Goal: Task Accomplishment & Management: Manage account settings

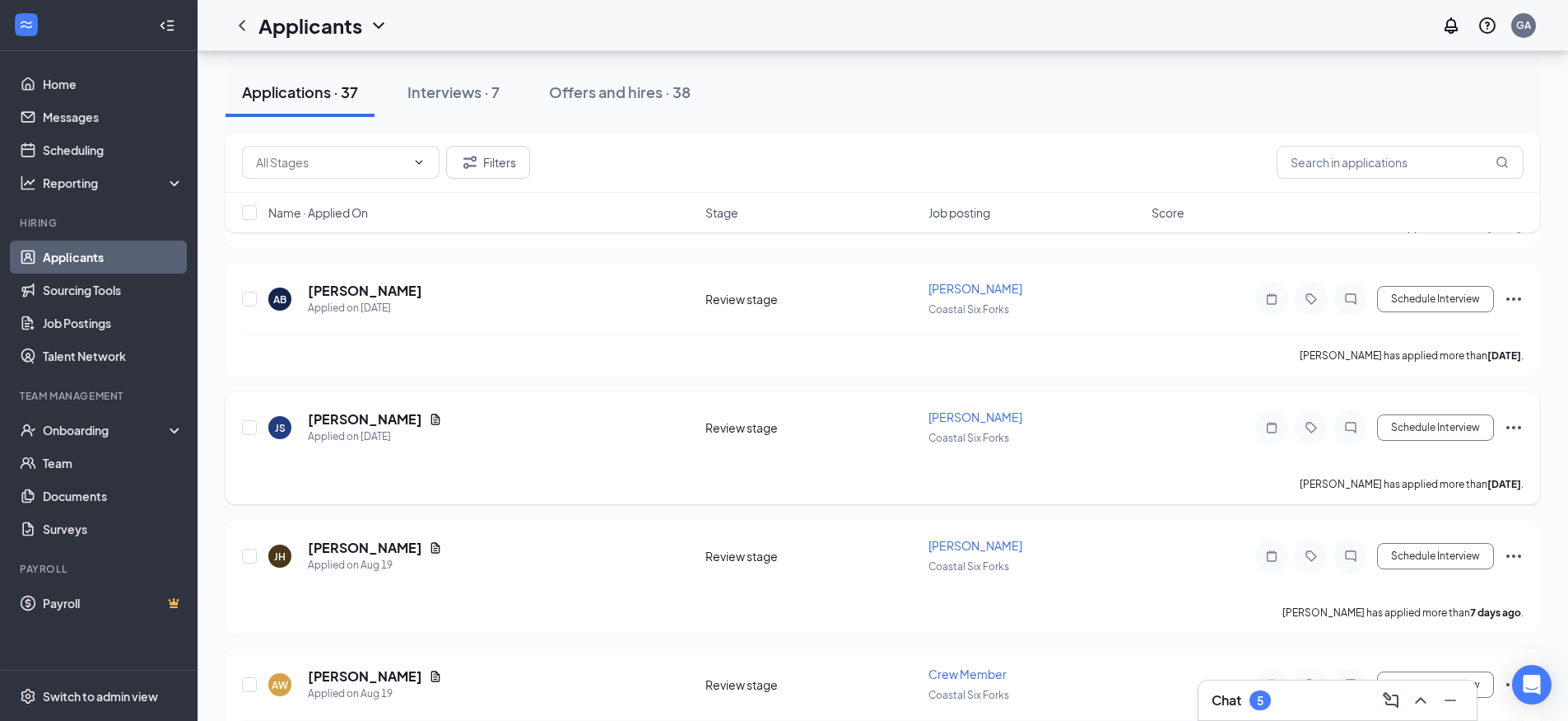
scroll to position [1318, 0]
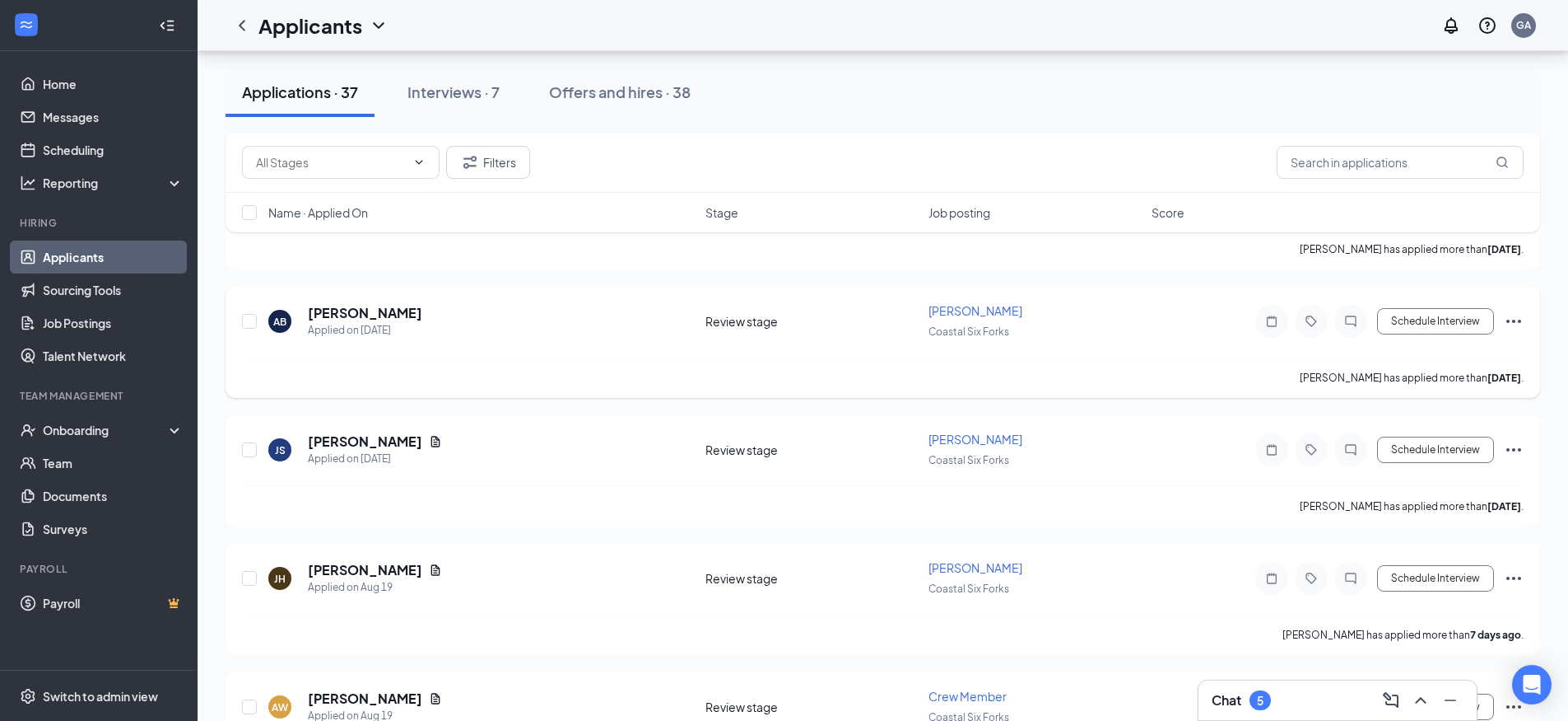
click at [1521, 319] on icon "Ellipses" at bounding box center [1514, 321] width 20 height 20
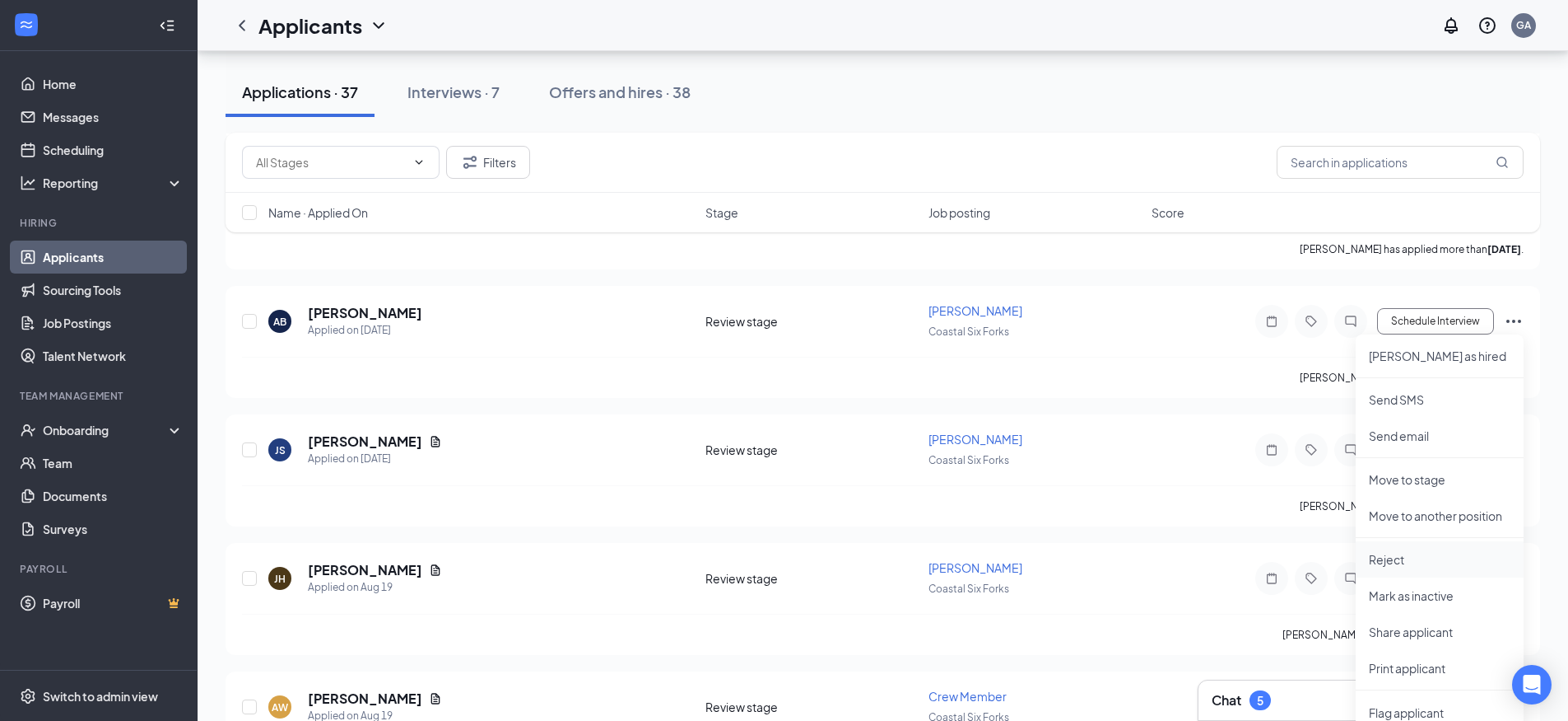
click at [1393, 557] on p "Reject" at bounding box center [1440, 558] width 141 height 16
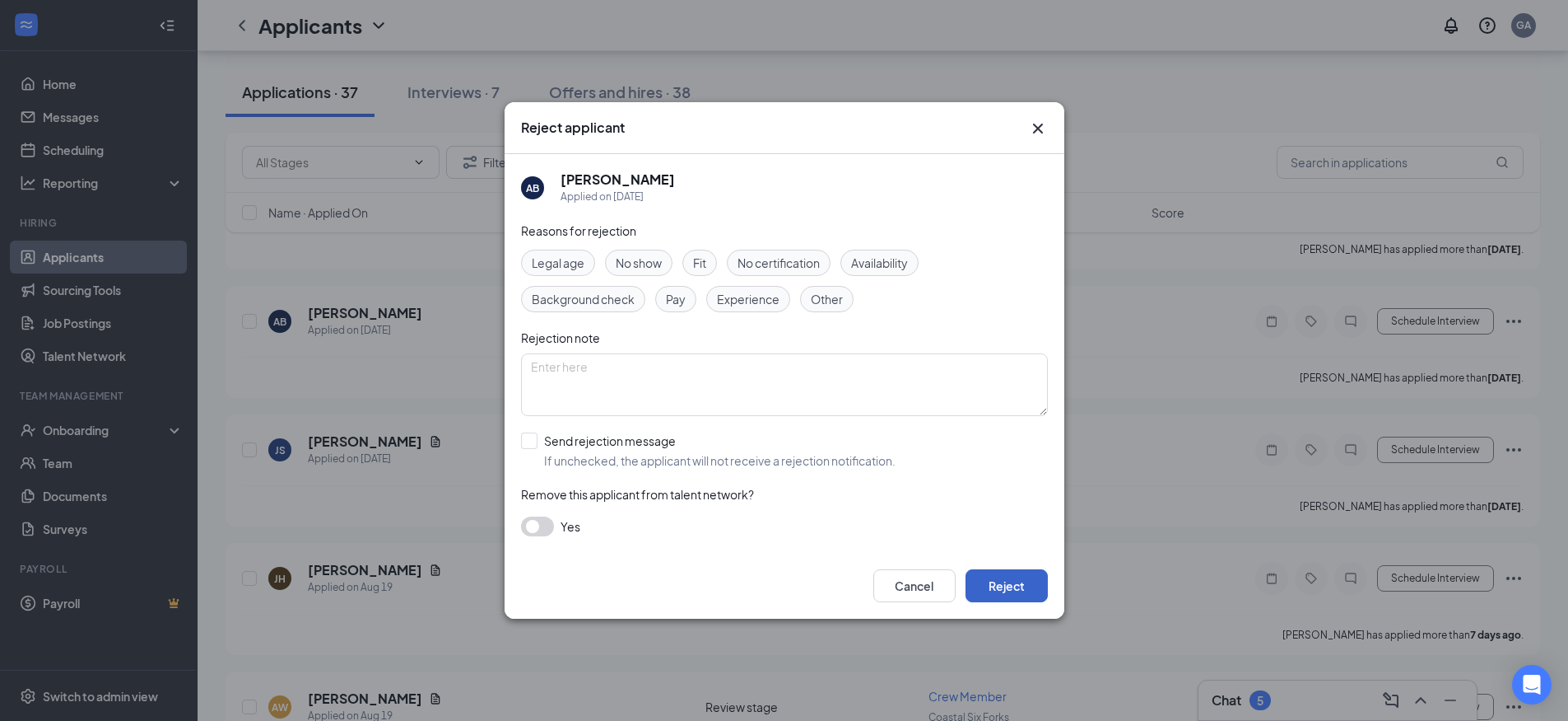
click at [1023, 581] on button "Reject" at bounding box center [1006, 586] width 83 height 33
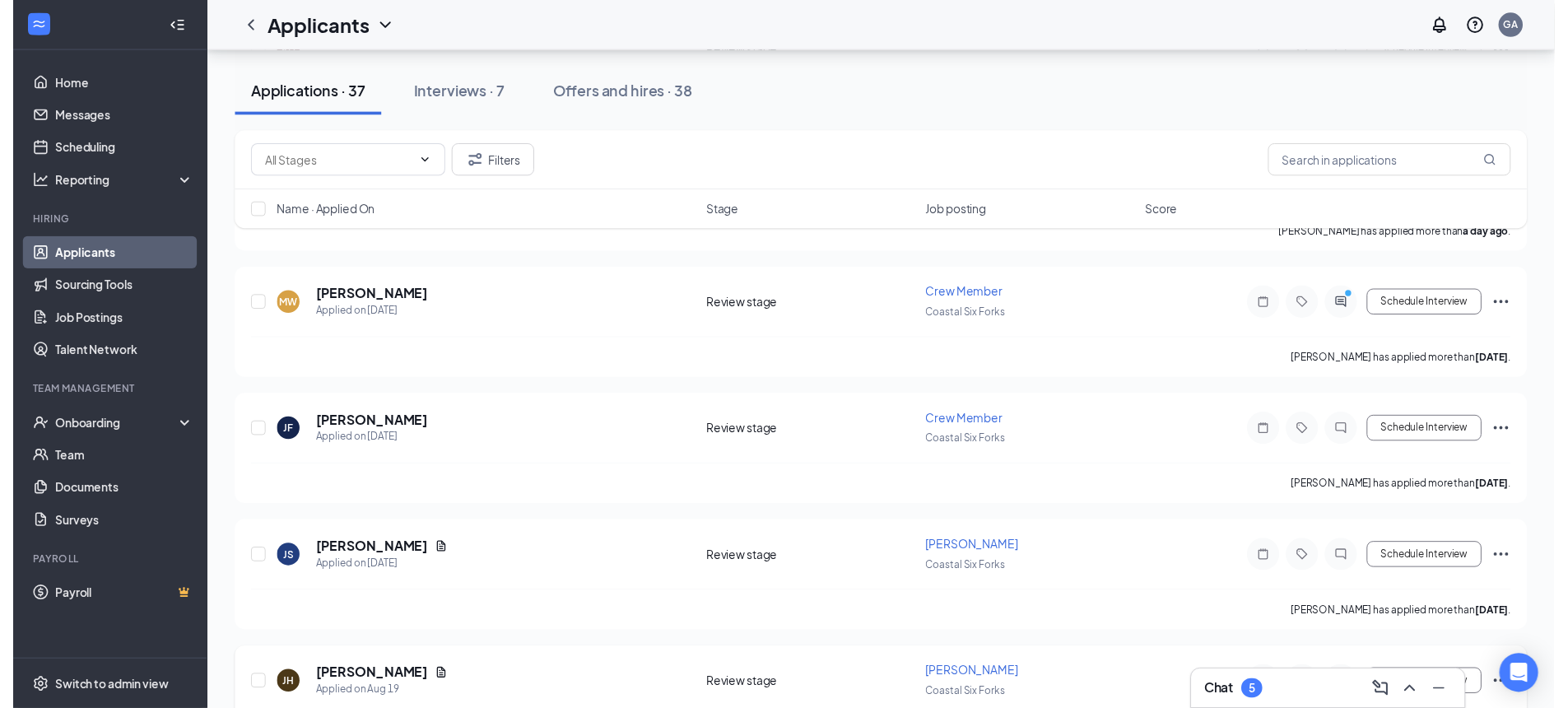
scroll to position [1071, 0]
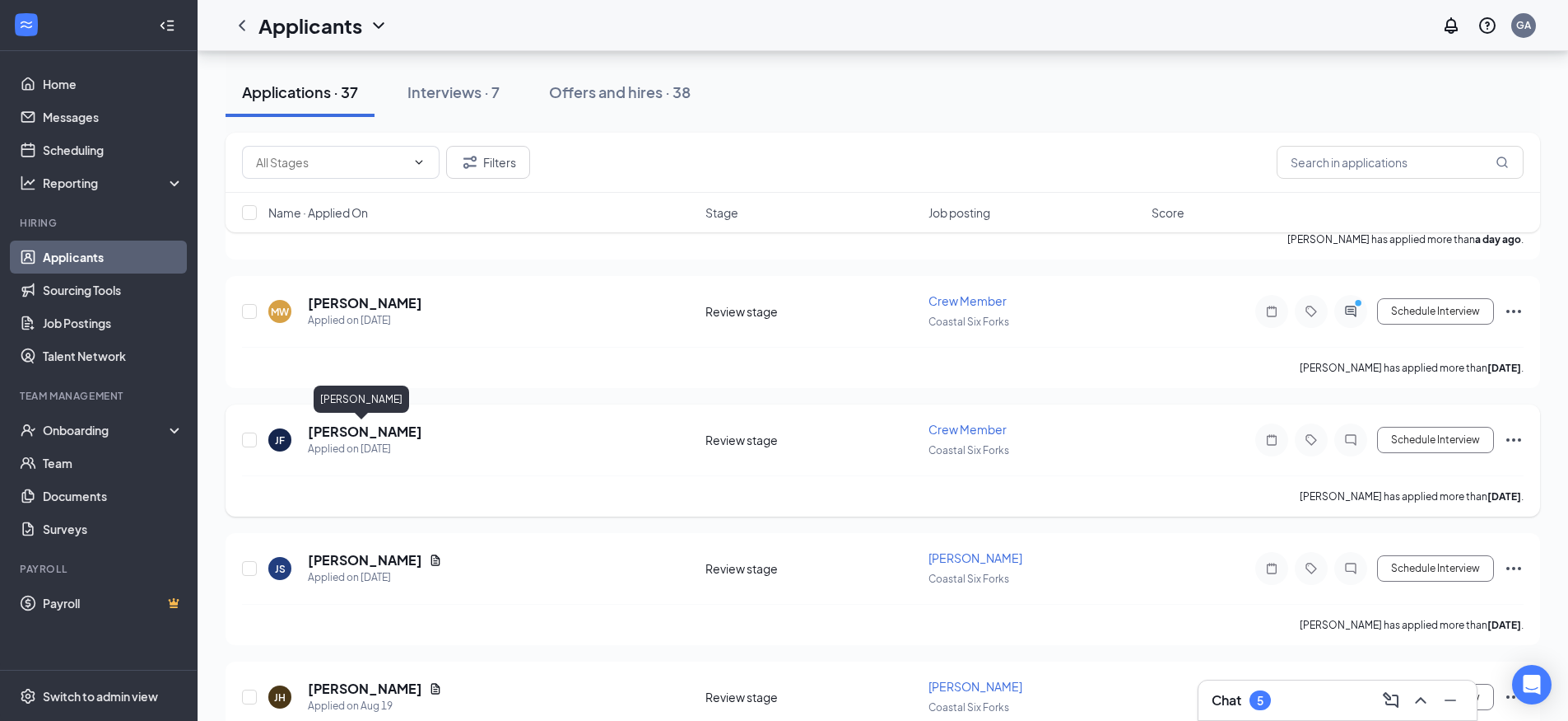
click at [341, 436] on h5 "[PERSON_NAME]" at bounding box center [365, 431] width 115 height 18
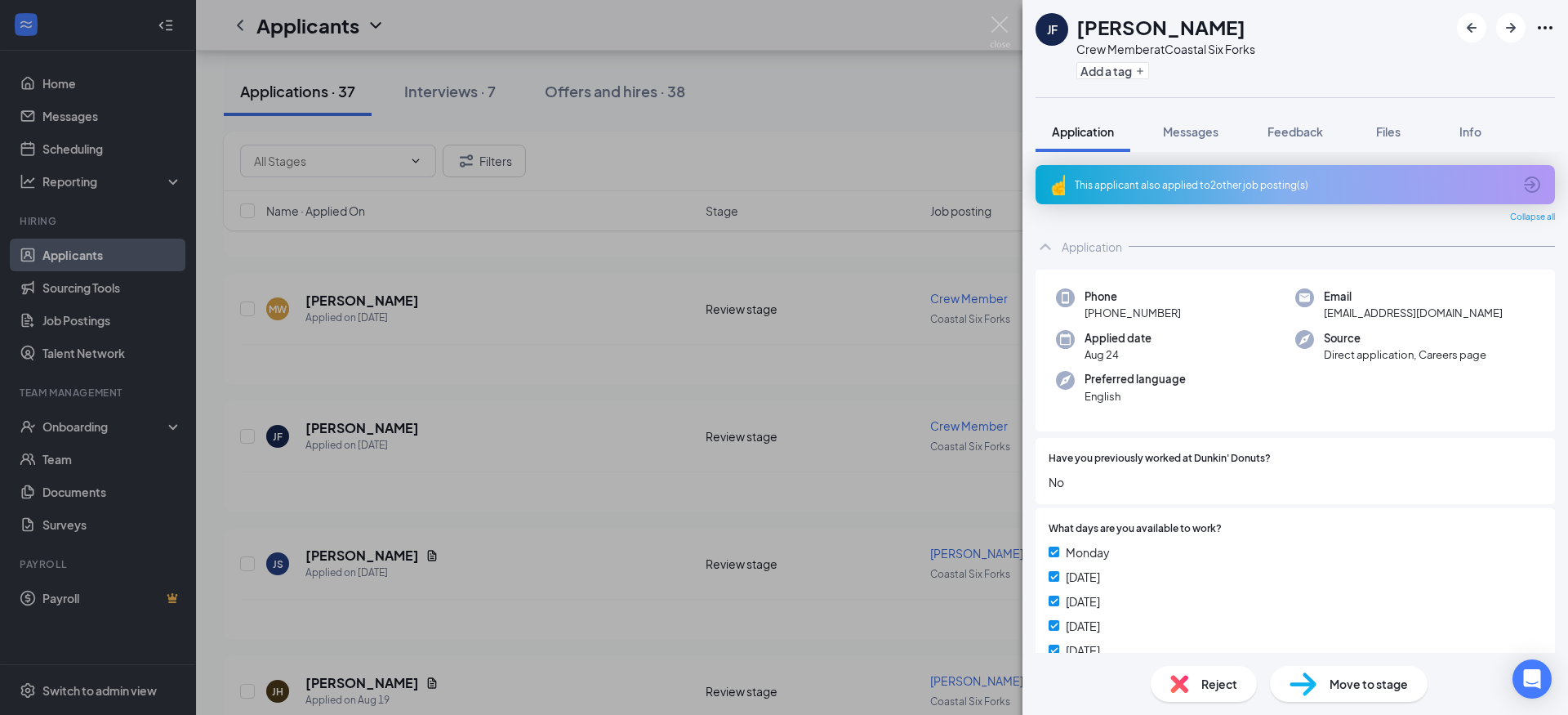
click at [858, 29] on div "[PERSON_NAME] Jakiara [PERSON_NAME] Crew Member at Coastal Six Forks Add a tag …" at bounding box center [784, 357] width 1568 height 715
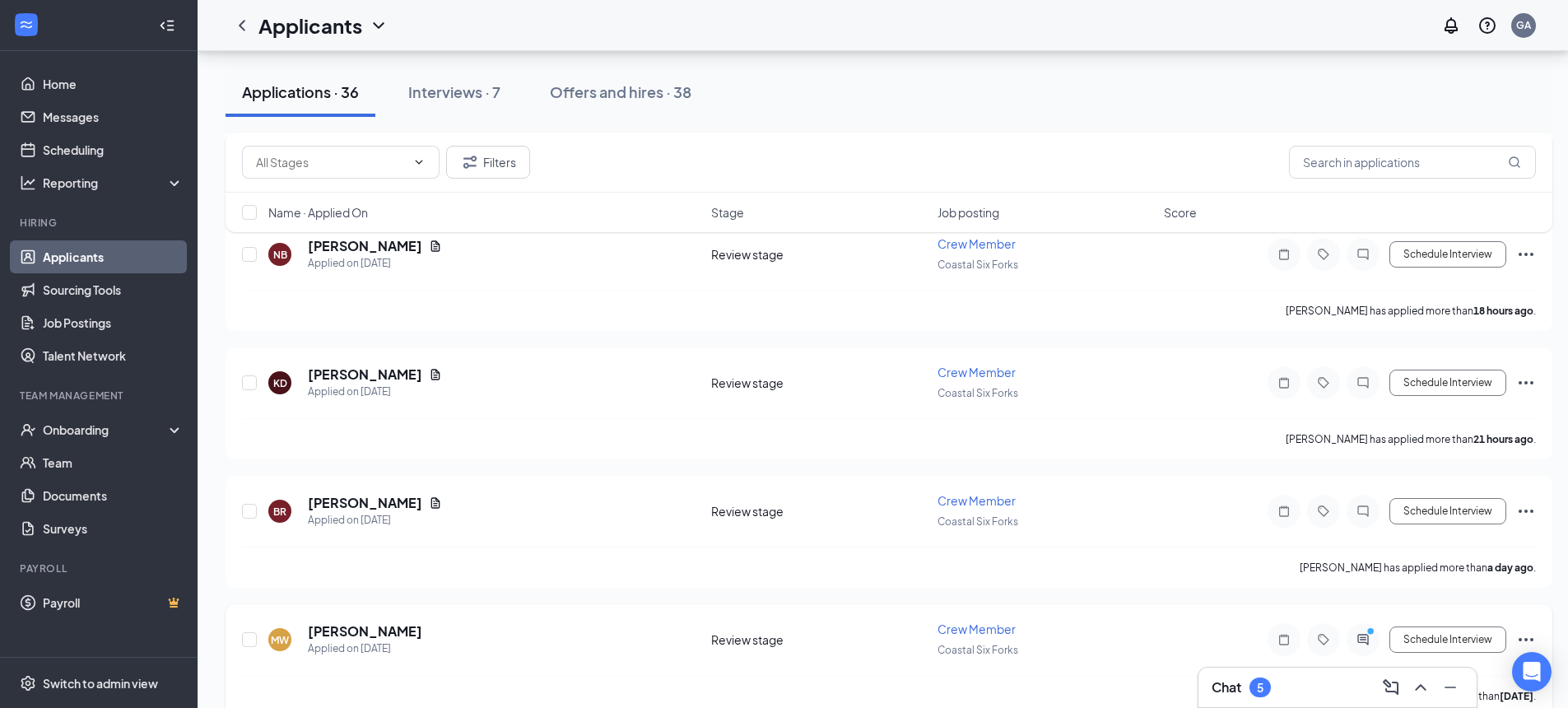
scroll to position [741, 0]
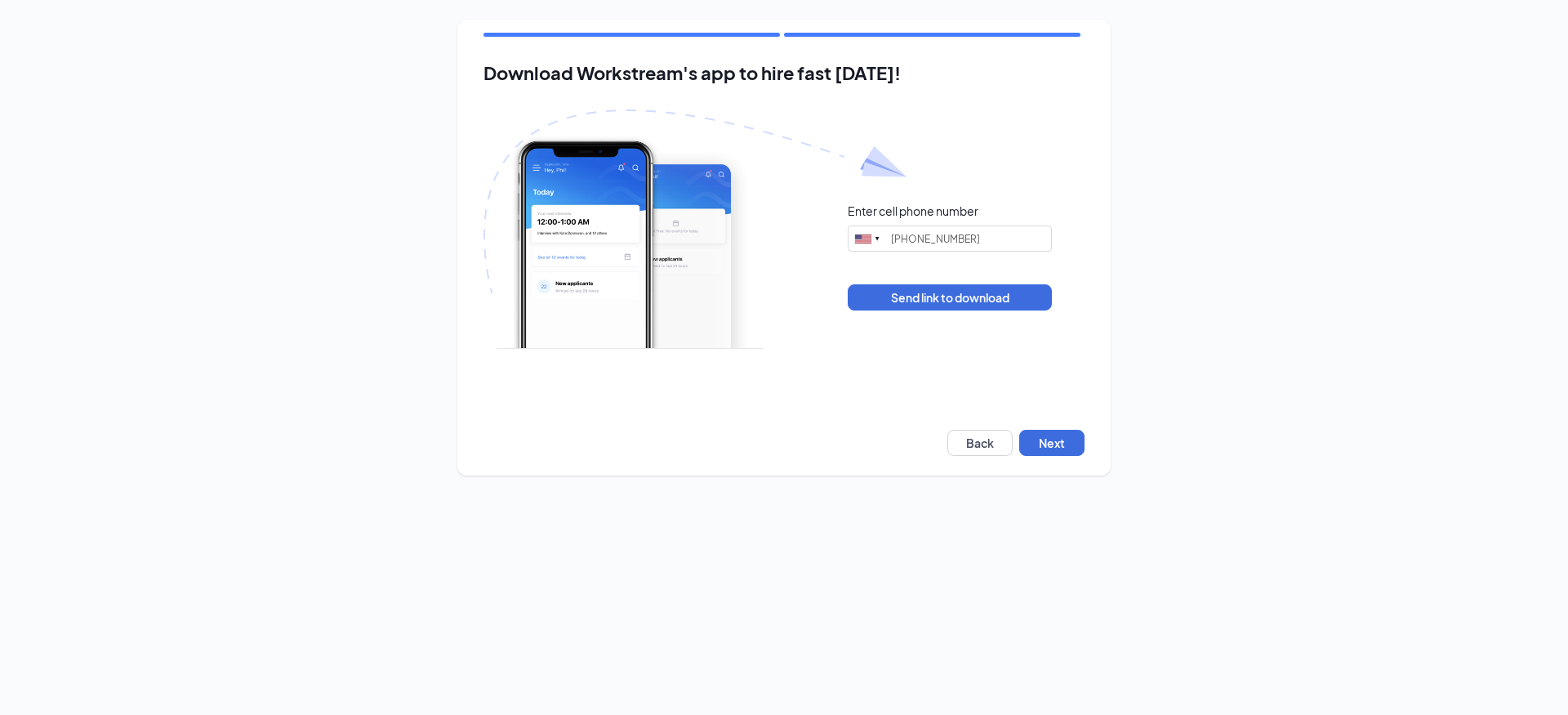
type input "[PHONE_NUMBER]"
click at [1064, 447] on button "Next" at bounding box center [1052, 442] width 65 height 26
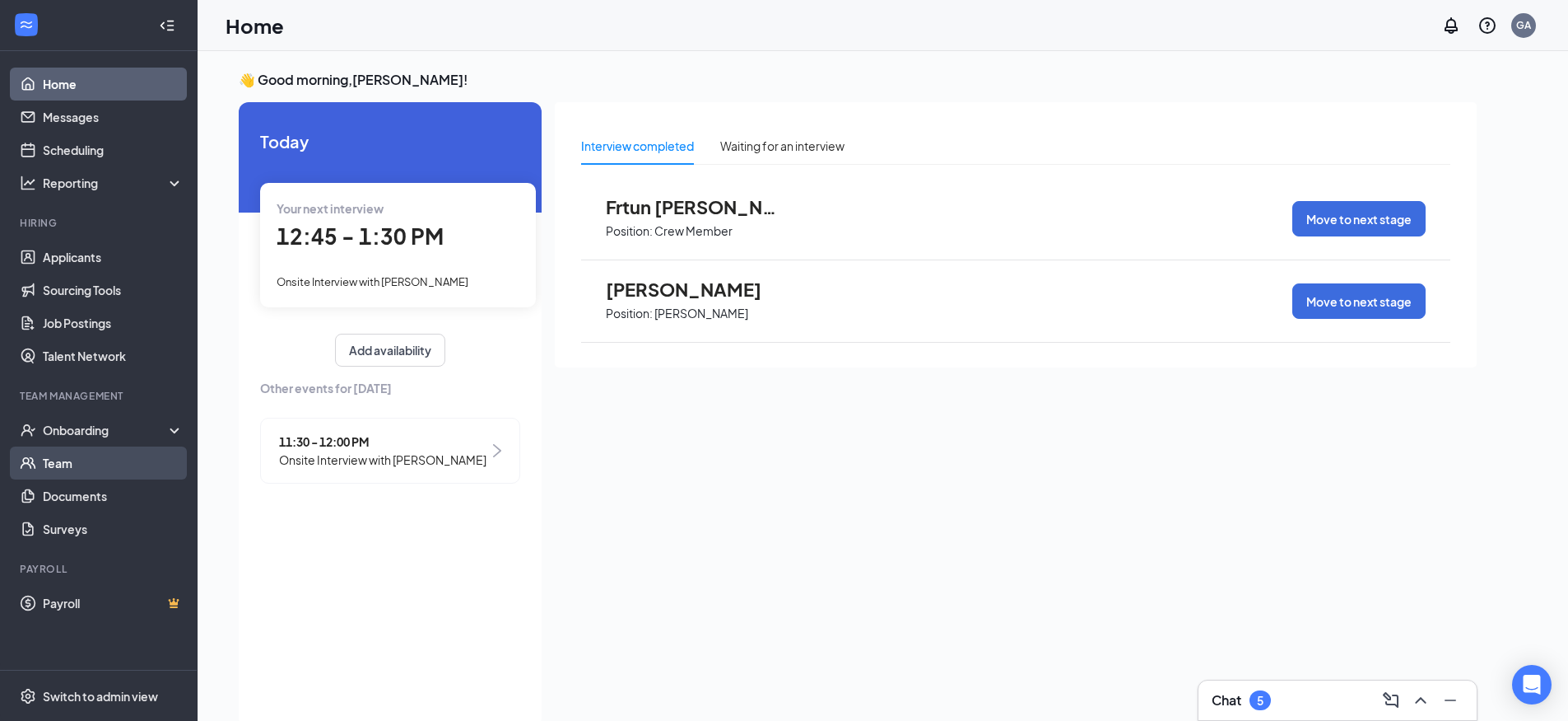
click at [63, 467] on link "Team" at bounding box center [112, 462] width 140 height 33
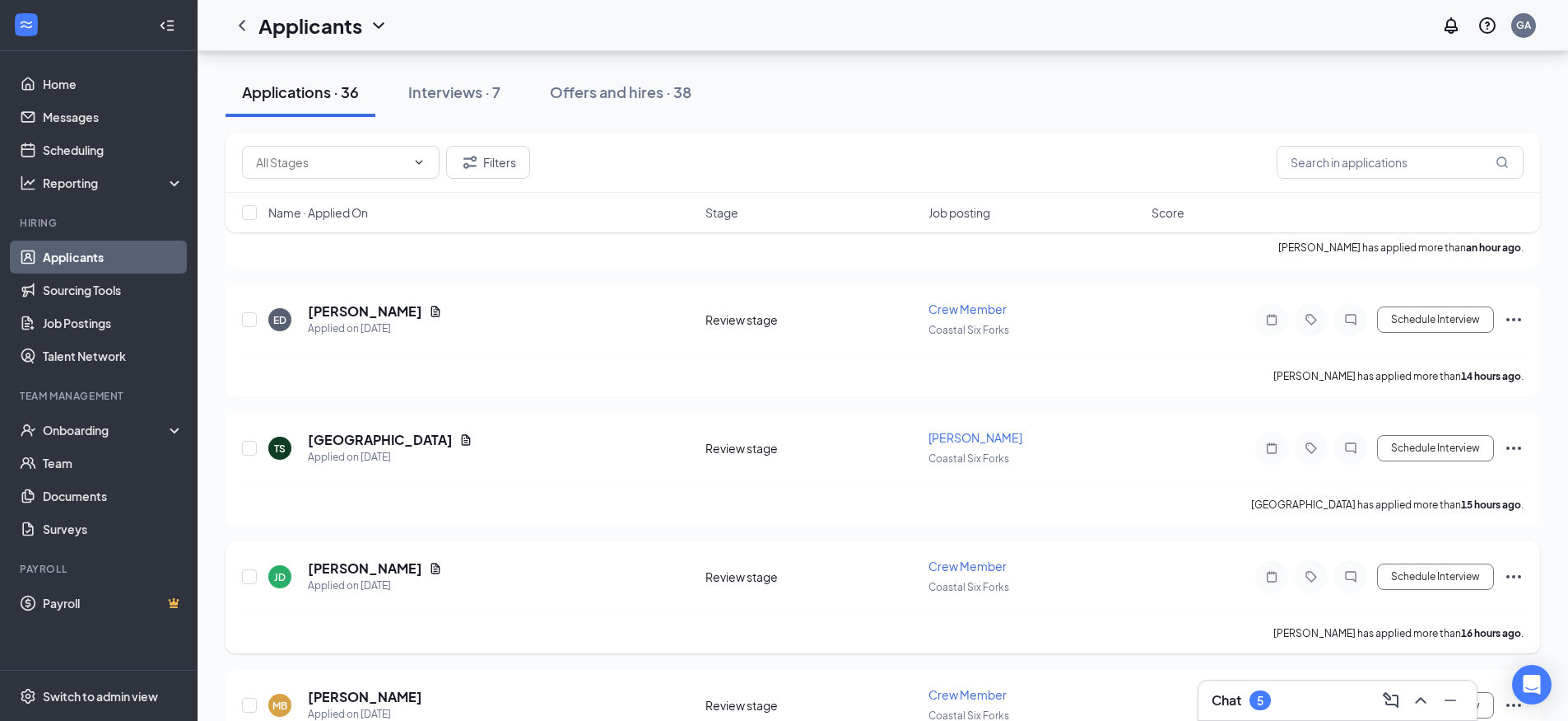
scroll to position [165, 0]
click at [461, 88] on div "Interviews · 7" at bounding box center [454, 92] width 92 height 20
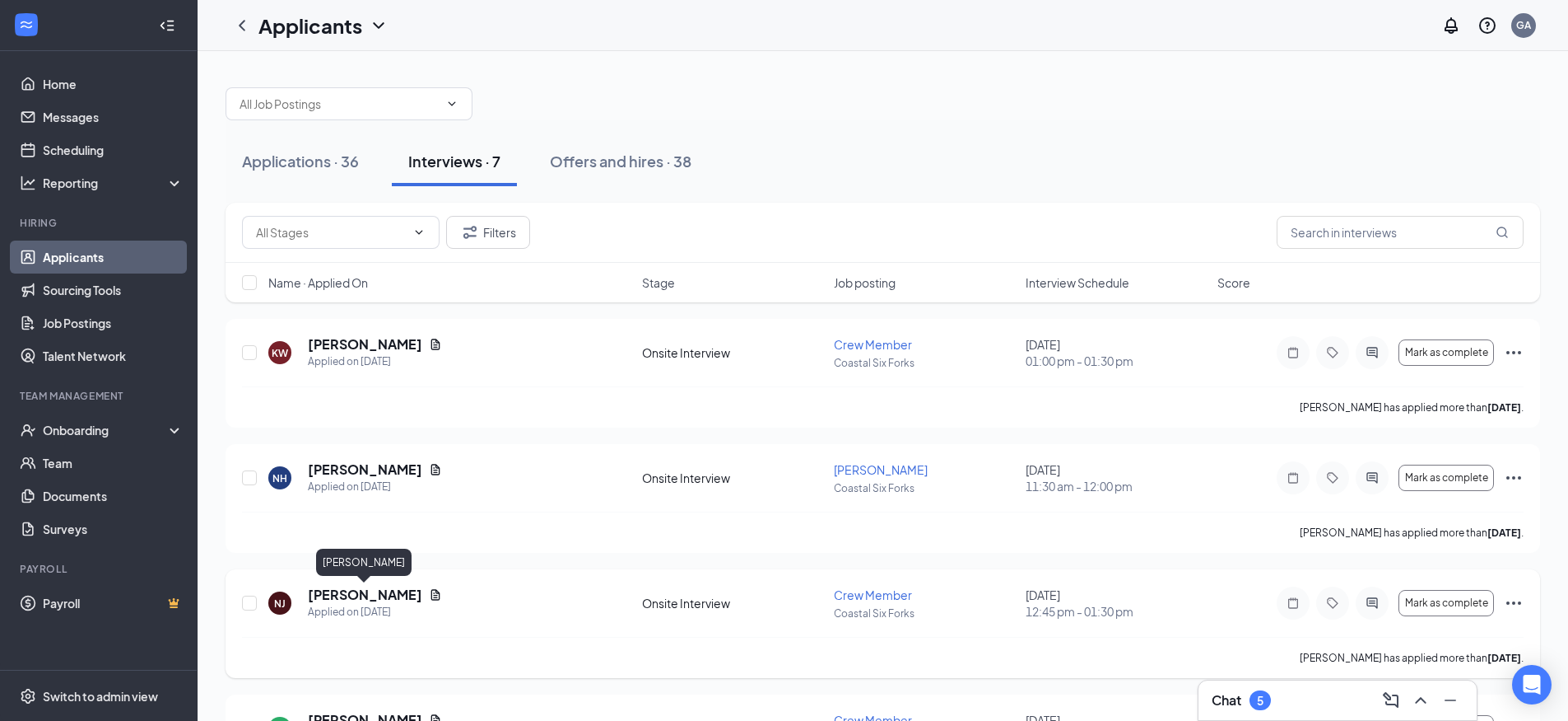
click at [354, 599] on h5 "[PERSON_NAME]" at bounding box center [365, 594] width 115 height 18
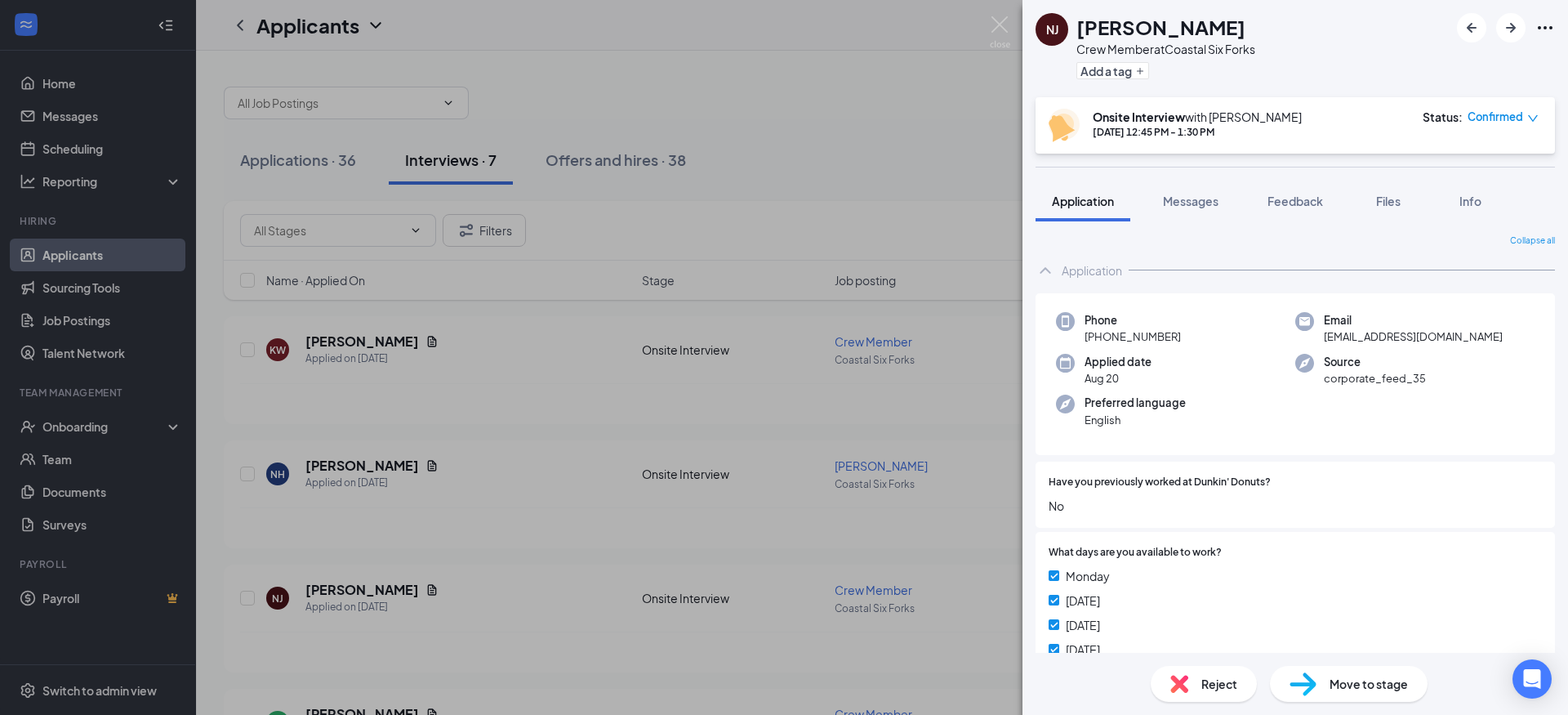
click at [684, 41] on div "NJ [PERSON_NAME] Crew Member at Coastal Six Forks Add a tag Onsite Interview wi…" at bounding box center [784, 357] width 1568 height 715
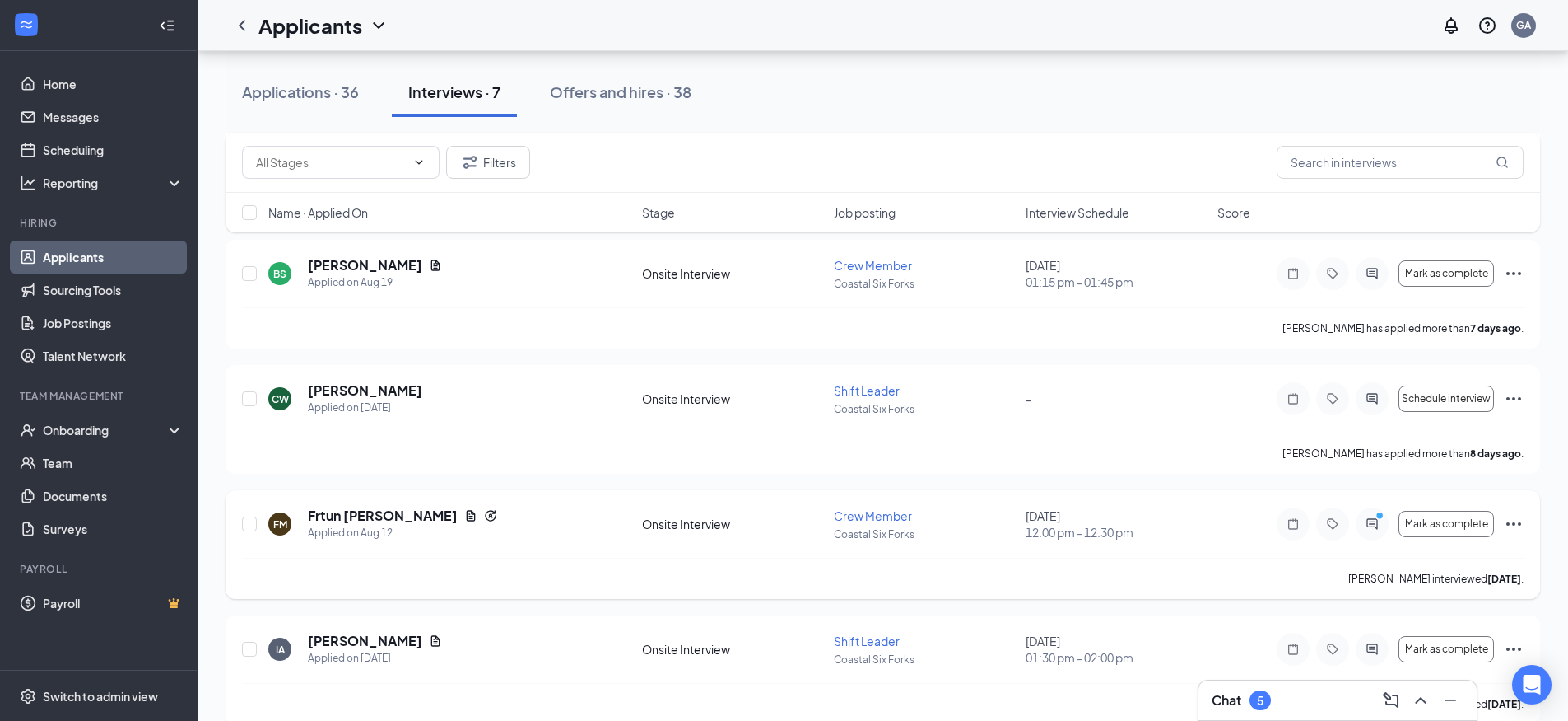
scroll to position [478, 0]
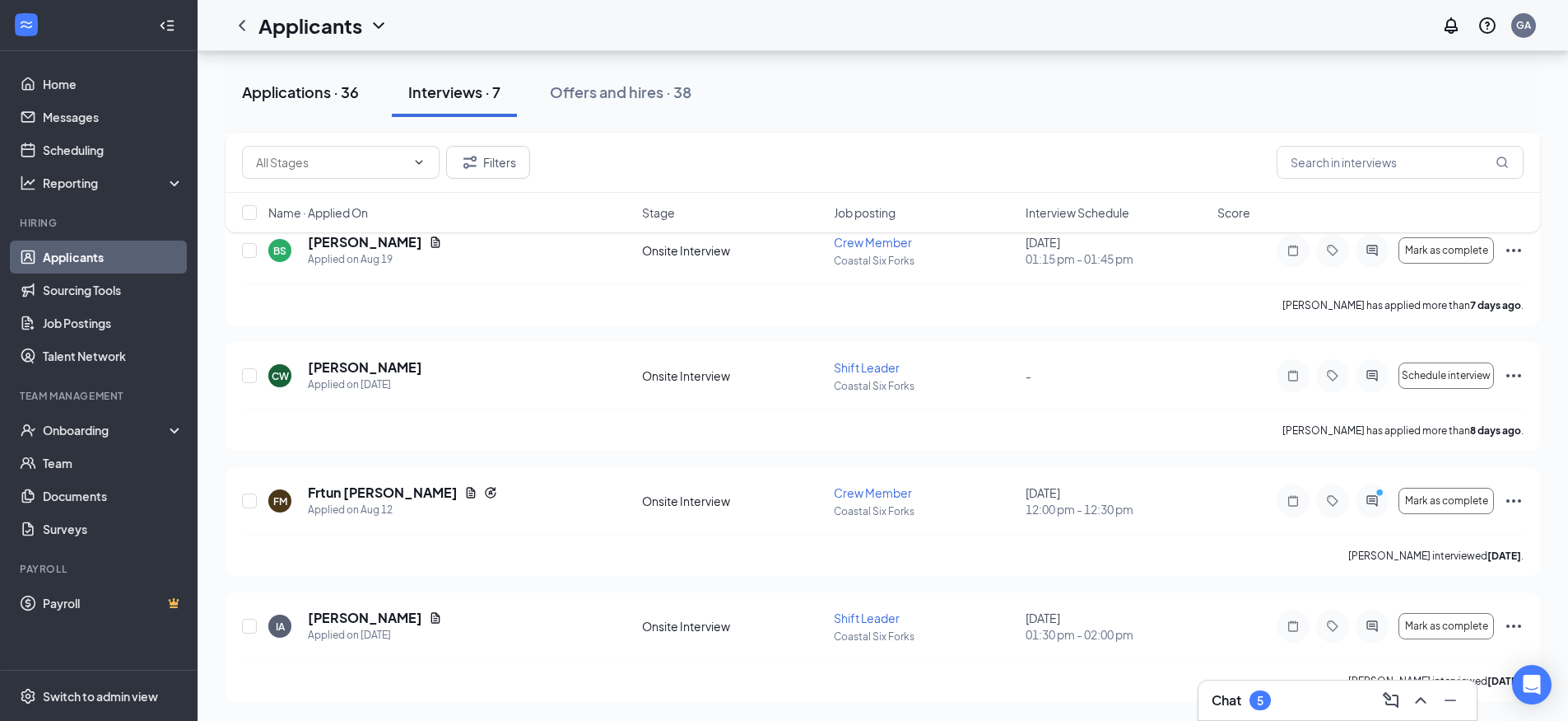
click at [287, 97] on div "Applications · 36" at bounding box center [299, 92] width 117 height 20
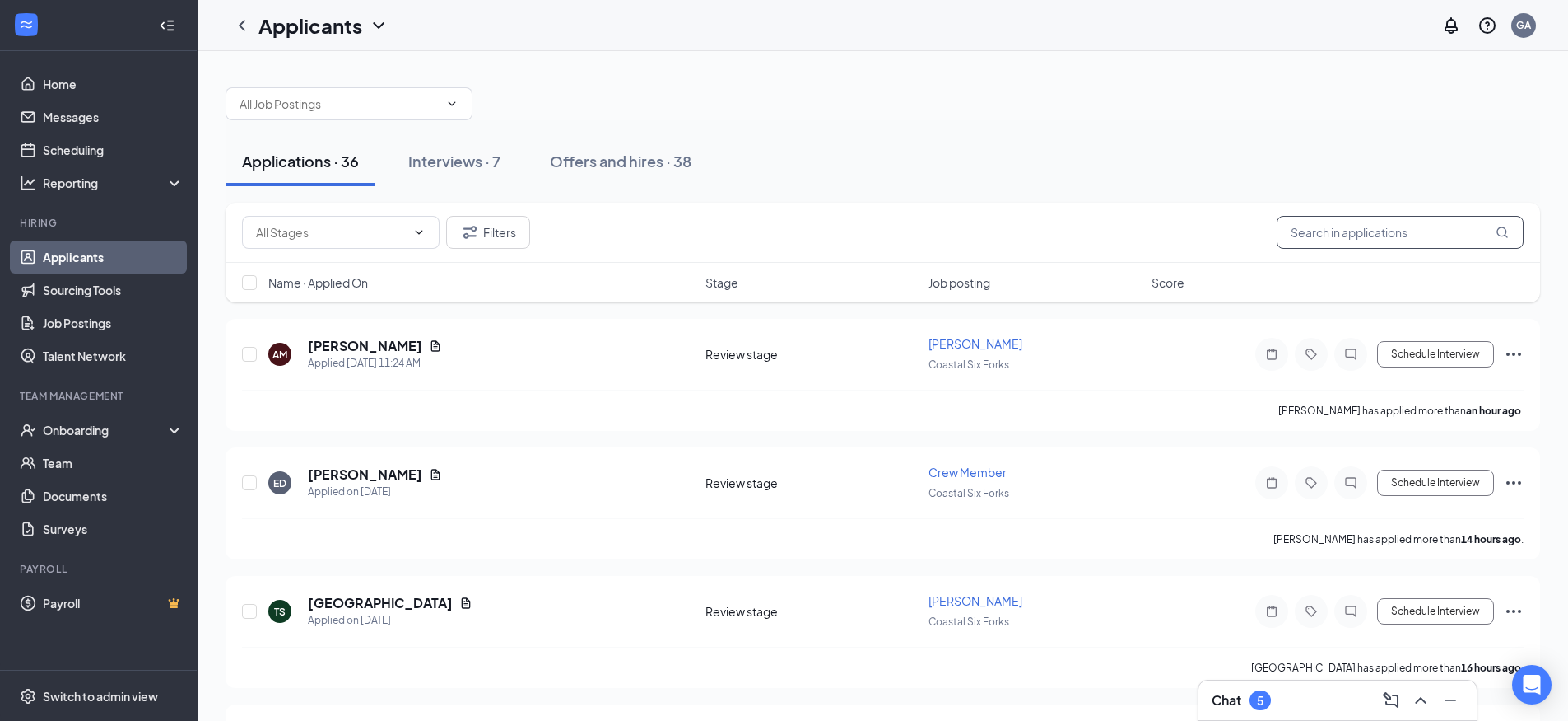
click at [1342, 231] on input "text" at bounding box center [1400, 232] width 247 height 33
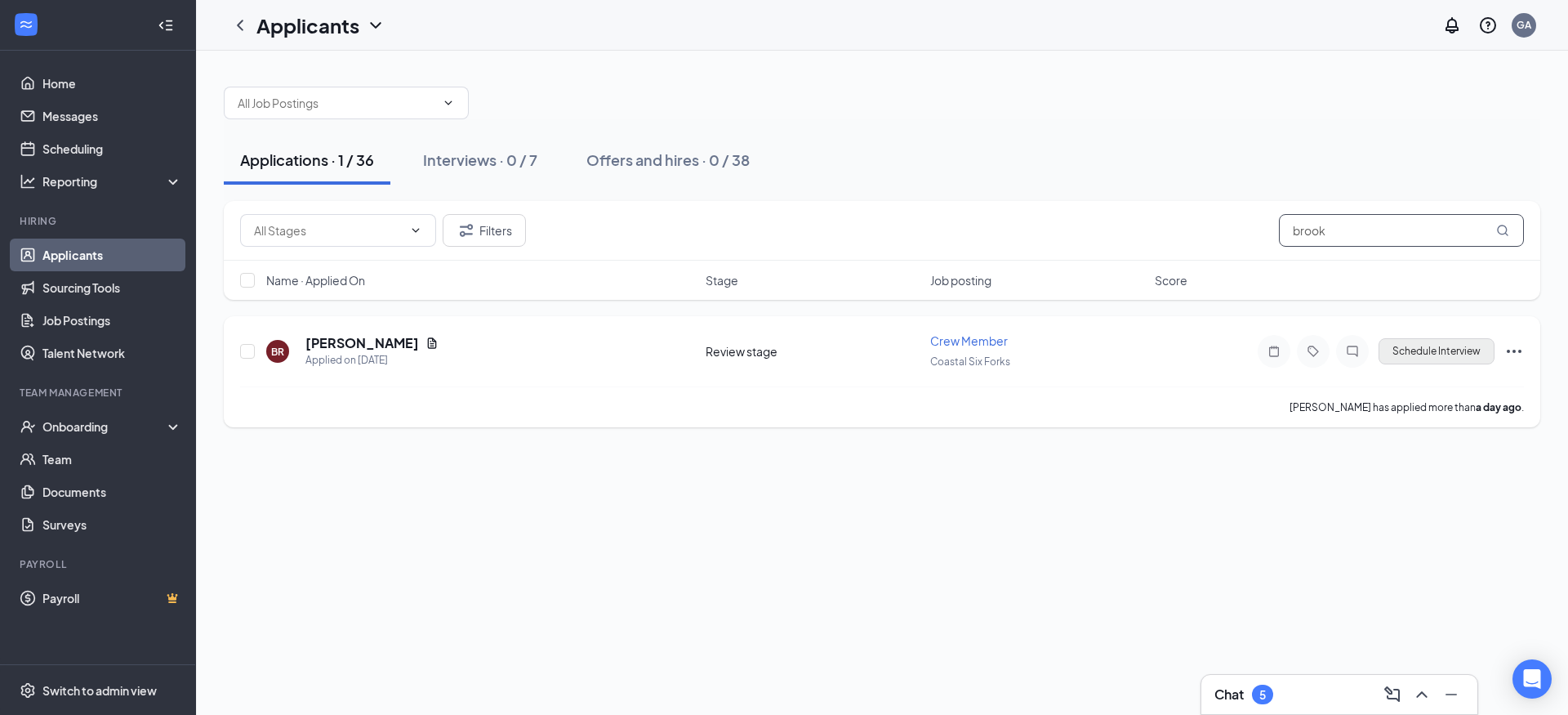
type input "brook"
click at [1455, 354] on button "Schedule Interview" at bounding box center [1436, 351] width 116 height 26
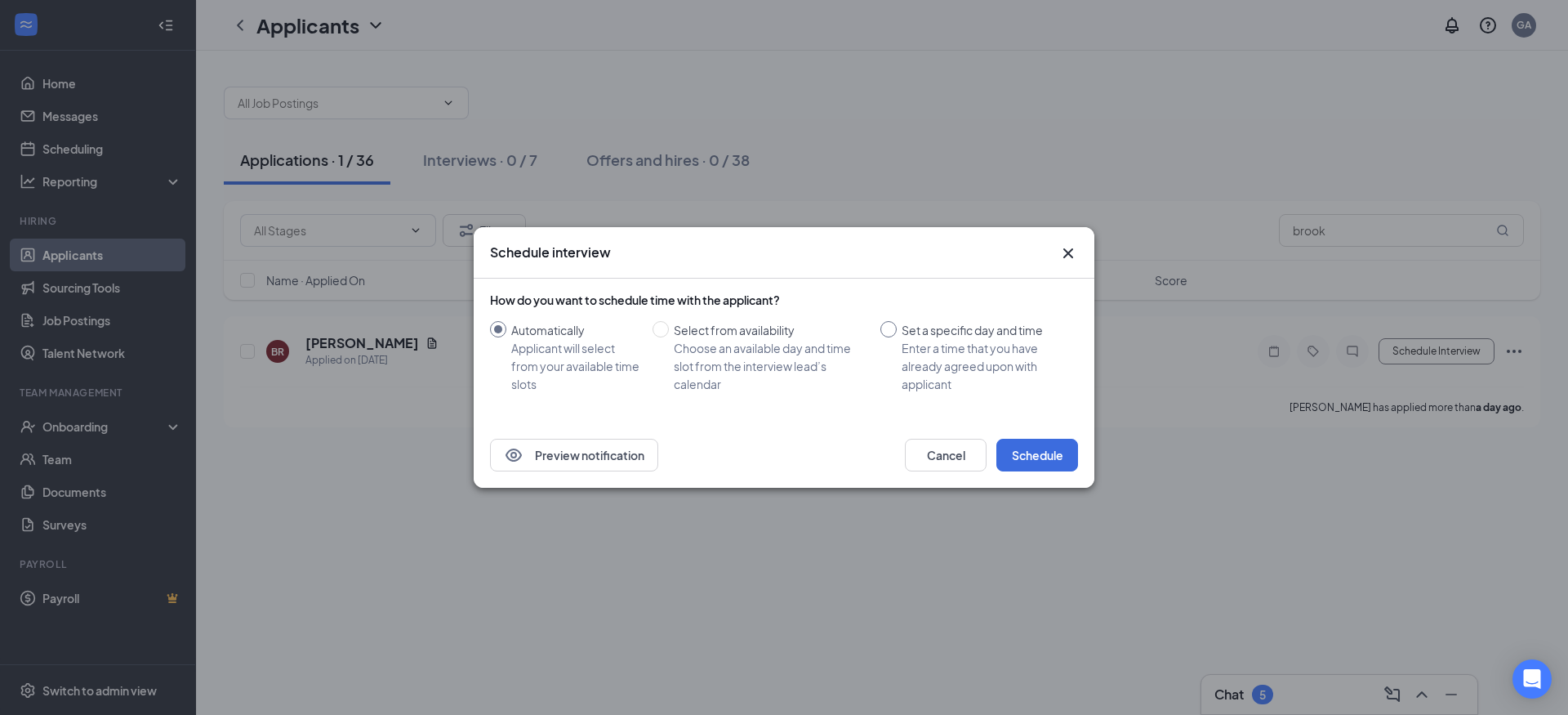
click at [892, 329] on input "Set a specific day and time Enter a time that you have already agreed upon with…" at bounding box center [888, 328] width 16 height 16
radio input "true"
radio input "false"
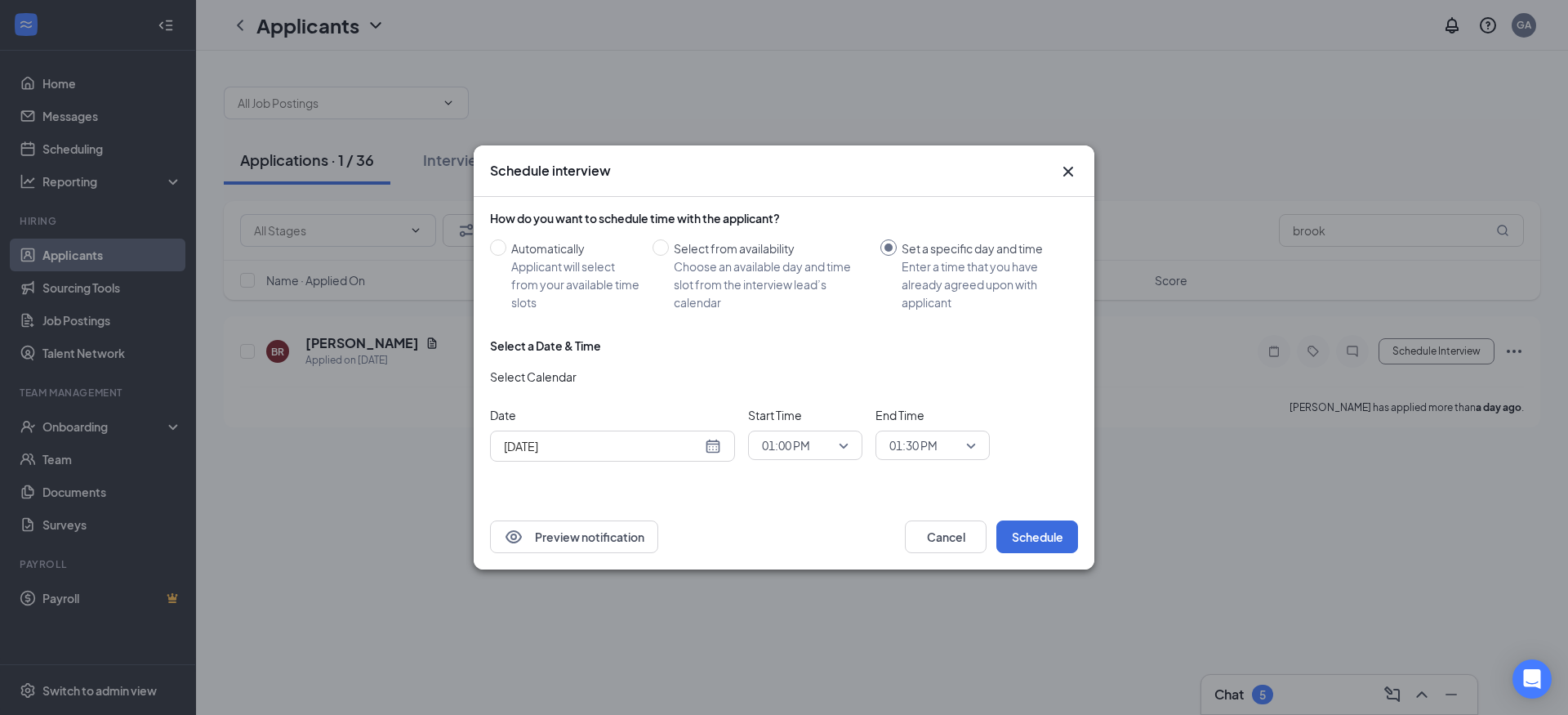
click at [712, 447] on div "[DATE]" at bounding box center [612, 446] width 217 height 18
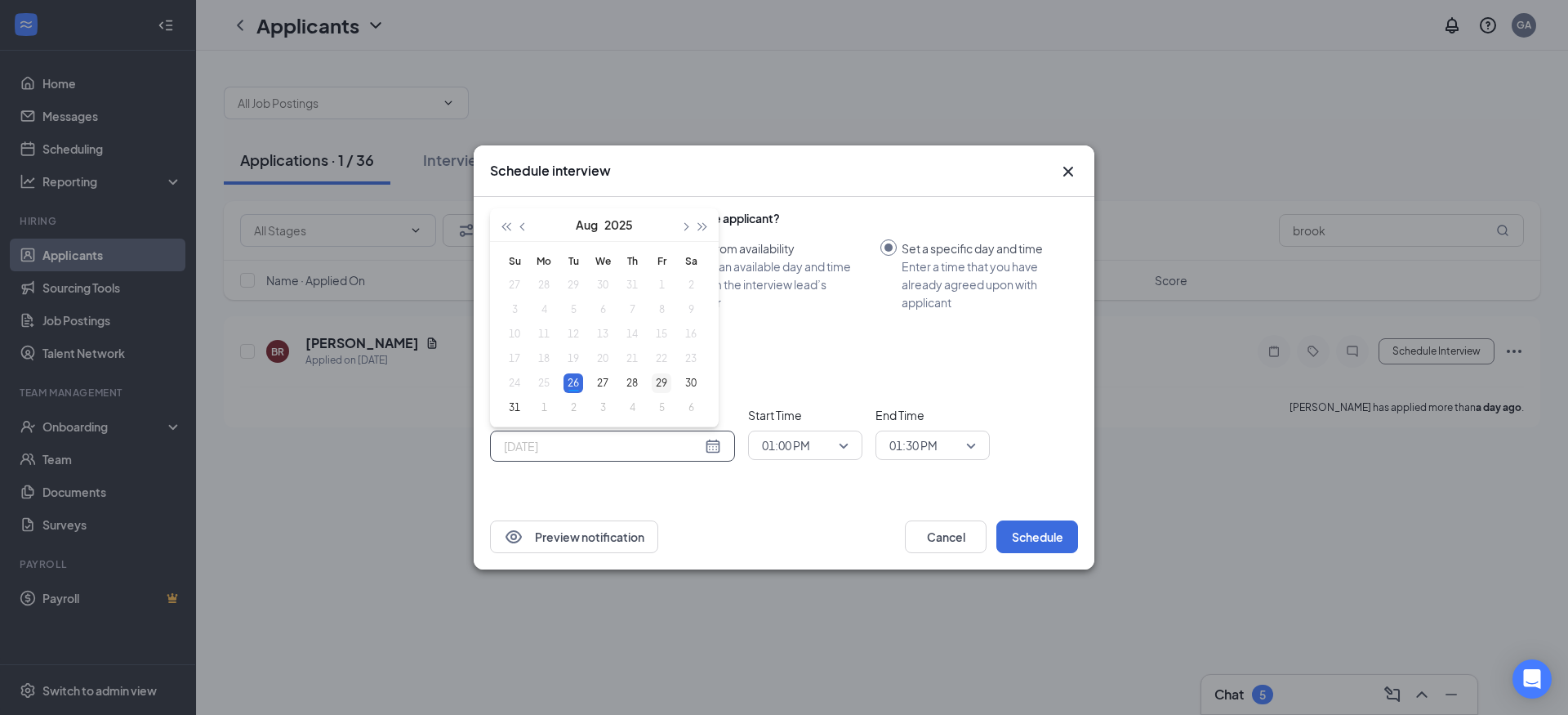
type input "[DATE]"
click at [668, 382] on div "29" at bounding box center [661, 382] width 19 height 19
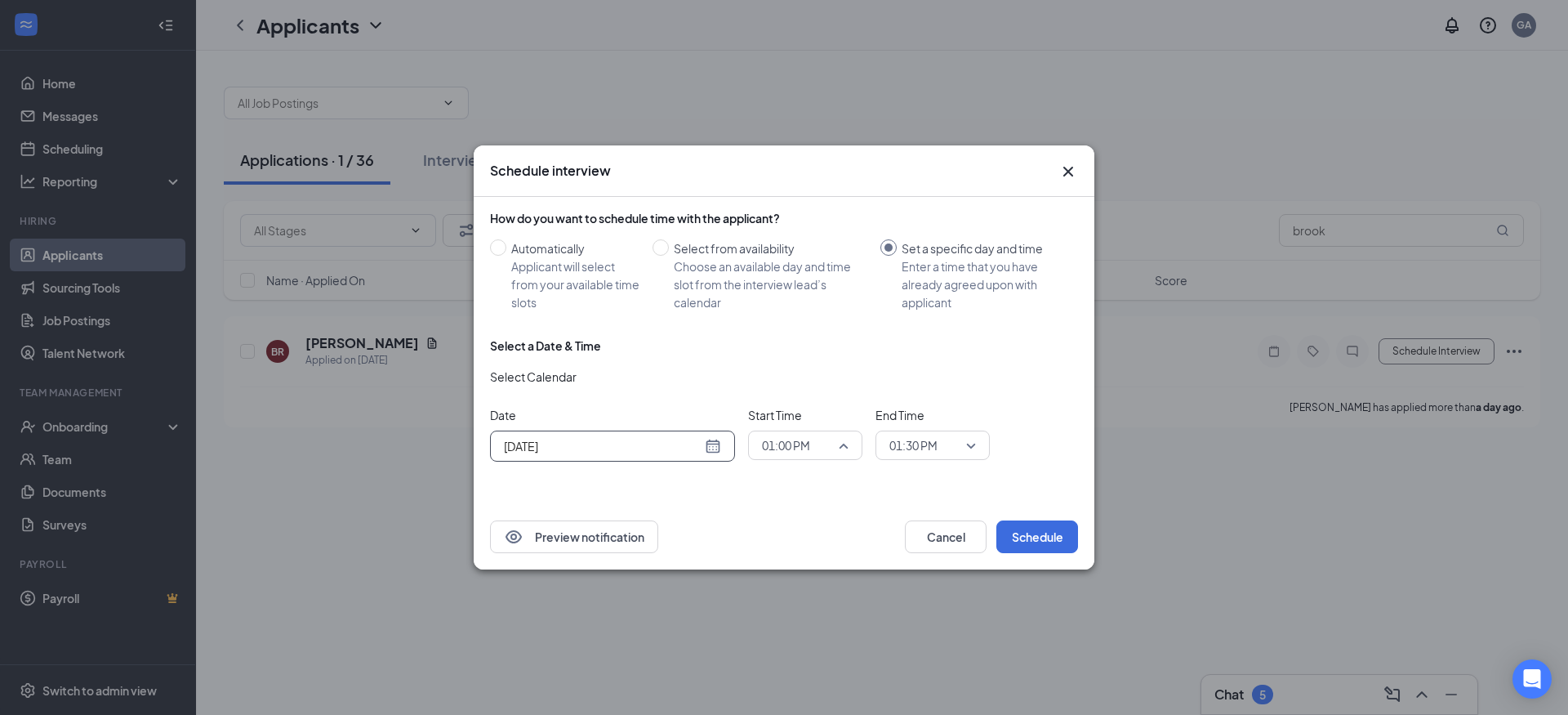
click at [843, 443] on span "01:00 PM" at bounding box center [805, 445] width 87 height 24
click at [798, 395] on span "01:00 PM" at bounding box center [786, 400] width 49 height 18
click at [1038, 535] on button "Schedule" at bounding box center [1037, 536] width 82 height 33
click at [1039, 532] on button "Schedule" at bounding box center [1037, 536] width 82 height 33
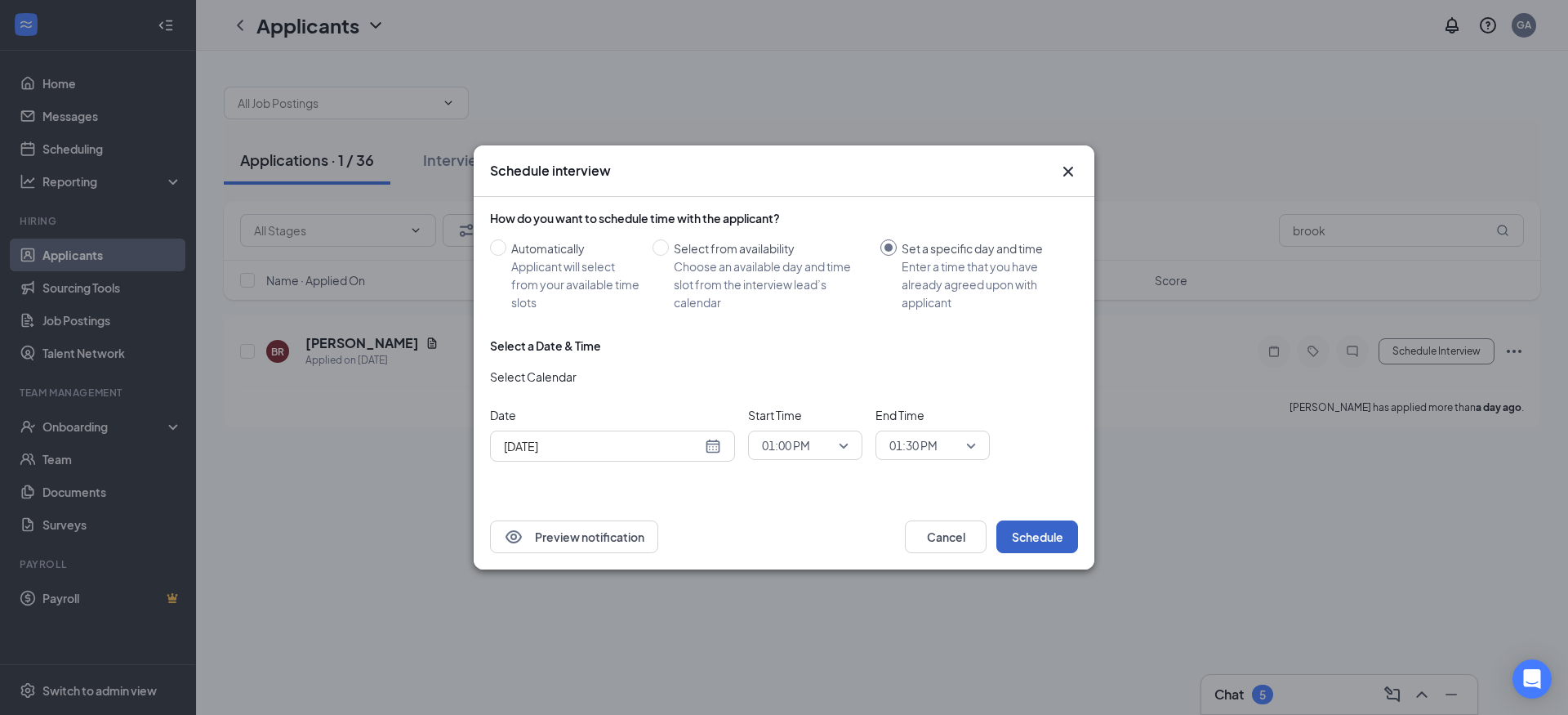
click at [1043, 534] on button "Schedule" at bounding box center [1037, 536] width 82 height 33
click at [841, 447] on span "01:00 PM" at bounding box center [805, 445] width 87 height 24
click at [782, 365] on span "12:45 PM" at bounding box center [785, 362] width 48 height 18
click at [969, 444] on span "01:30 PM" at bounding box center [933, 445] width 87 height 24
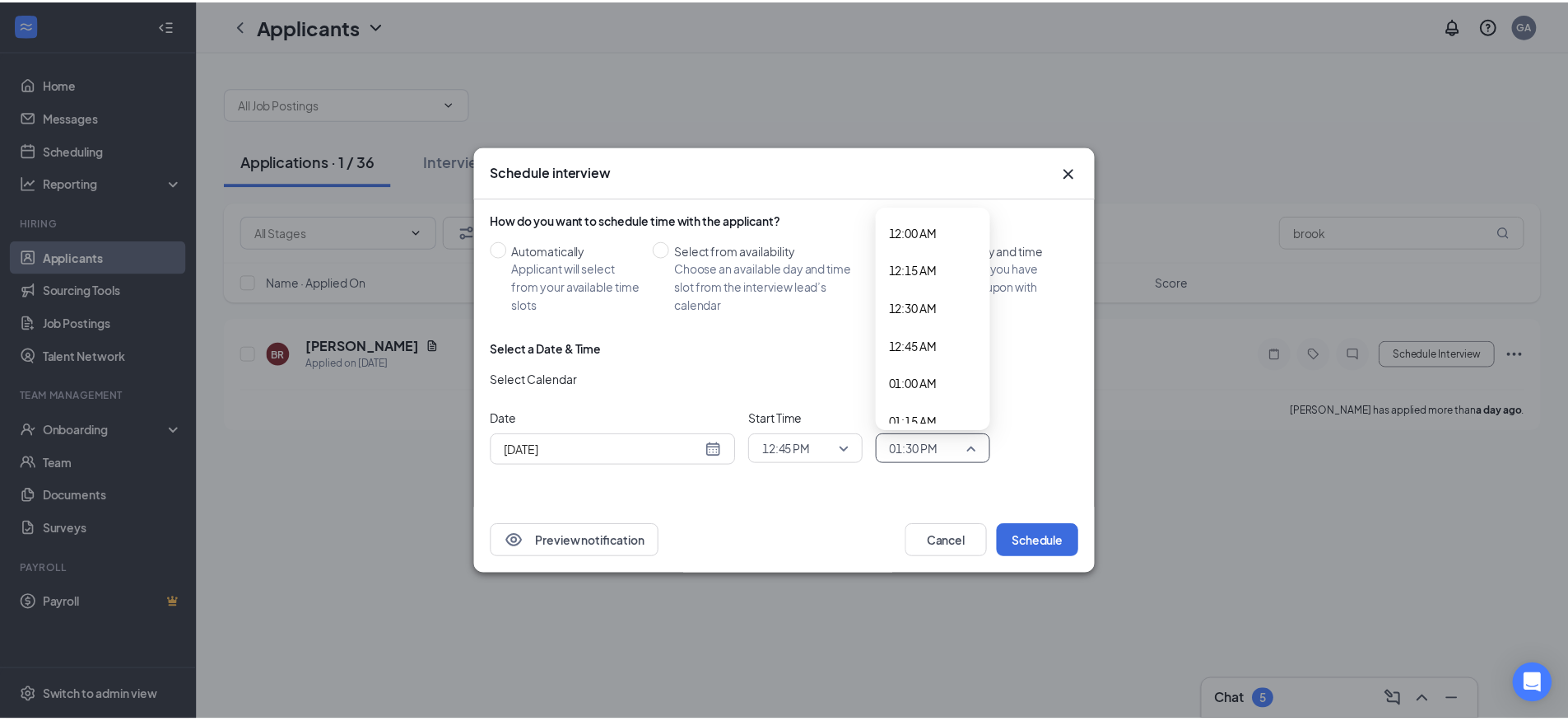
scroll to position [1874, 0]
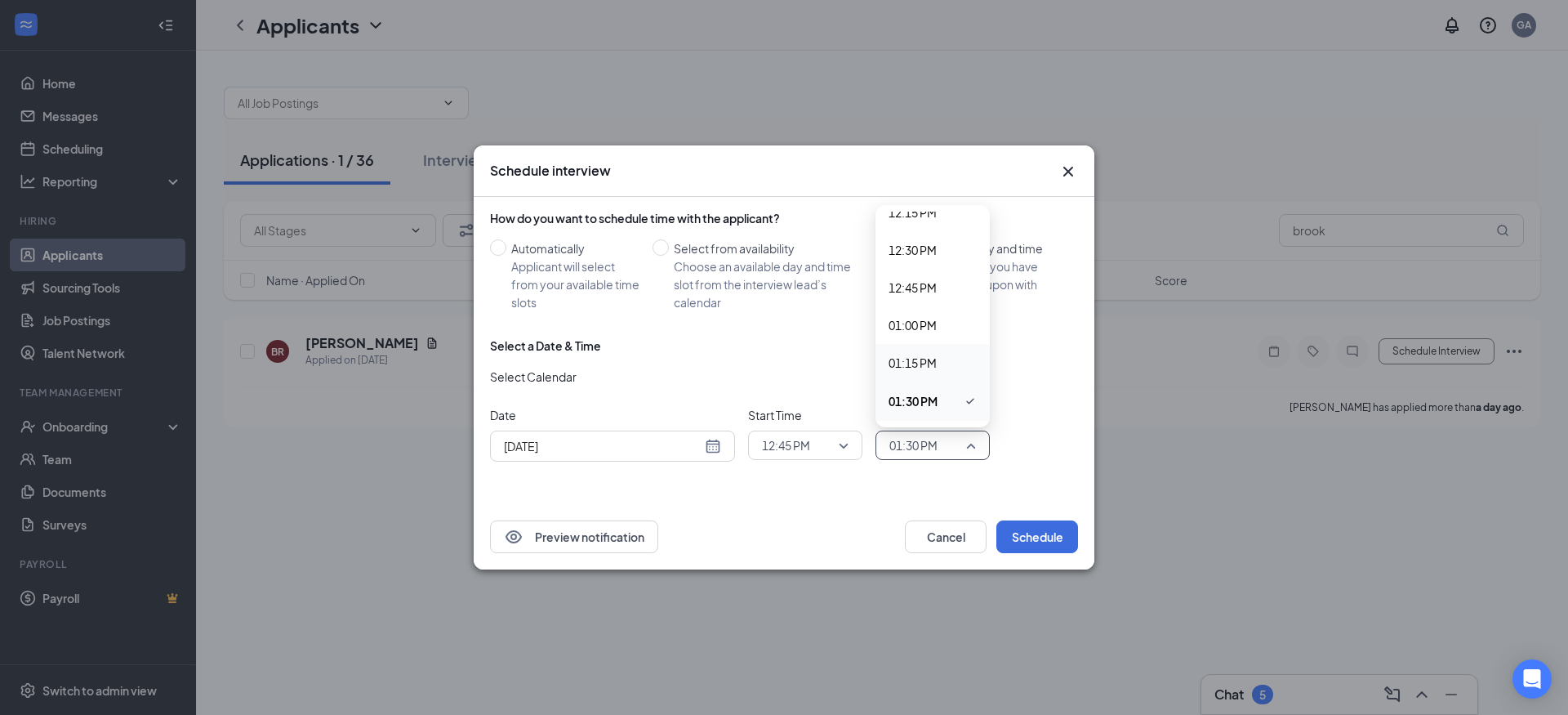
click at [930, 358] on span "01:15 PM" at bounding box center [912, 362] width 48 height 18
click at [1040, 534] on button "Schedule" at bounding box center [1037, 536] width 82 height 33
click at [1062, 170] on icon "Cross" at bounding box center [1068, 171] width 19 height 19
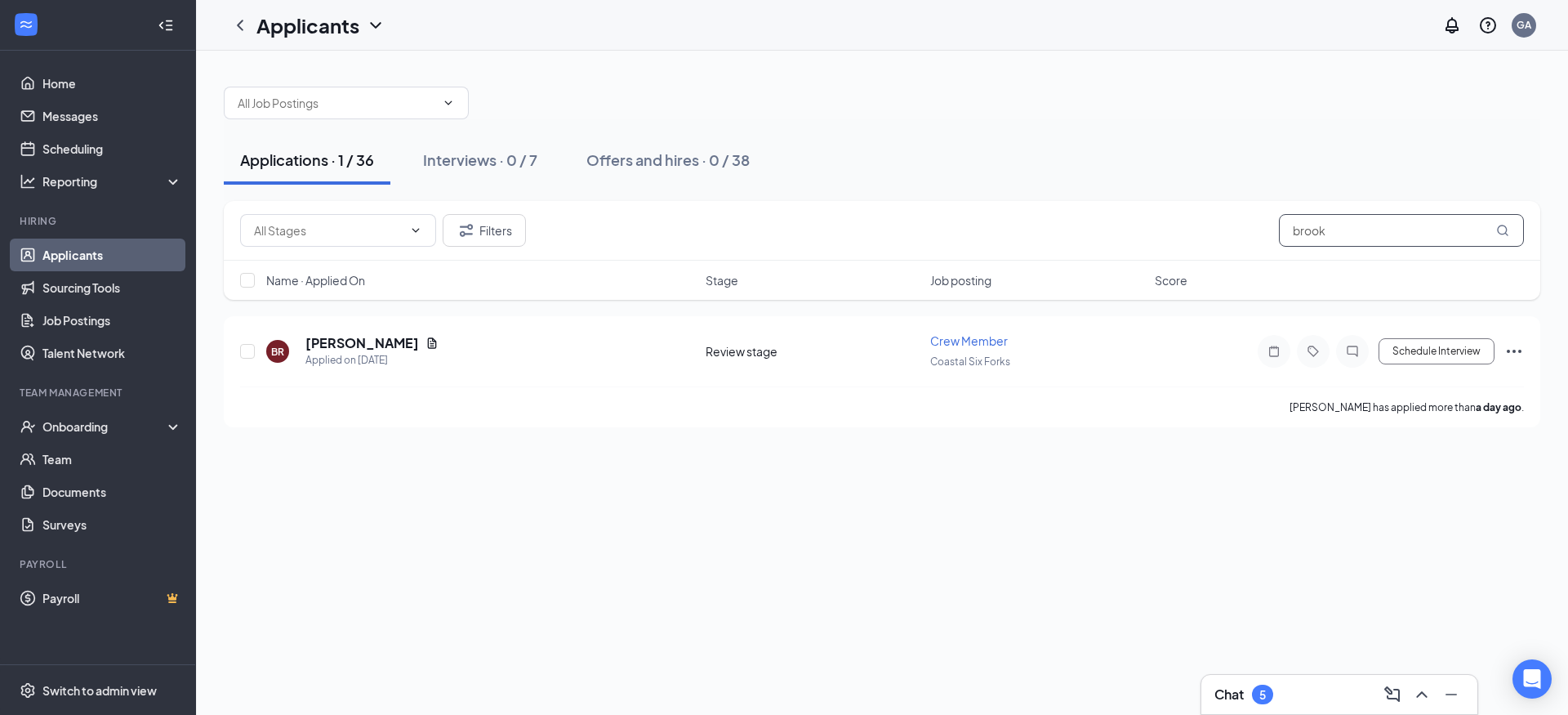
click at [1404, 226] on input "brook" at bounding box center [1401, 230] width 245 height 33
type input "b"
type input "marka"
click at [1419, 353] on button "Schedule Interview" at bounding box center [1436, 351] width 116 height 26
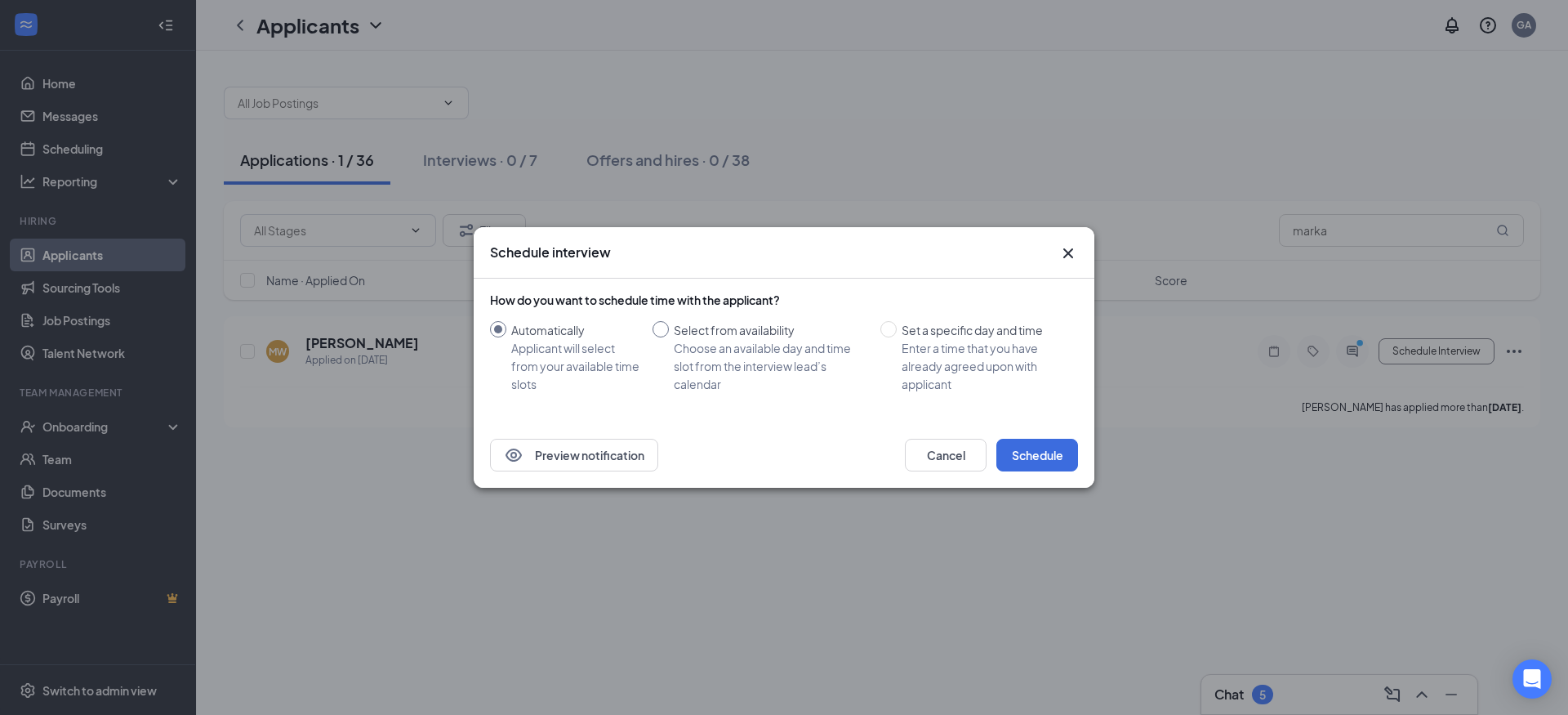
click at [657, 324] on input "Select from availability Choose an available day and time slot from the intervi…" at bounding box center [660, 328] width 16 height 16
radio input "true"
radio input "false"
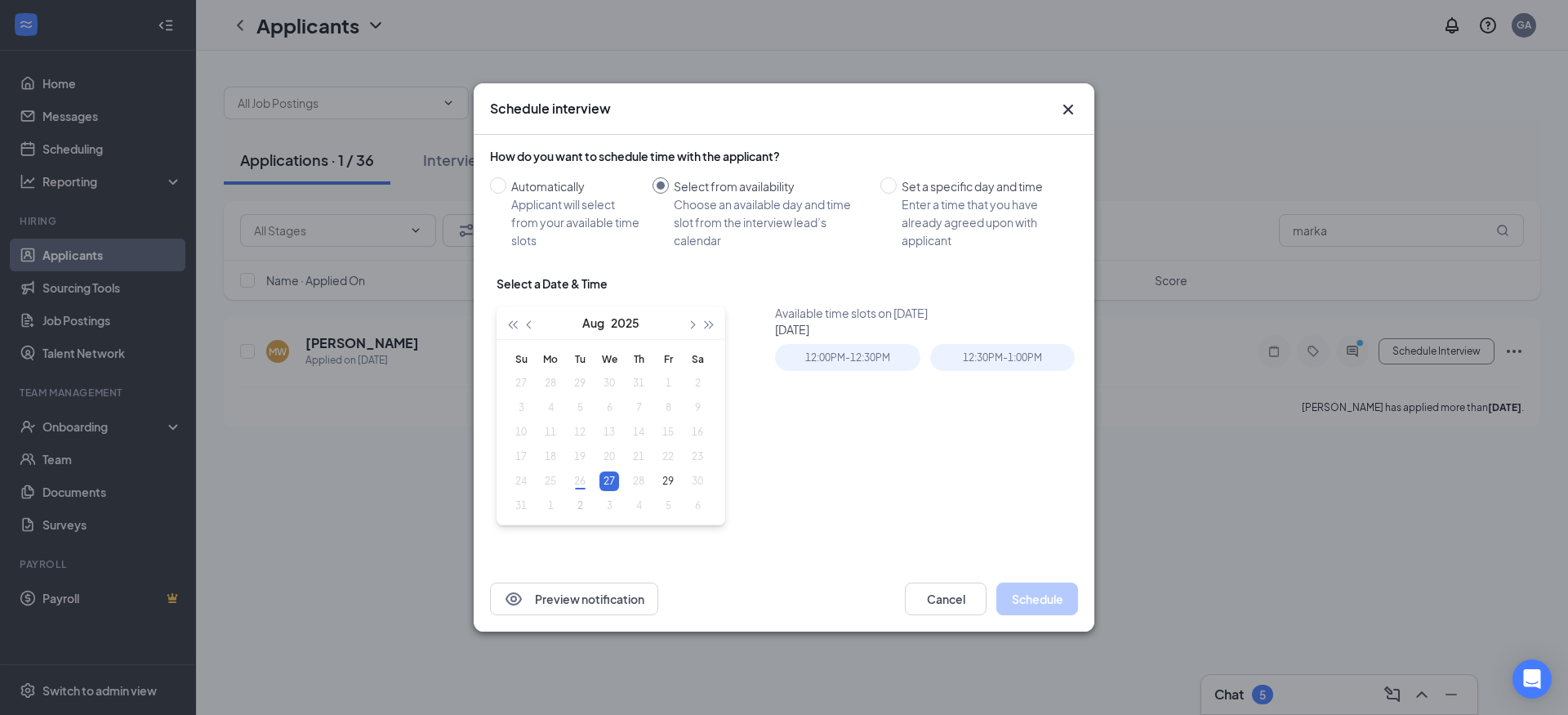
type input "[DATE]"
click at [972, 601] on button "Cancel" at bounding box center [945, 599] width 82 height 33
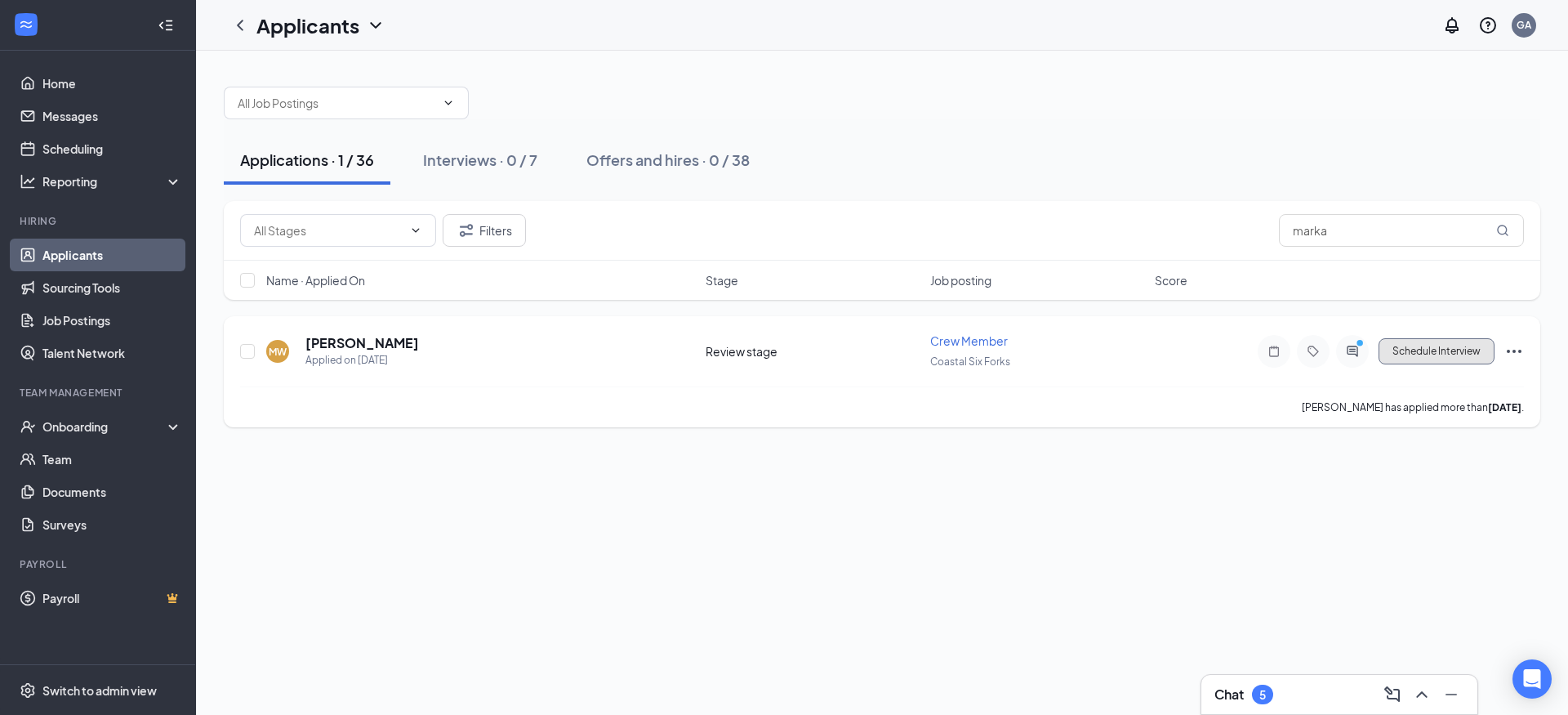
click at [1429, 350] on button "Schedule Interview" at bounding box center [1436, 351] width 116 height 26
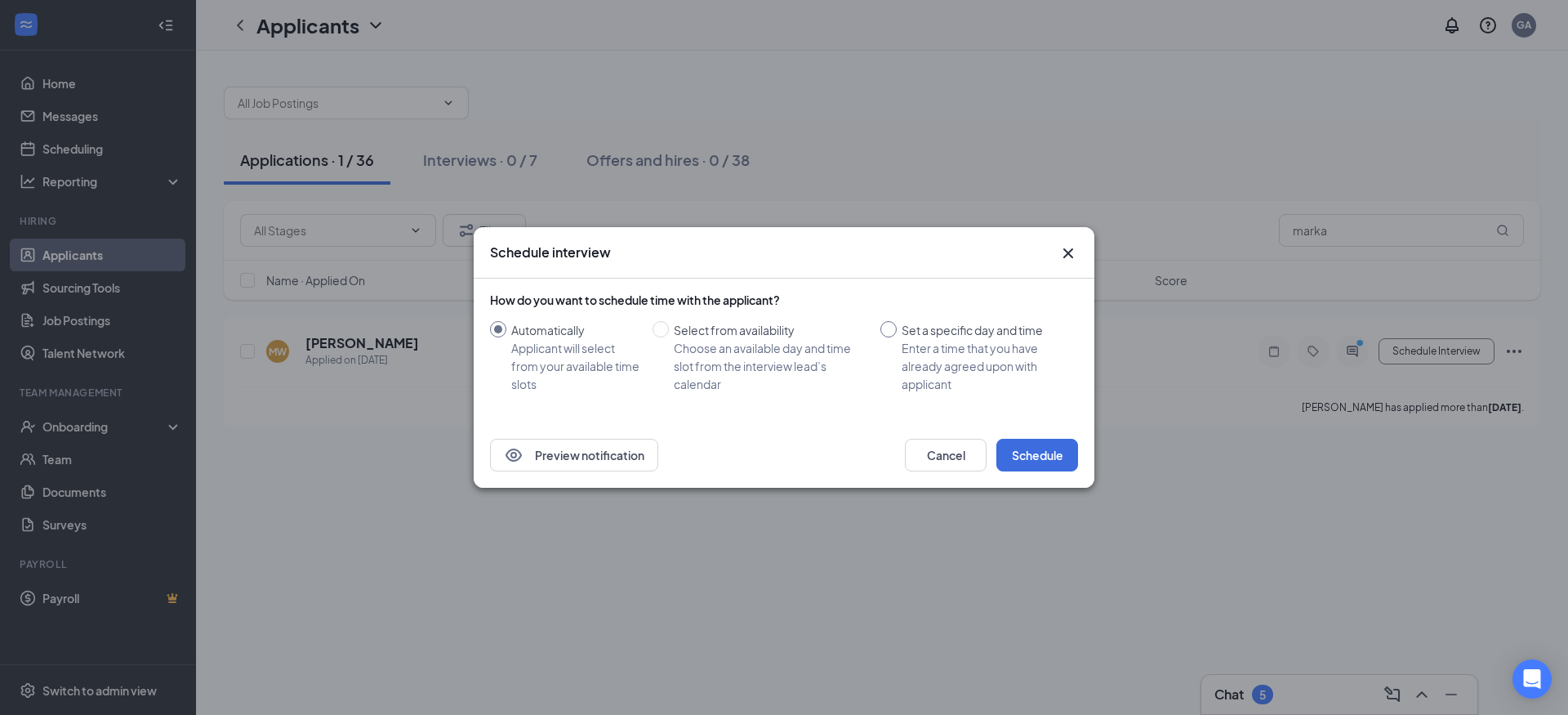
click at [893, 330] on input "Set a specific day and time Enter a time that you have already agreed upon with…" at bounding box center [888, 328] width 16 height 16
radio input "true"
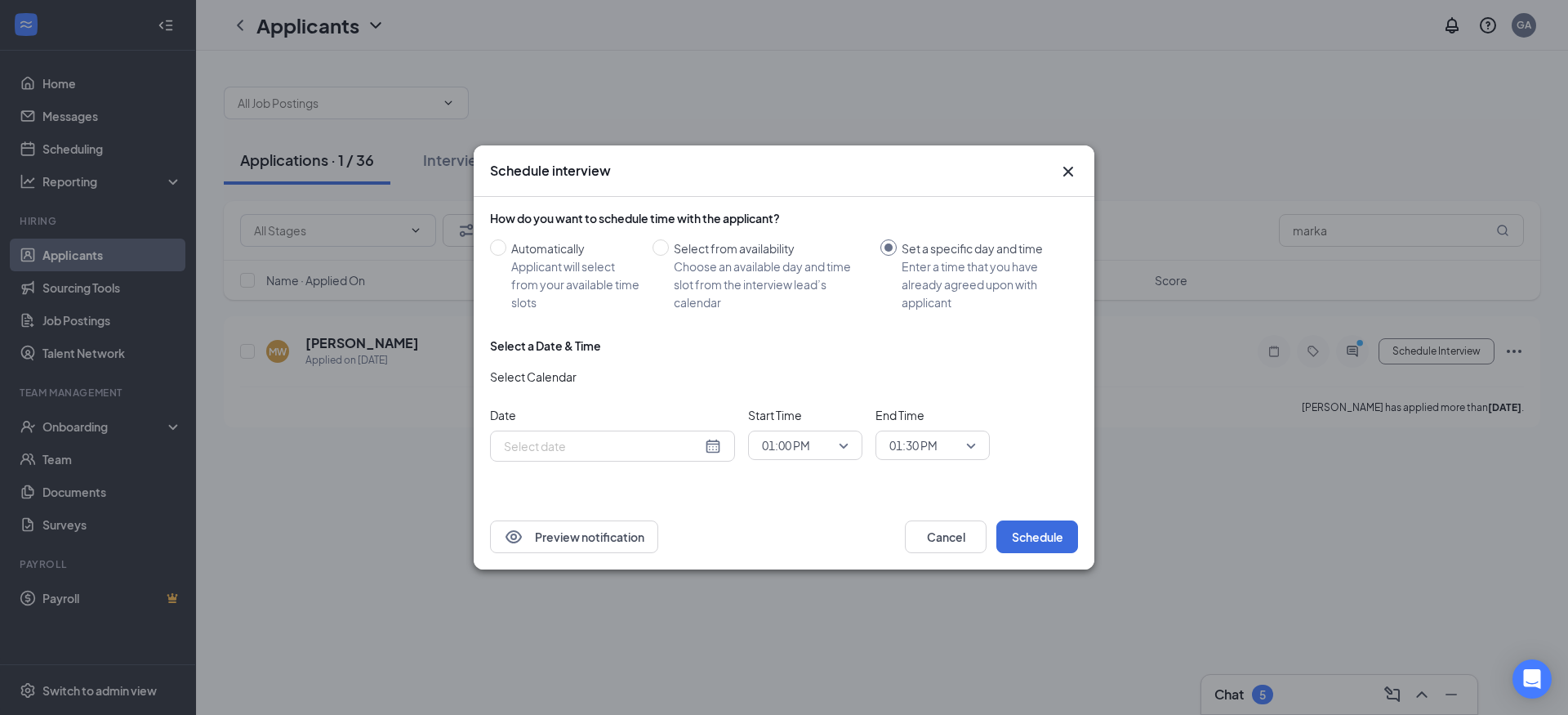
radio input "false"
click at [713, 442] on div "[DATE]" at bounding box center [612, 446] width 217 height 18
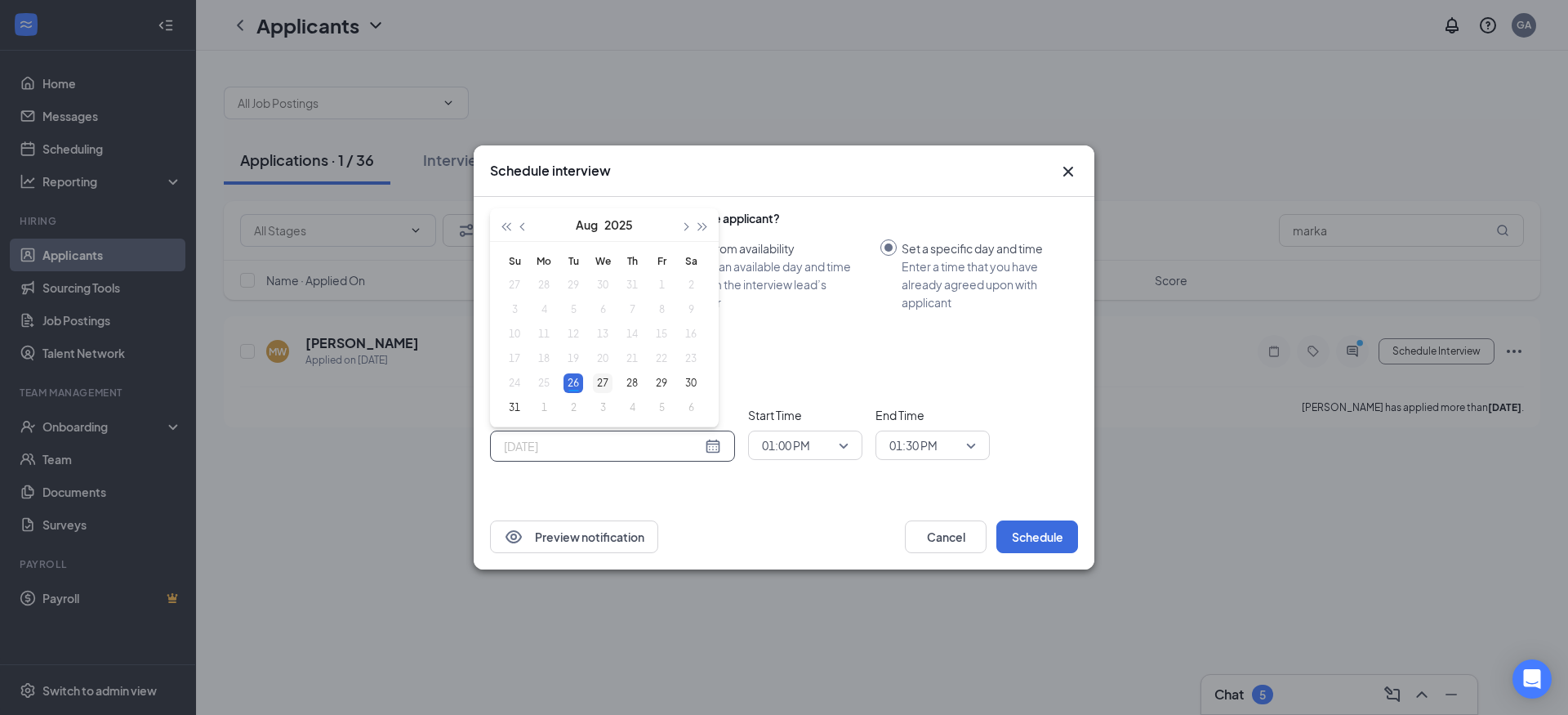
type input "[DATE]"
click at [608, 381] on div "27" at bounding box center [603, 382] width 19 height 19
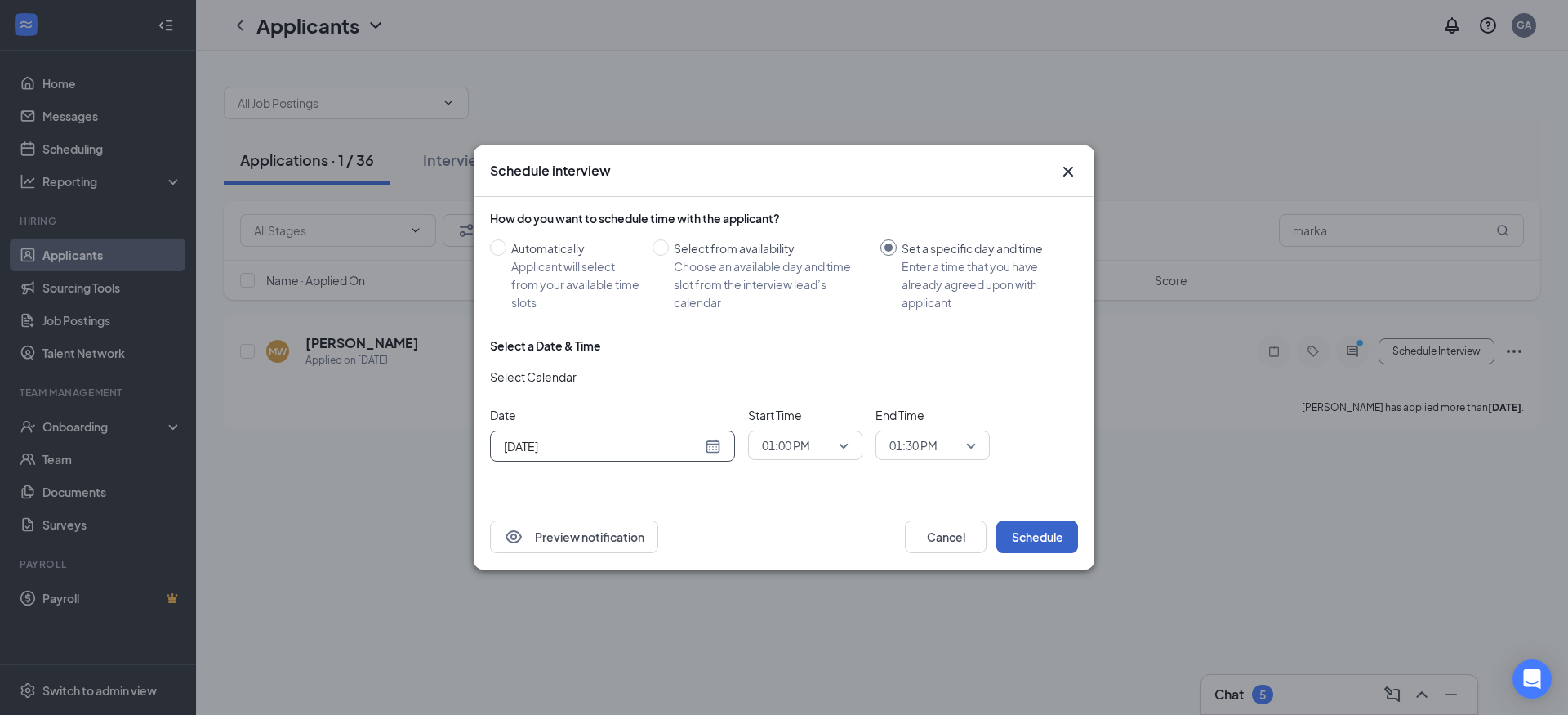
click at [1025, 527] on button "Schedule" at bounding box center [1037, 536] width 82 height 33
click at [1068, 172] on icon "Cross" at bounding box center [1068, 171] width 10 height 10
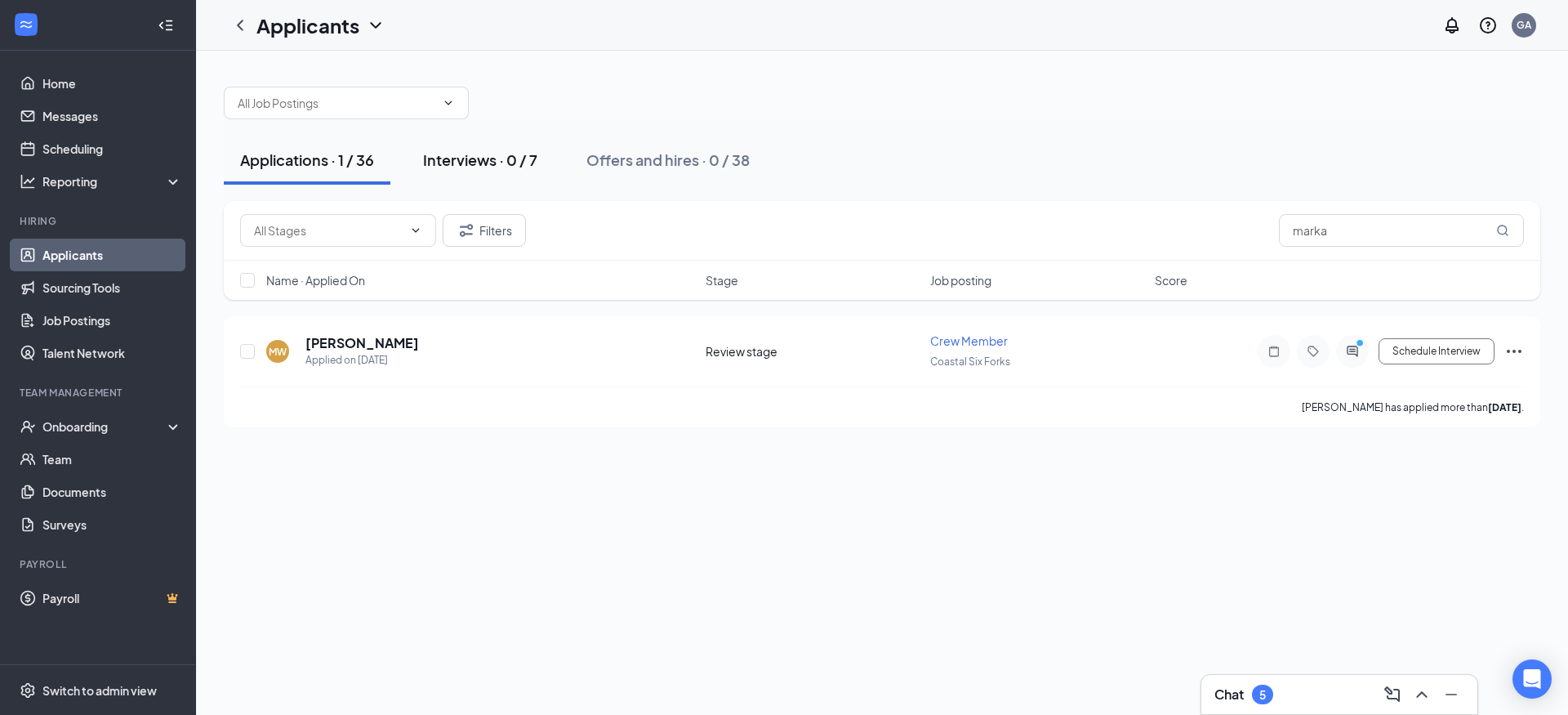
click at [466, 158] on div "Interviews · 0 / 7" at bounding box center [479, 160] width 114 height 20
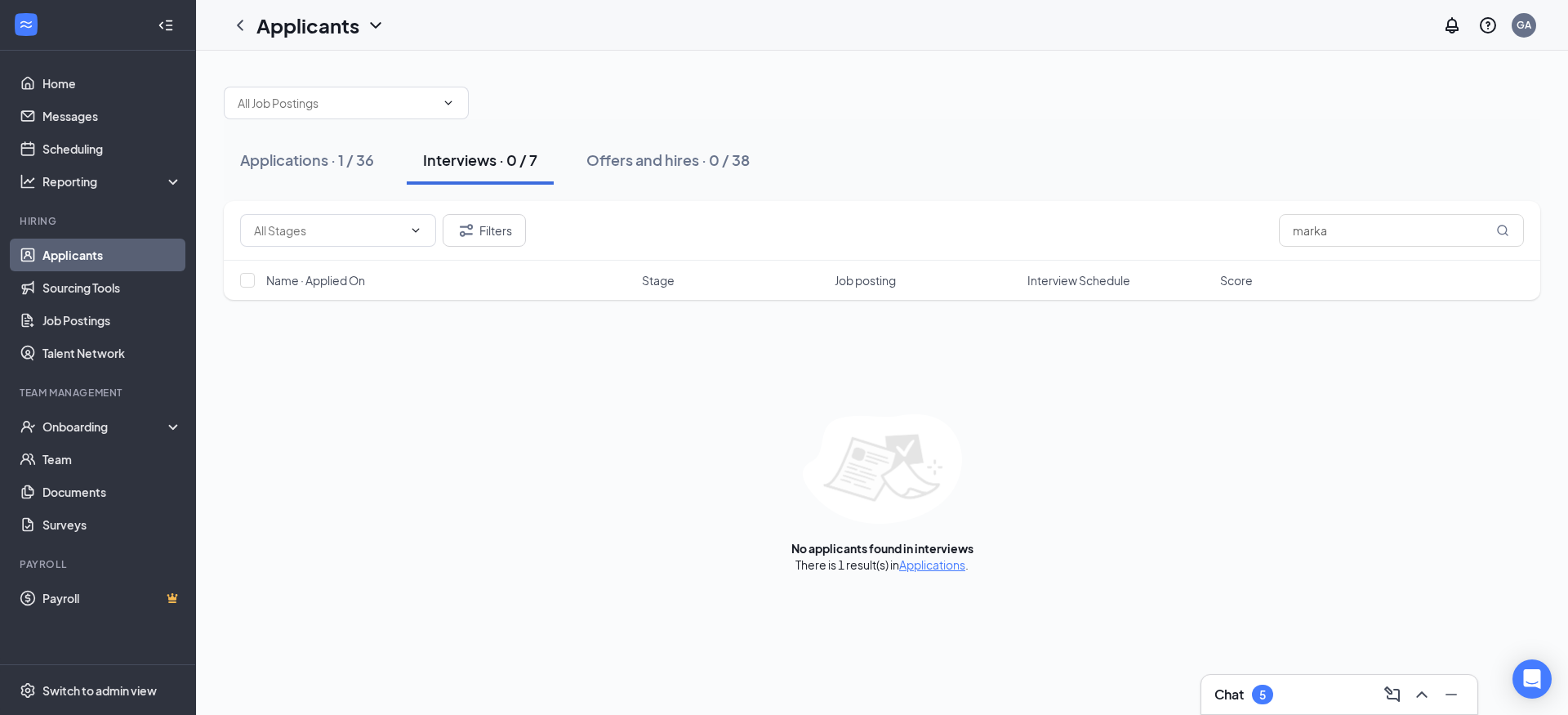
click at [488, 160] on div "Interviews · 0 / 7" at bounding box center [479, 160] width 114 height 20
click at [685, 164] on div "Offers and hires · 0 / 38" at bounding box center [668, 160] width 164 height 20
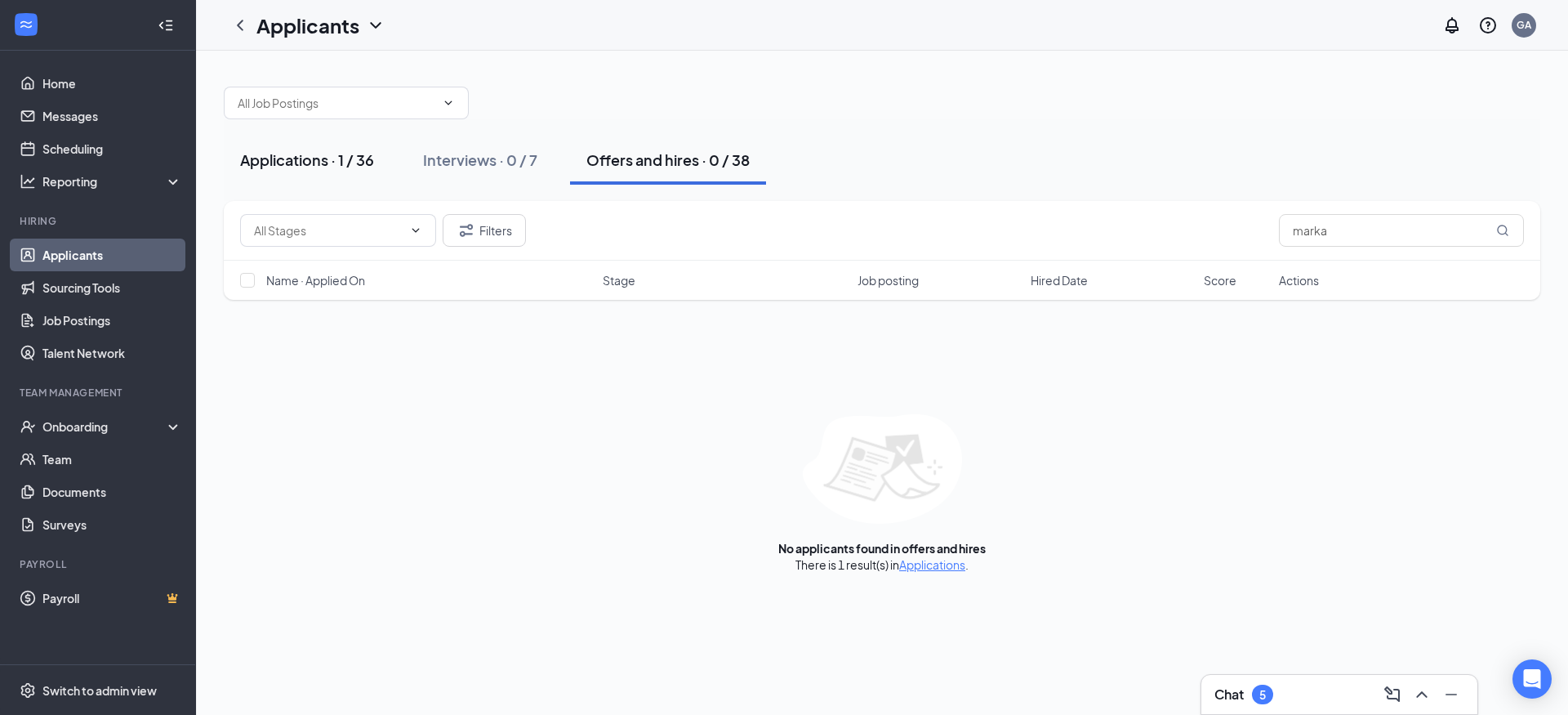
click at [322, 159] on div "Applications · 1 / 36" at bounding box center [306, 160] width 134 height 20
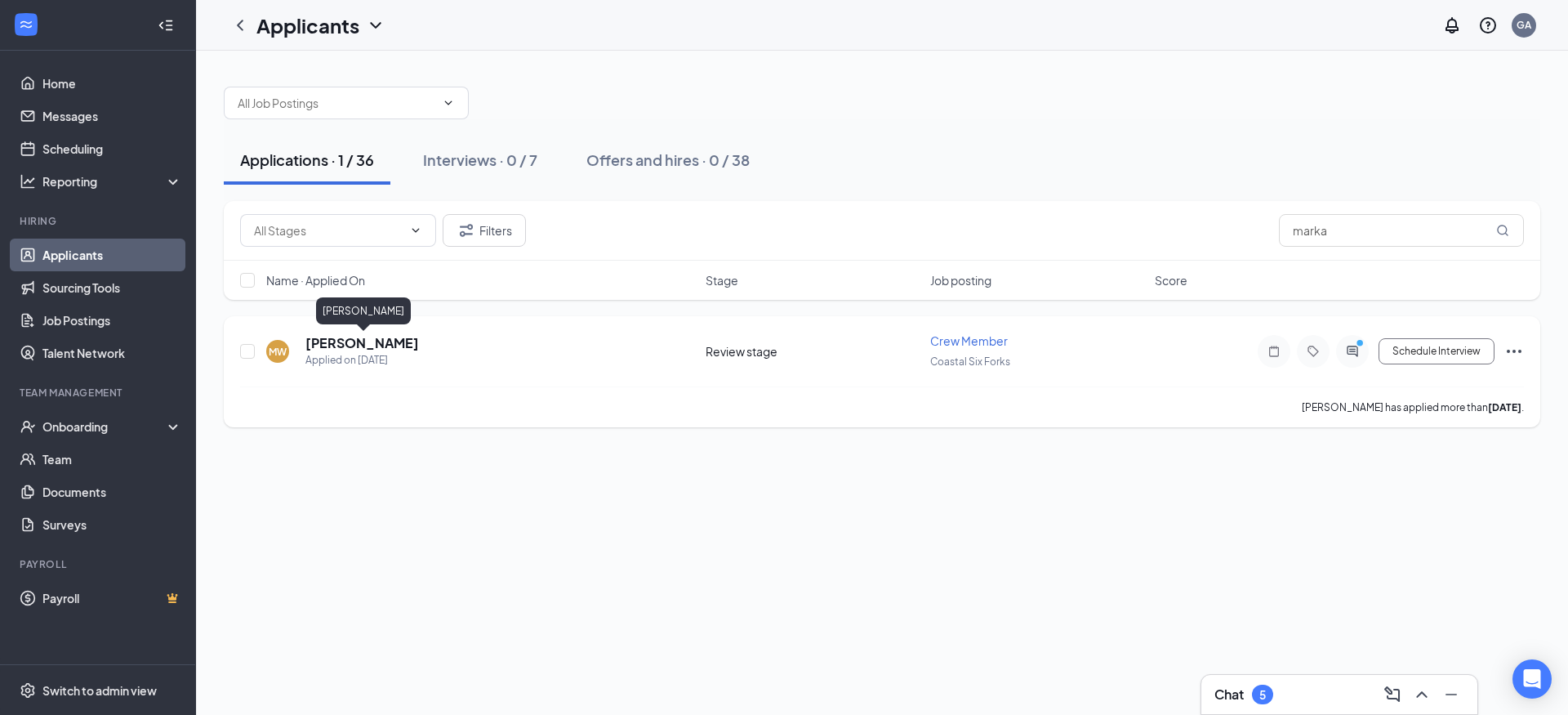
click at [339, 344] on h5 "[PERSON_NAME]" at bounding box center [362, 343] width 114 height 18
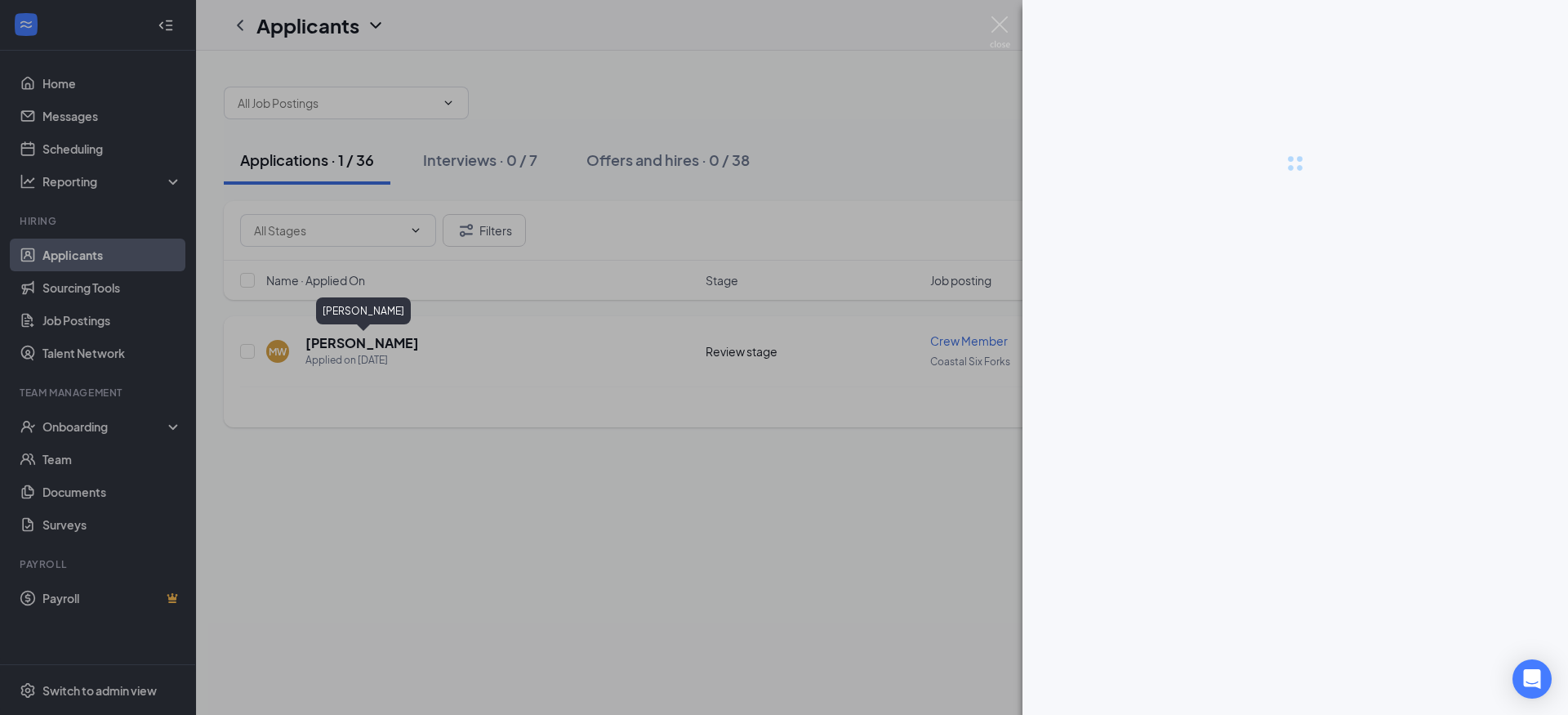
click at [339, 344] on div at bounding box center [784, 357] width 1568 height 715
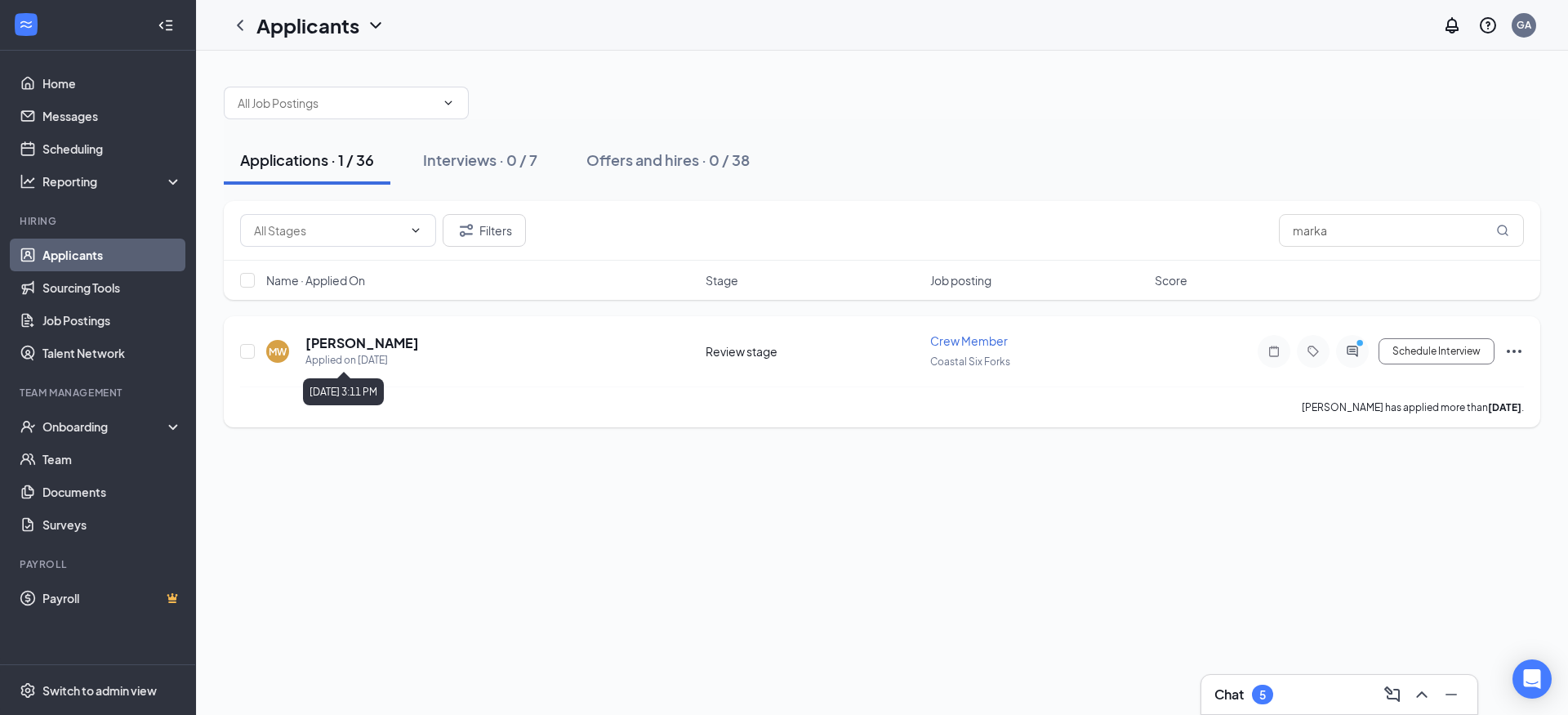
click at [307, 351] on h5 "[PERSON_NAME]" at bounding box center [362, 343] width 114 height 18
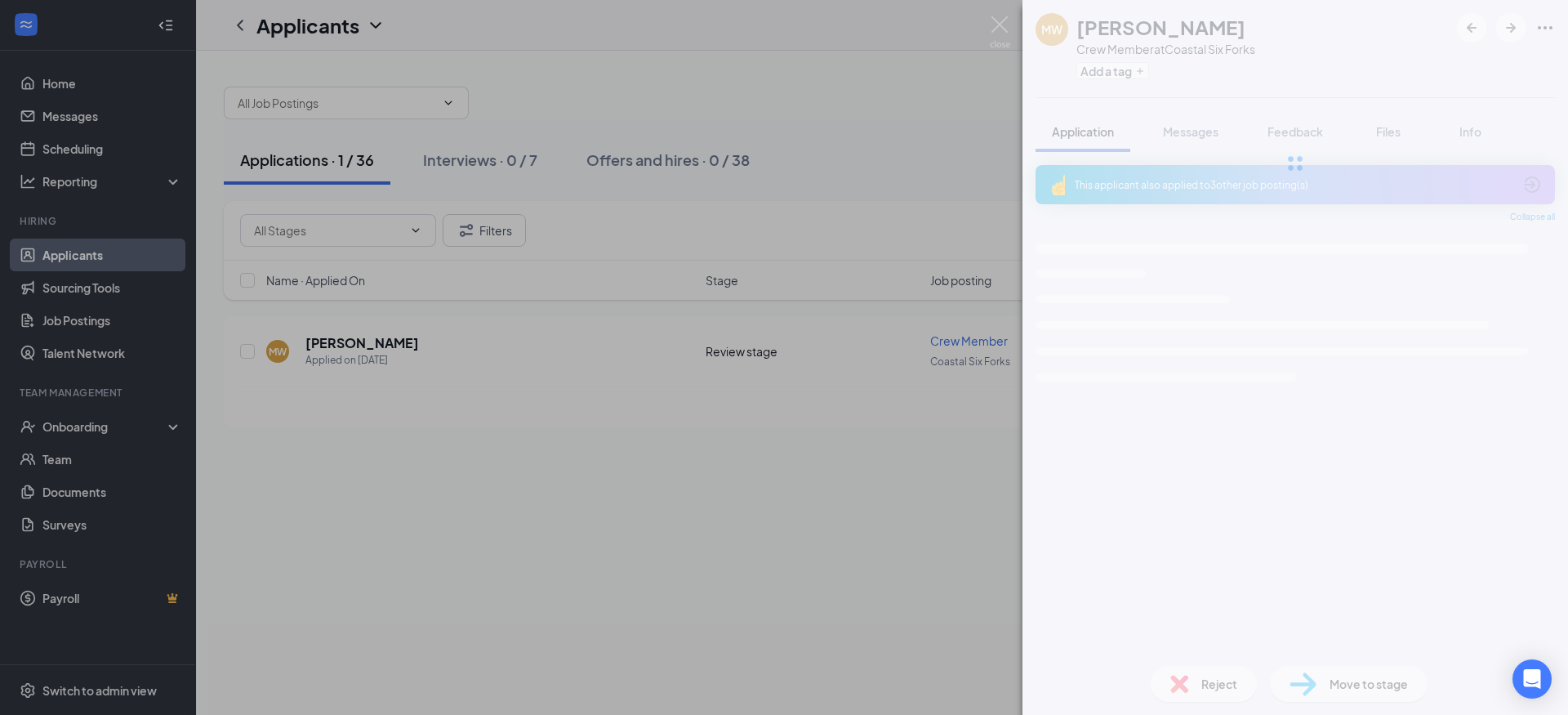
click at [335, 344] on div "[PERSON_NAME] Crew Member at Coastal Six Forks Add a tag Application Messages F…" at bounding box center [784, 357] width 1568 height 715
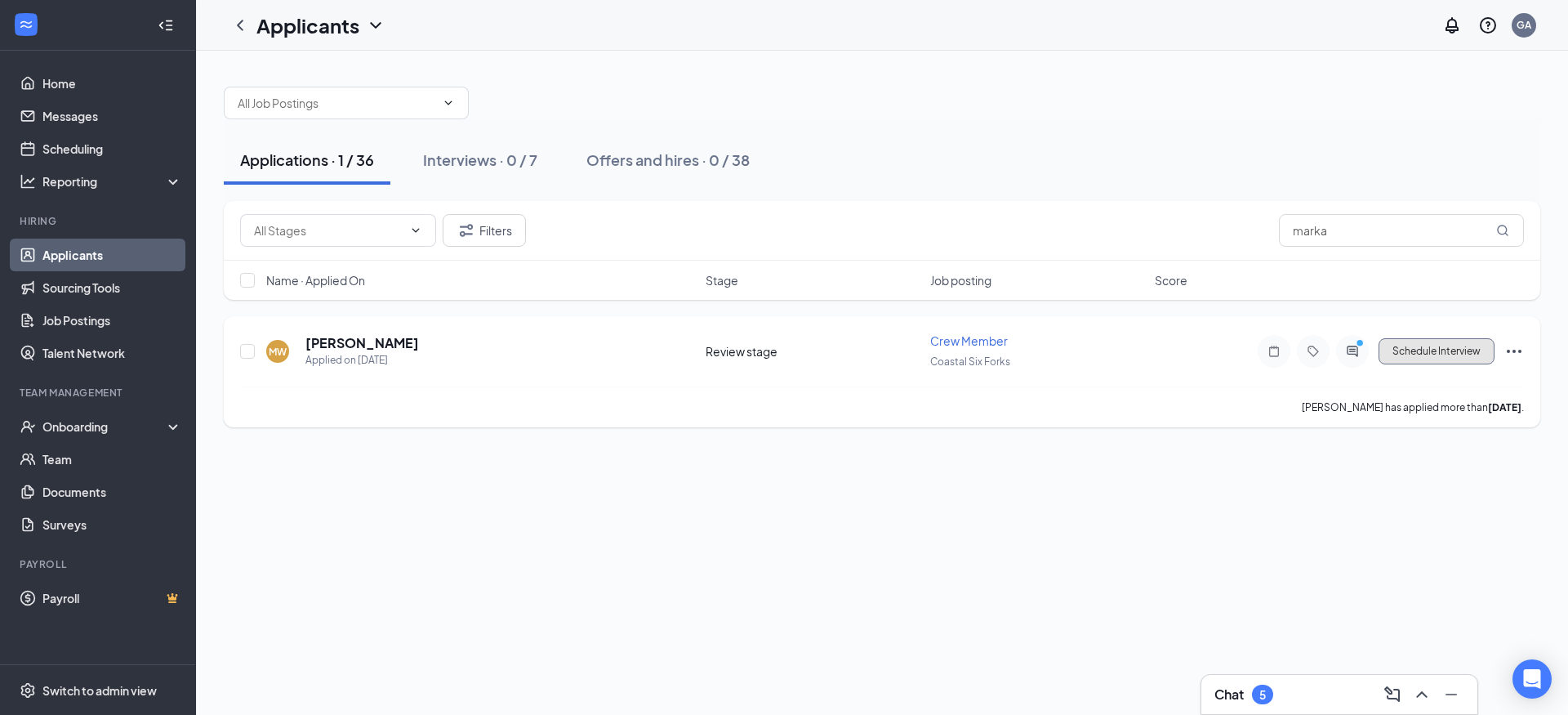
click at [1419, 354] on button "Schedule Interview" at bounding box center [1436, 351] width 116 height 26
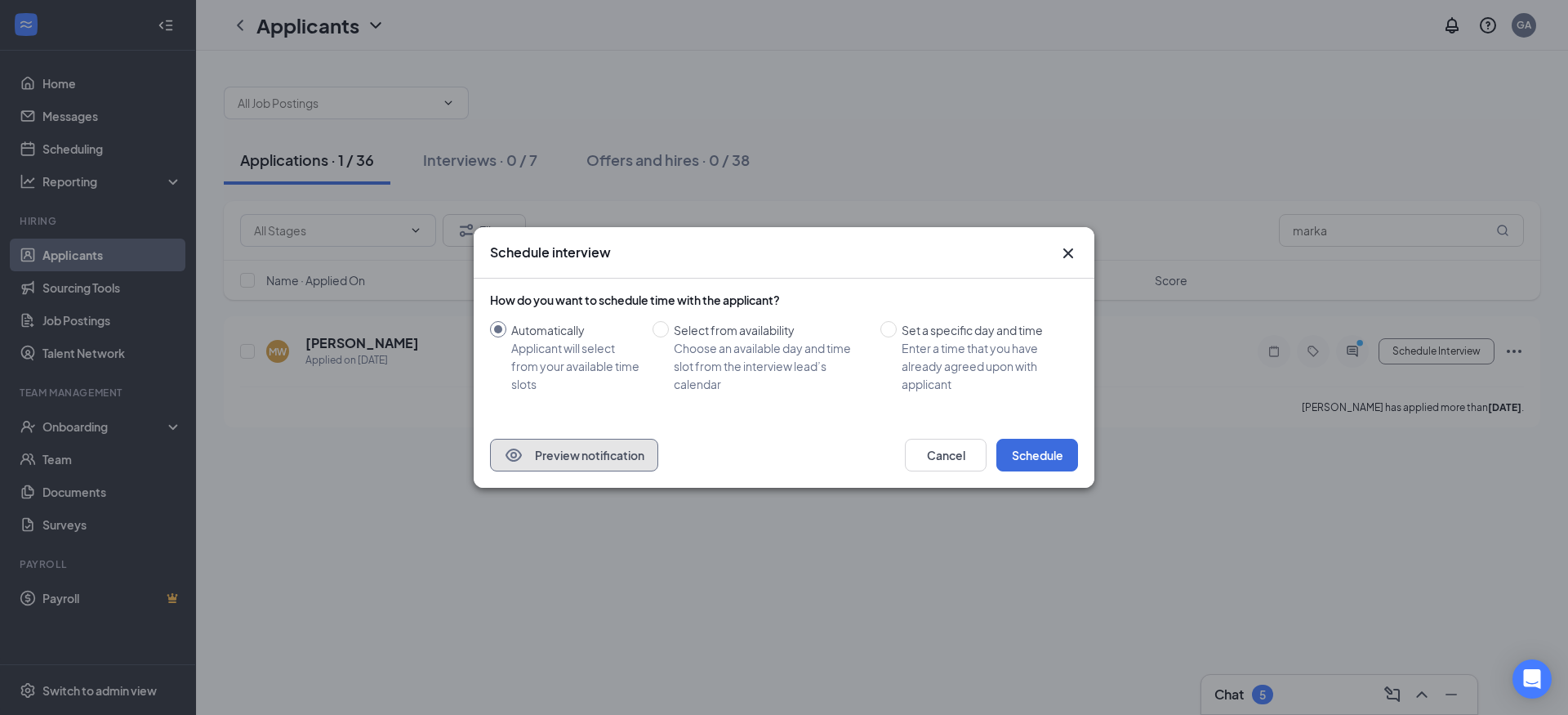
click at [583, 457] on button "Preview notification" at bounding box center [574, 455] width 168 height 33
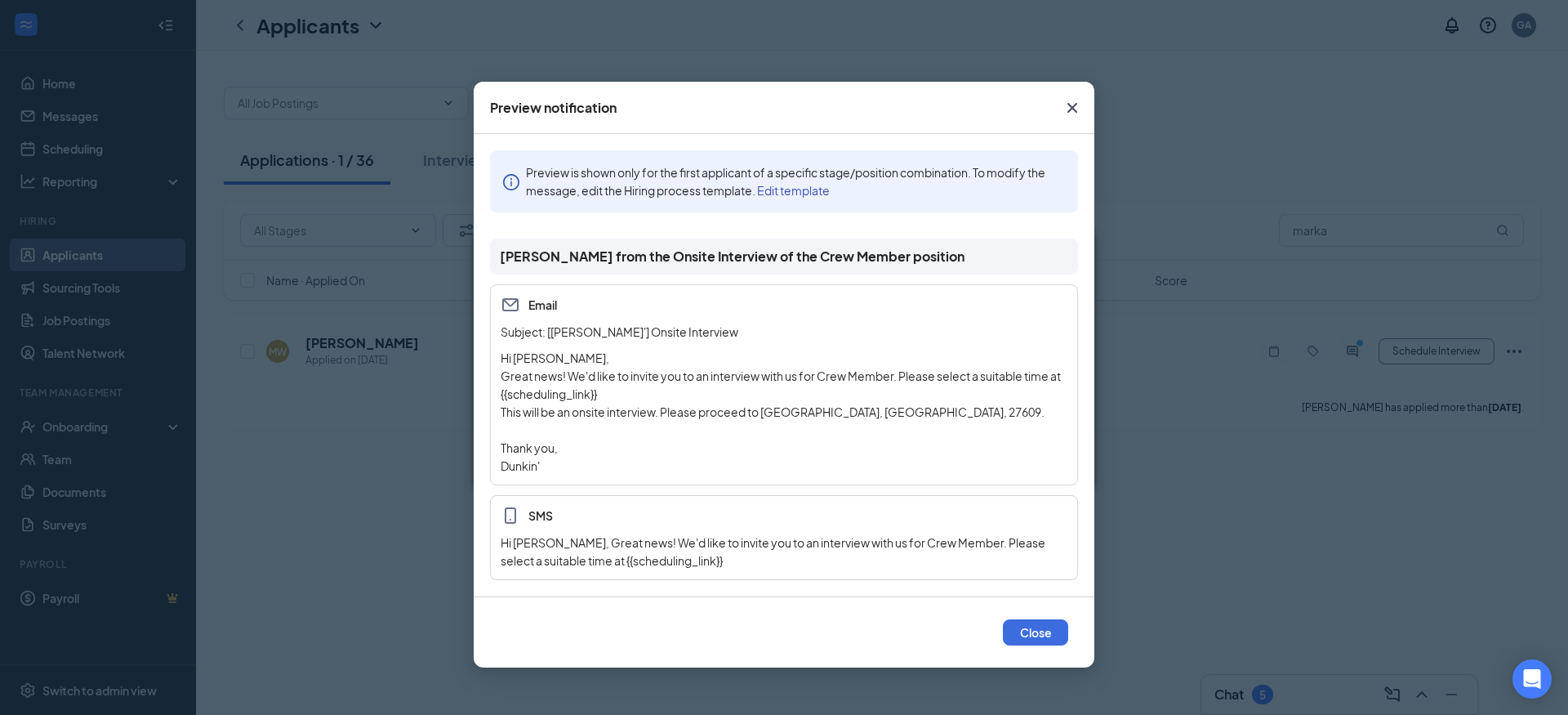
click at [1070, 116] on icon "Cross" at bounding box center [1072, 107] width 19 height 19
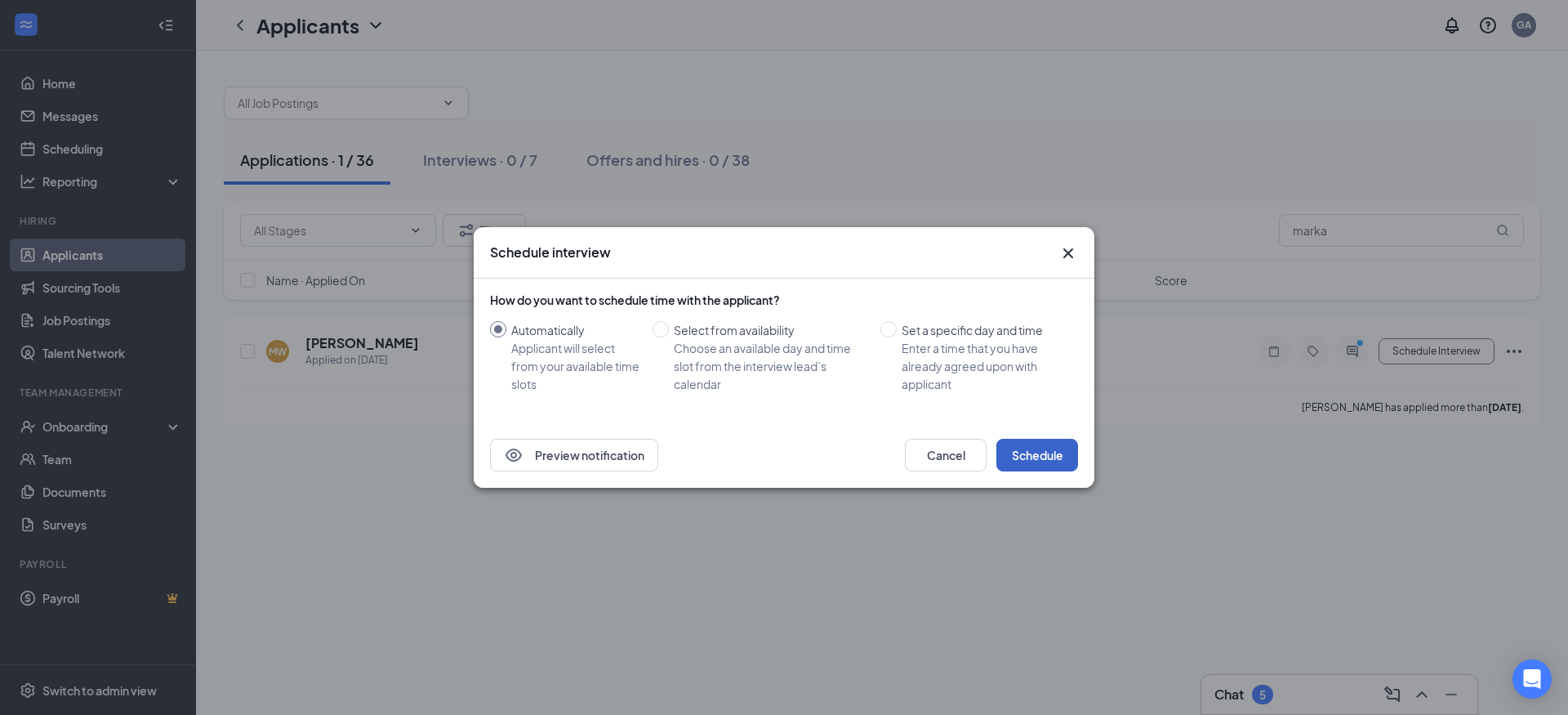
click at [1015, 452] on button "Schedule" at bounding box center [1037, 455] width 82 height 33
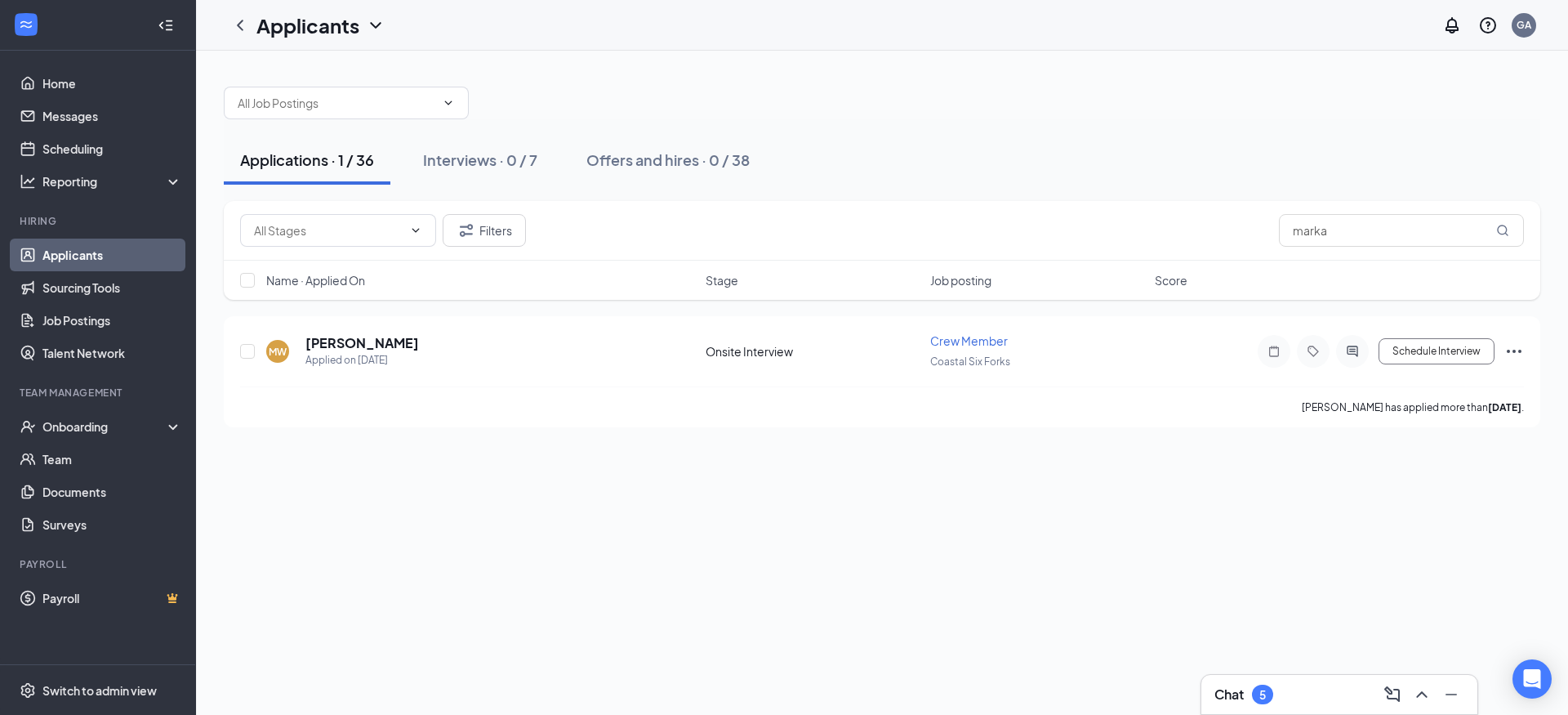
click at [300, 156] on div "Applications · 1 / 36" at bounding box center [306, 160] width 134 height 20
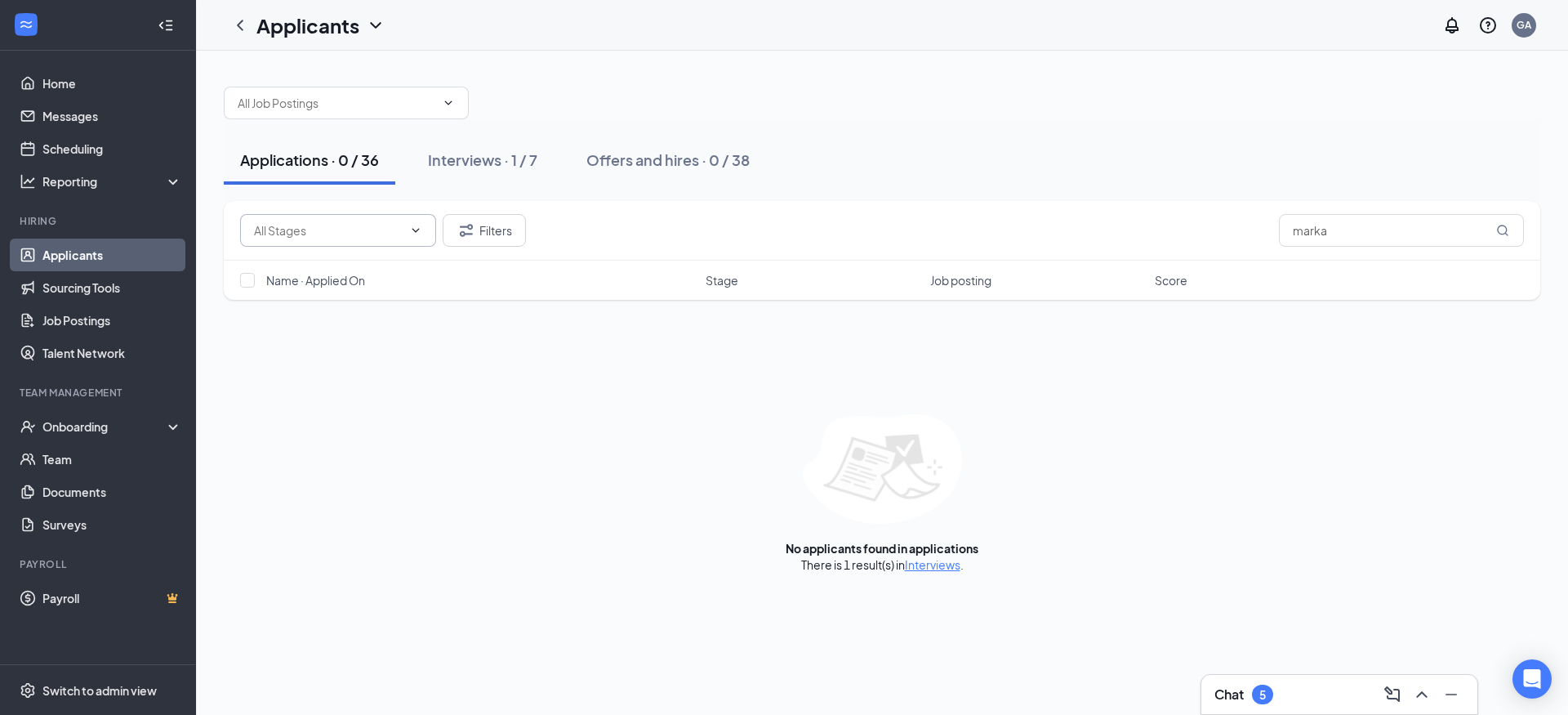
click at [413, 230] on icon "ChevronDown" at bounding box center [415, 230] width 13 height 13
click at [315, 268] on div "Application (34)" at bounding box center [294, 268] width 82 height 18
click at [457, 229] on icon "Filter" at bounding box center [466, 230] width 19 height 19
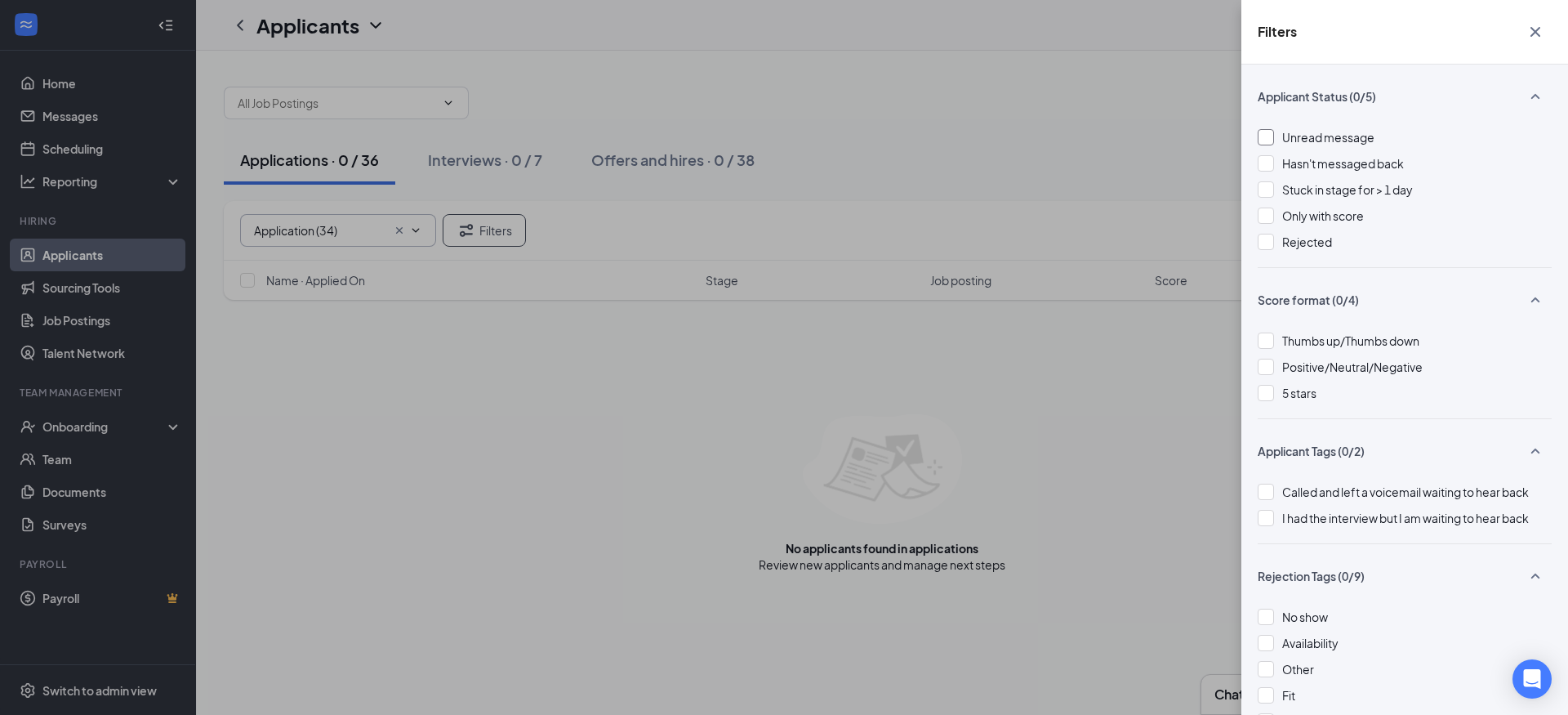
click at [1273, 137] on div at bounding box center [1265, 137] width 16 height 16
click at [1269, 189] on div at bounding box center [1265, 189] width 16 height 16
click at [1263, 163] on div at bounding box center [1265, 163] width 16 height 16
click at [1259, 129] on div at bounding box center [1265, 137] width 16 height 16
click at [1268, 161] on img at bounding box center [1266, 164] width 8 height 7
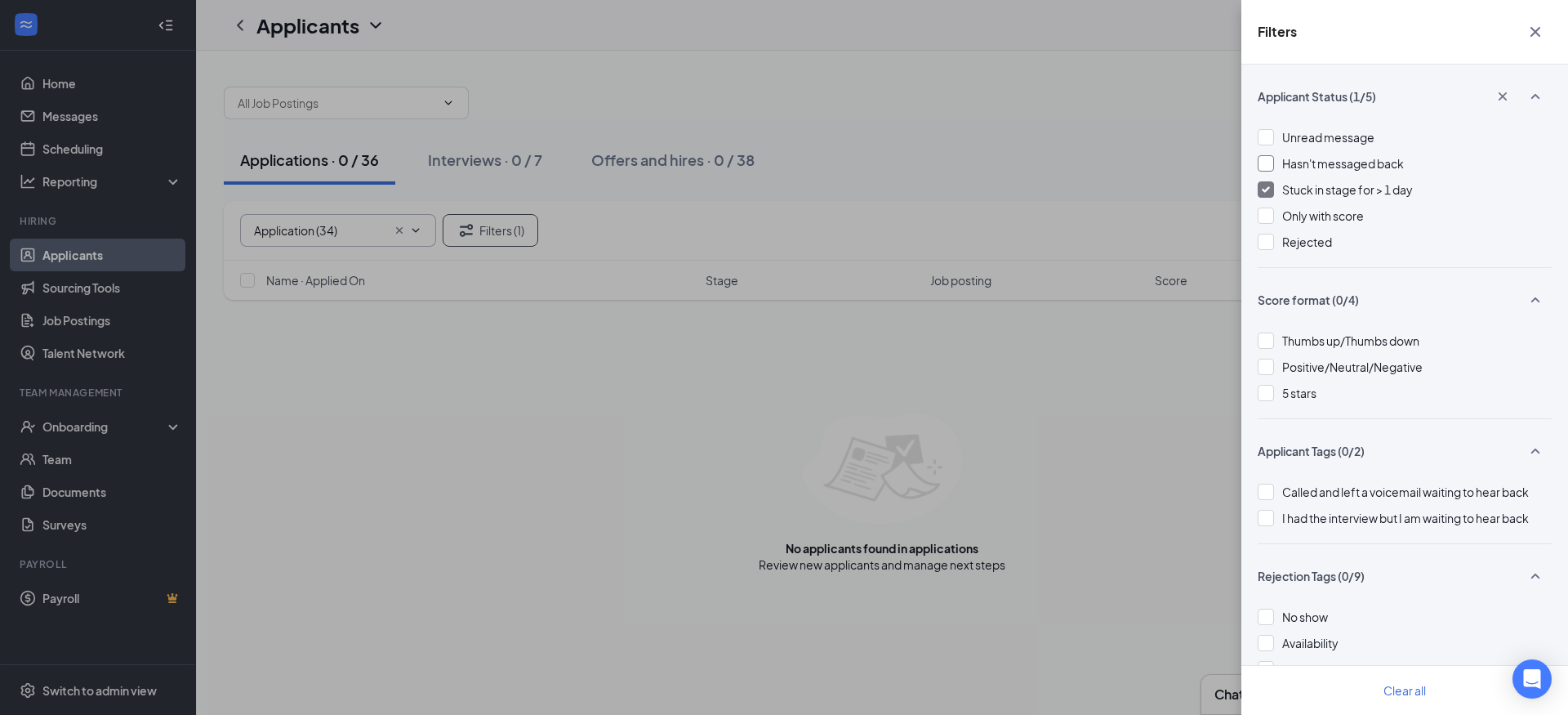
click at [1266, 187] on img at bounding box center [1266, 190] width 8 height 7
click at [1531, 24] on icon "Cross" at bounding box center [1535, 31] width 19 height 19
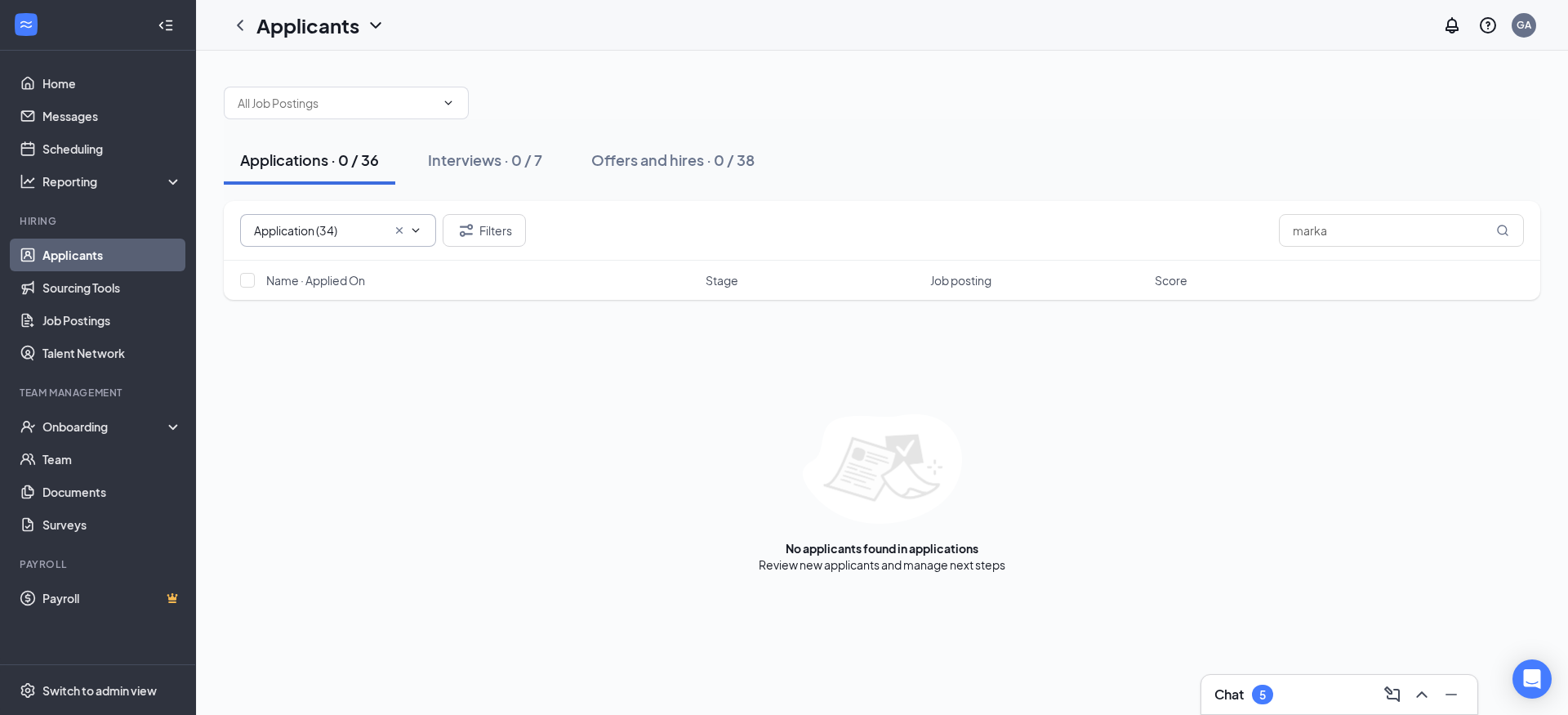
click at [91, 256] on link "Applicants" at bounding box center [111, 255] width 139 height 33
click at [420, 227] on icon "ChevronDown" at bounding box center [415, 230] width 13 height 13
click at [349, 310] on div "Review stage (8460)" at bounding box center [306, 306] width 106 height 18
type input "Review stage (8460)"
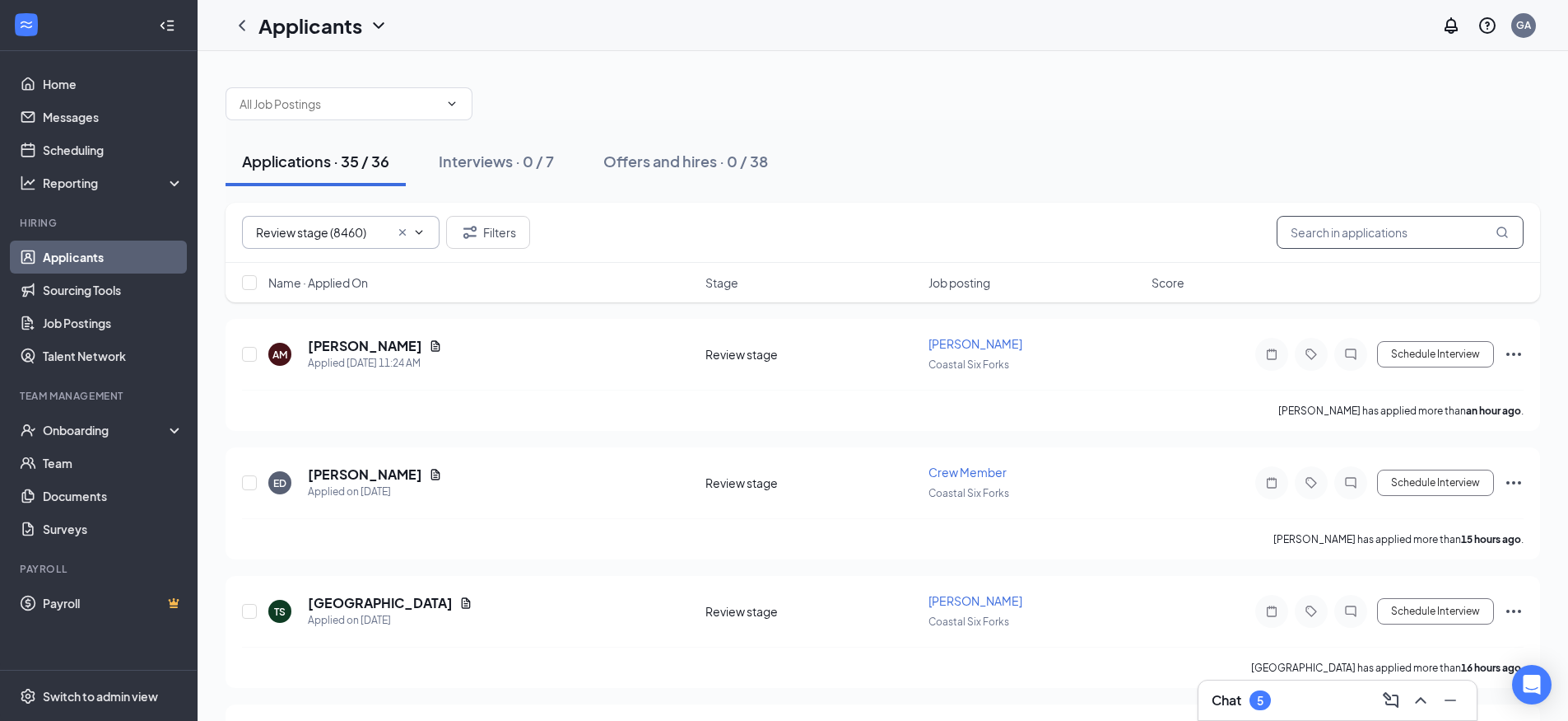
click at [1353, 233] on input "marka" at bounding box center [1400, 232] width 247 height 33
type input "m"
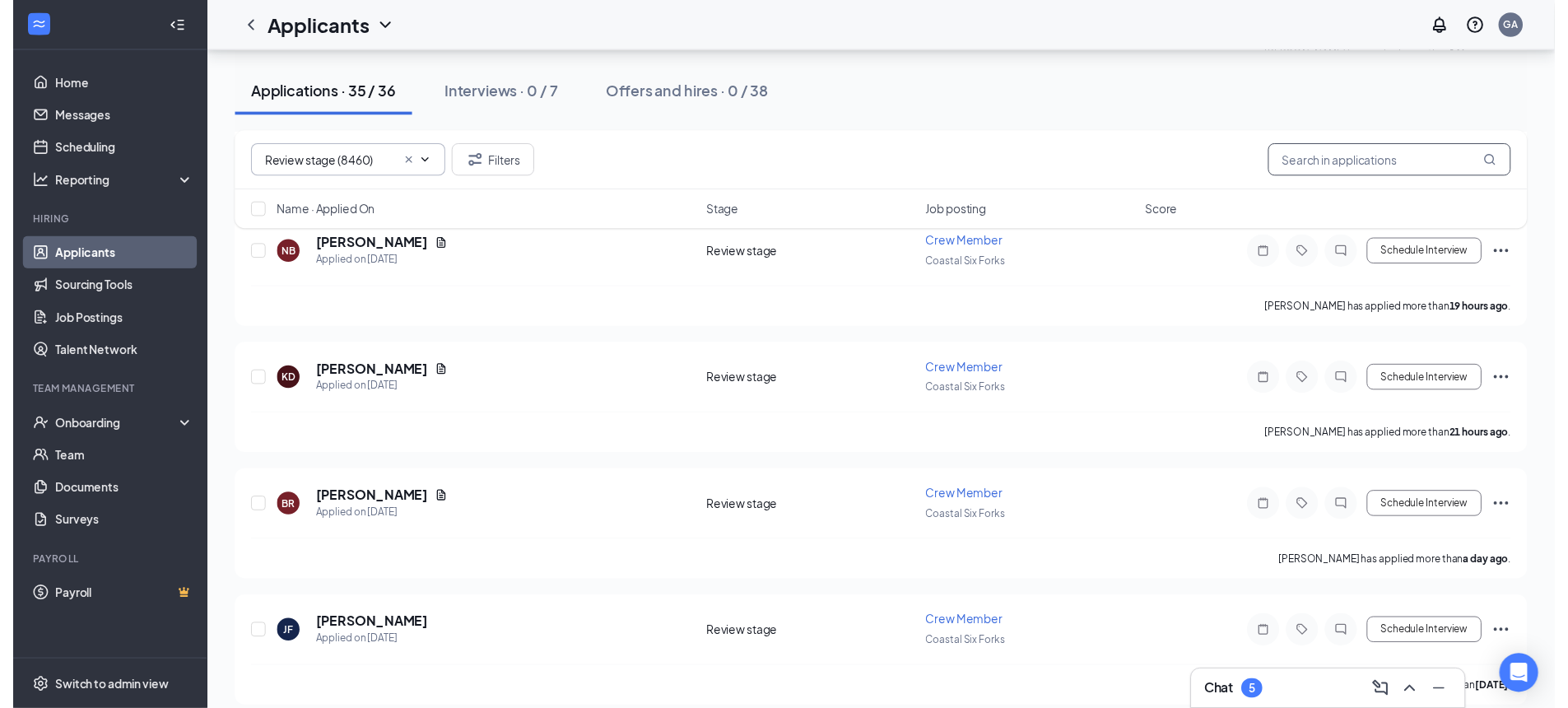
scroll to position [824, 0]
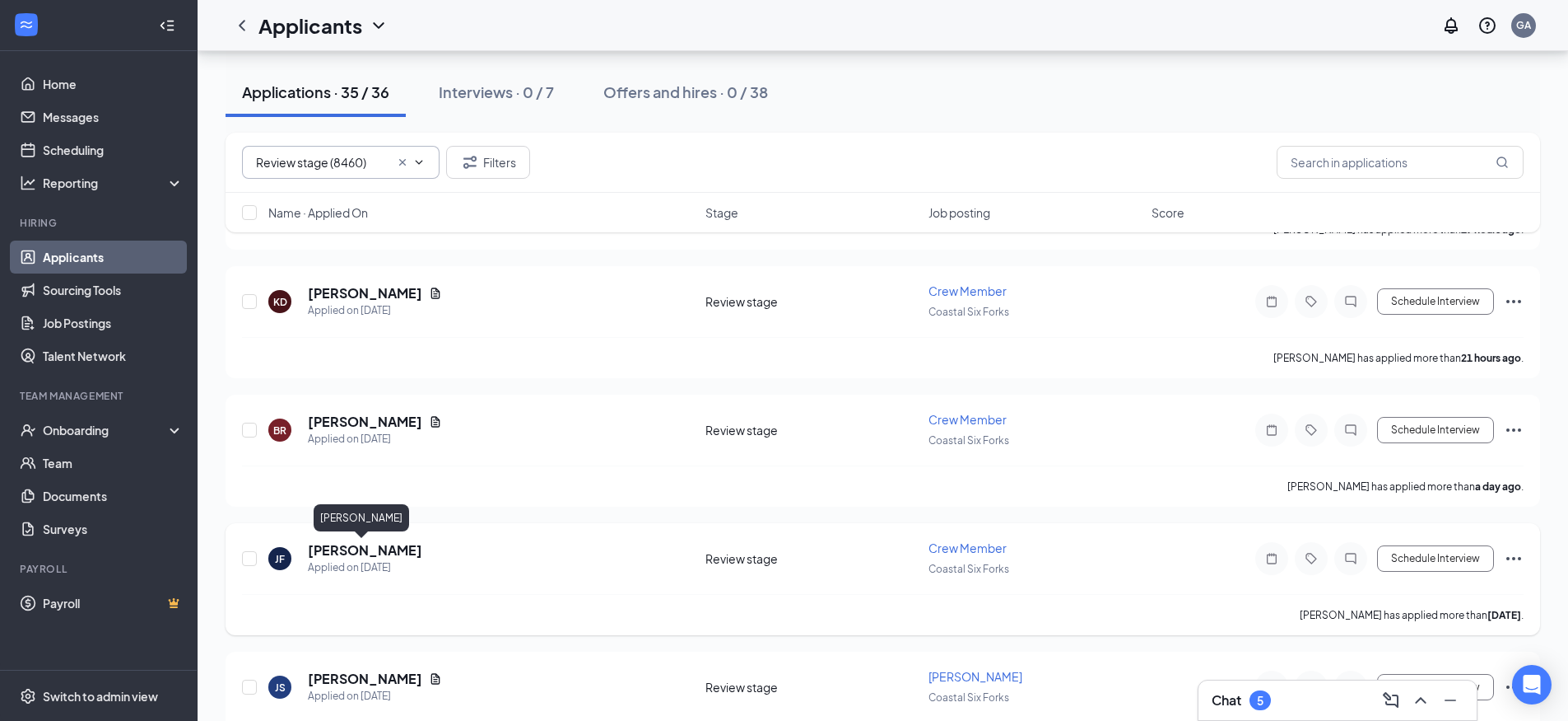
click at [334, 558] on h5 "[PERSON_NAME]" at bounding box center [365, 550] width 115 height 18
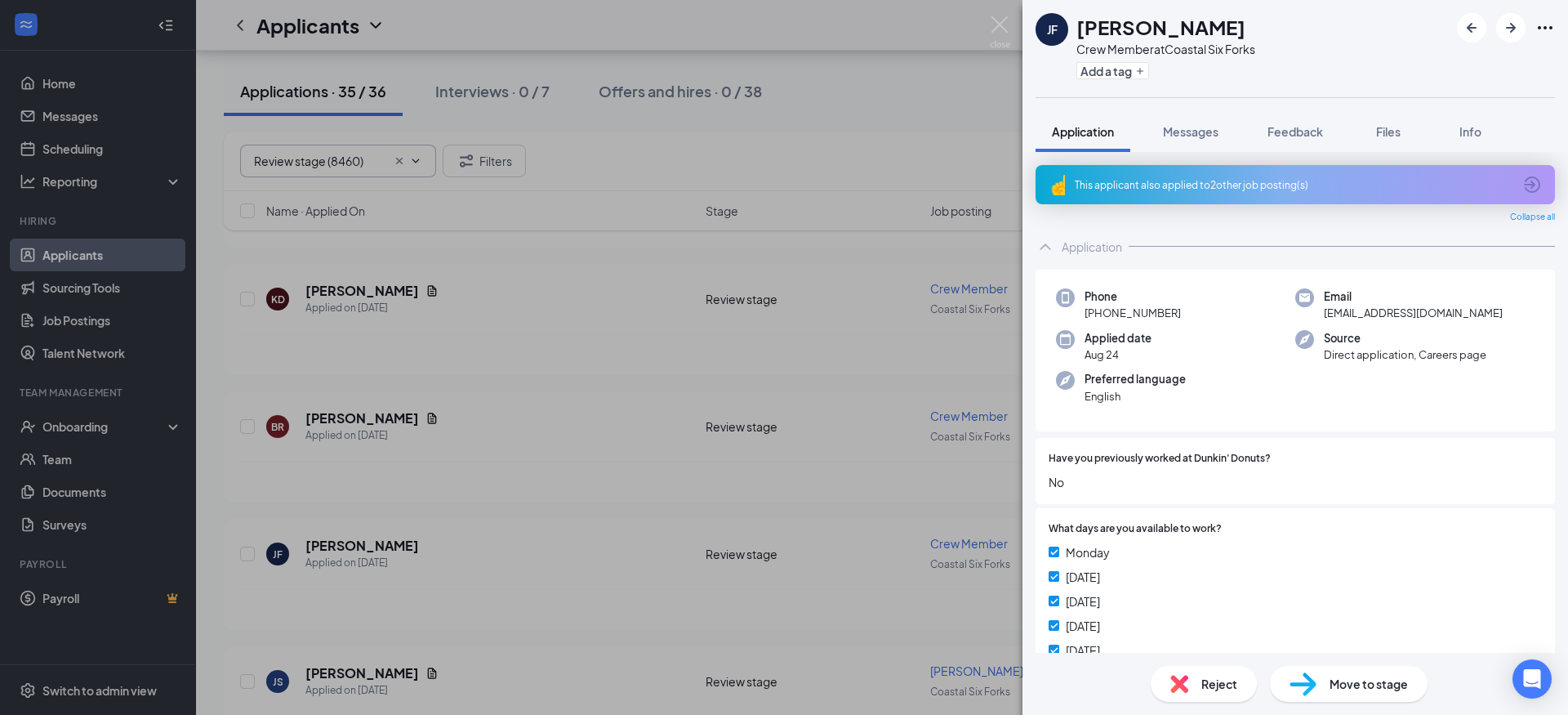
click at [938, 164] on div "[PERSON_NAME] Jakiara [PERSON_NAME] Crew Member at Coastal Six Forks Add a tag …" at bounding box center [784, 357] width 1568 height 715
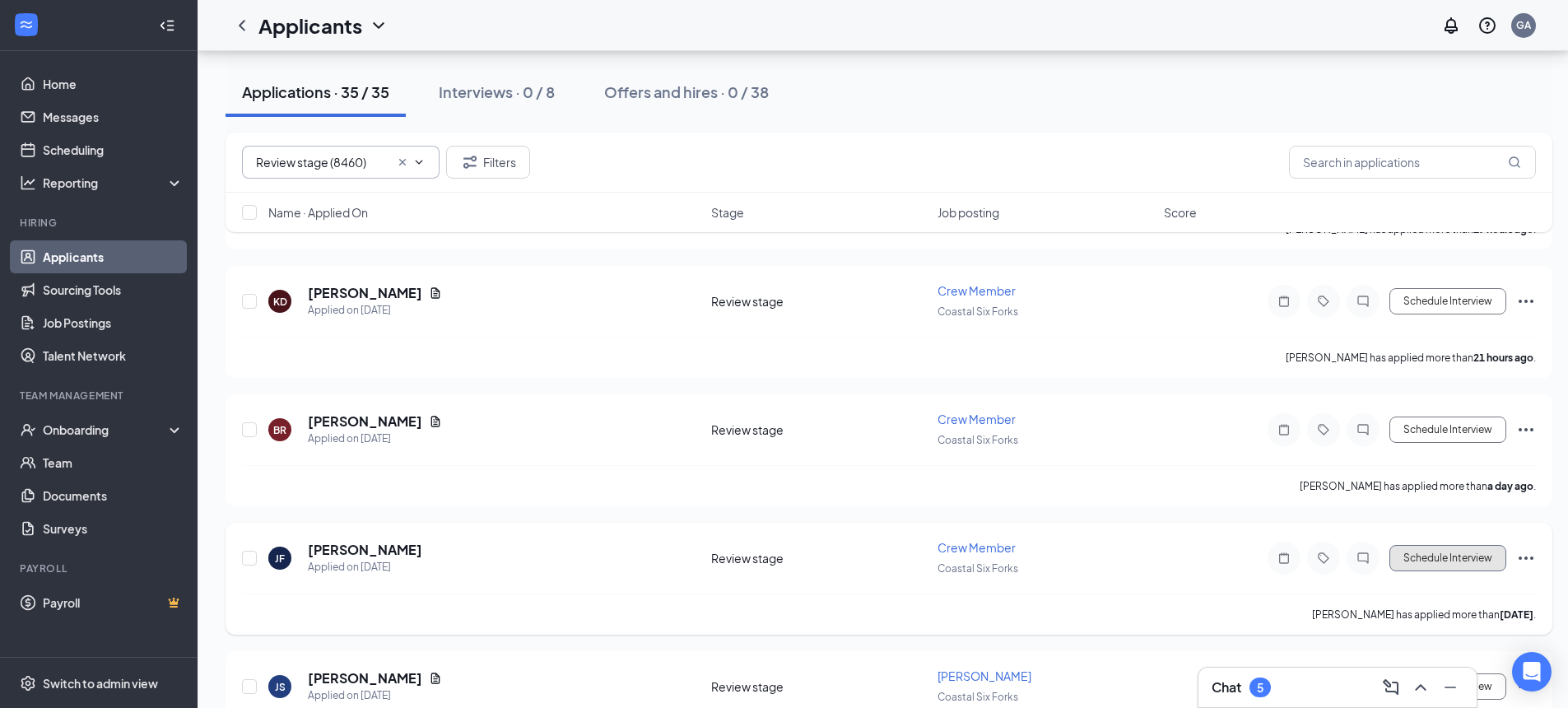
click at [1434, 562] on button "Schedule Interview" at bounding box center [1447, 558] width 117 height 26
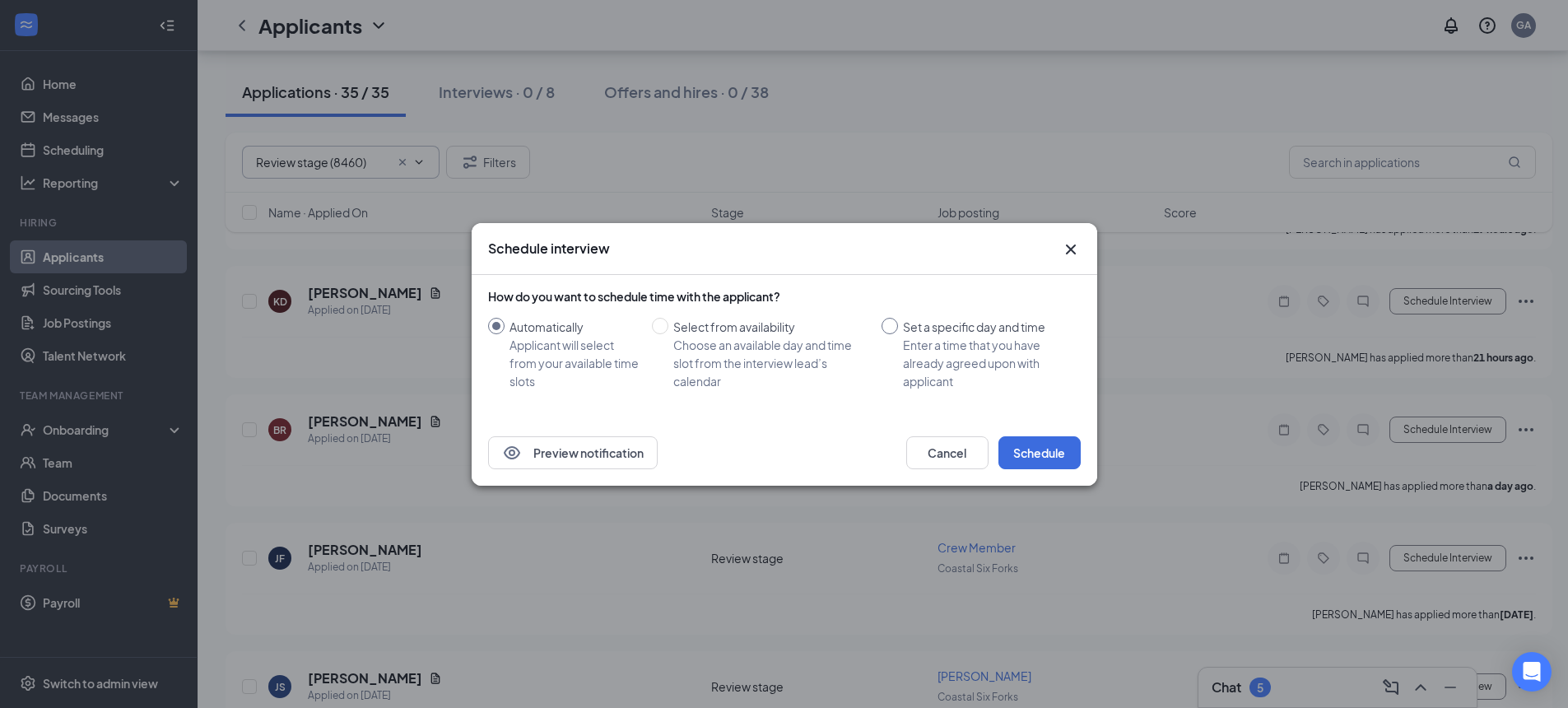
click at [883, 323] on input "Set a specific day and time Enter a time that you have already agreed upon with…" at bounding box center [889, 326] width 16 height 16
radio input "true"
radio input "false"
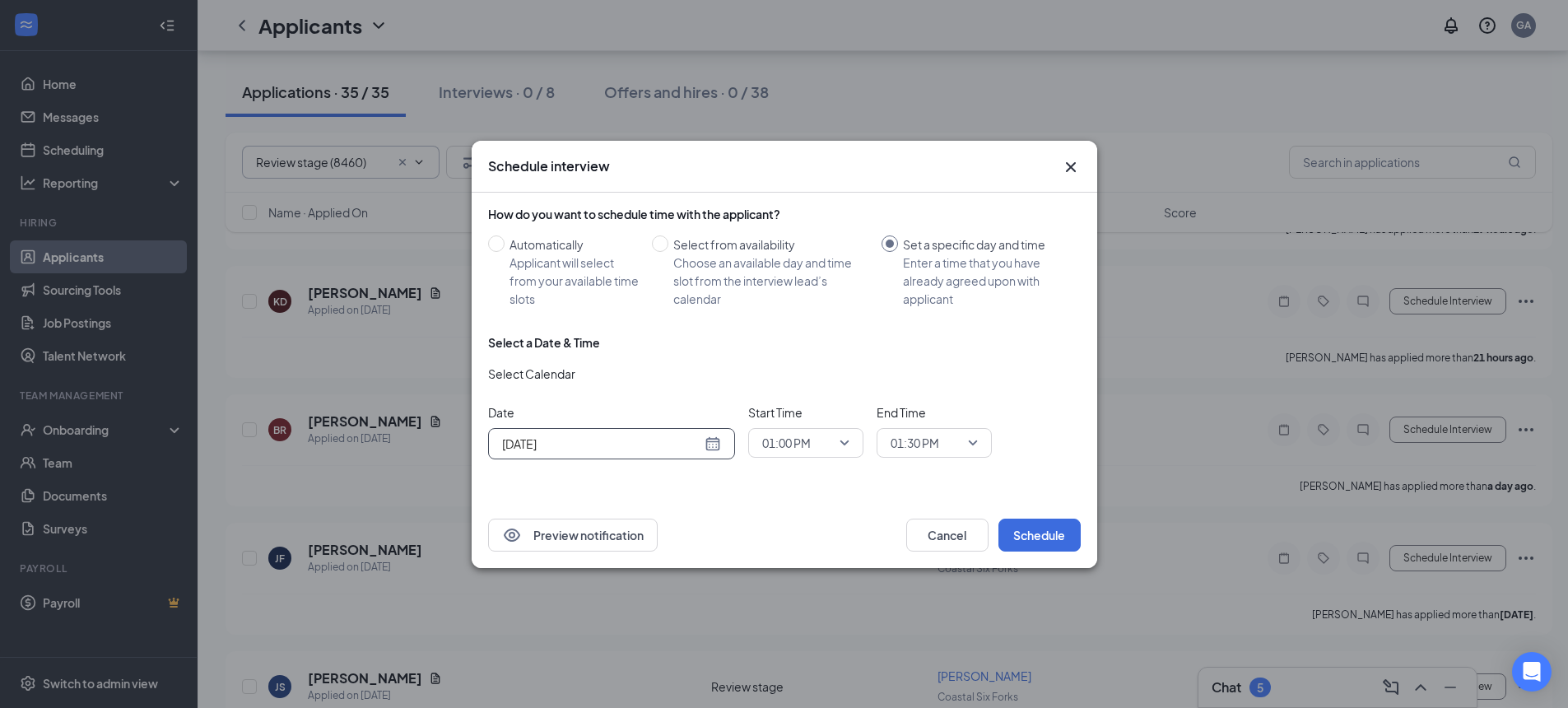
click at [715, 444] on div "[DATE]" at bounding box center [611, 443] width 219 height 18
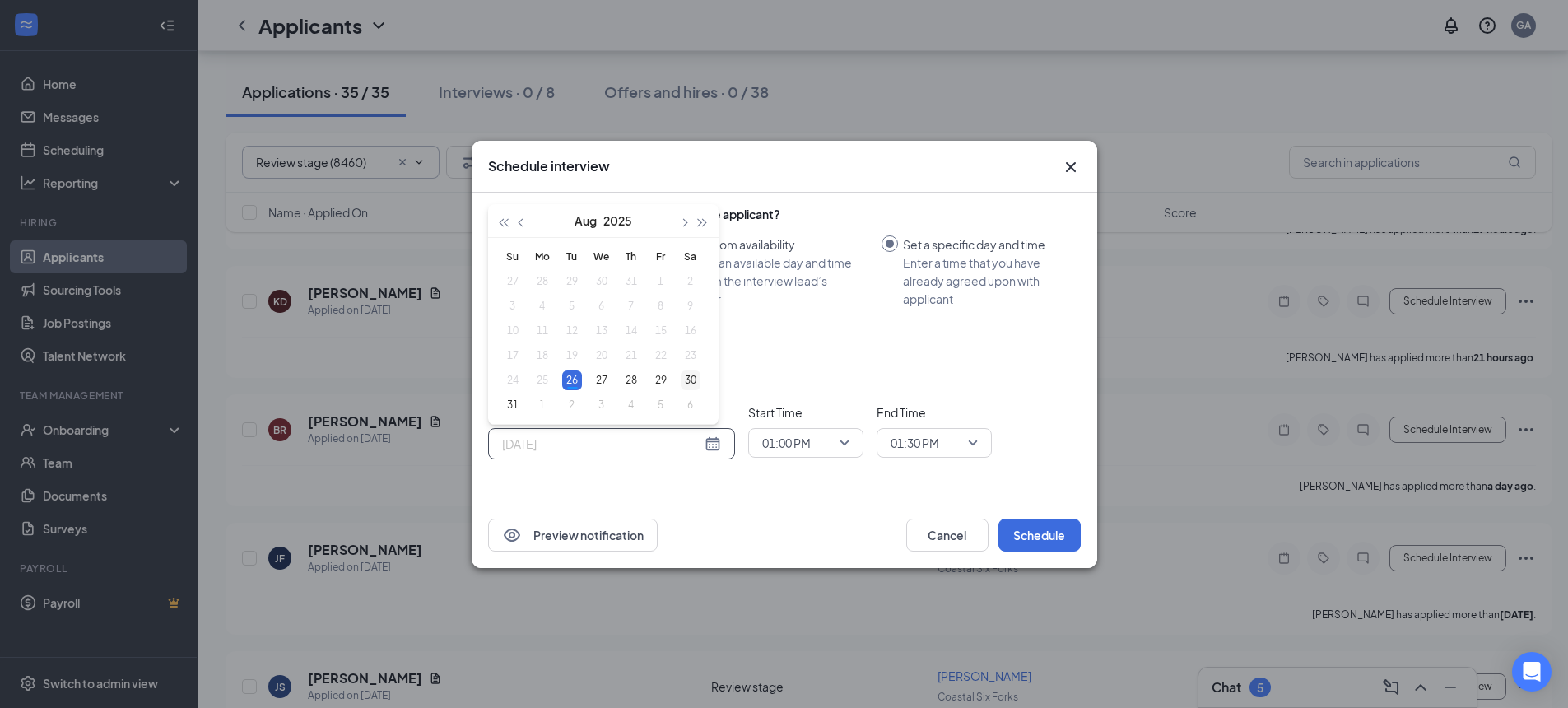
type input "[DATE]"
click at [691, 382] on div "30" at bounding box center [690, 380] width 20 height 20
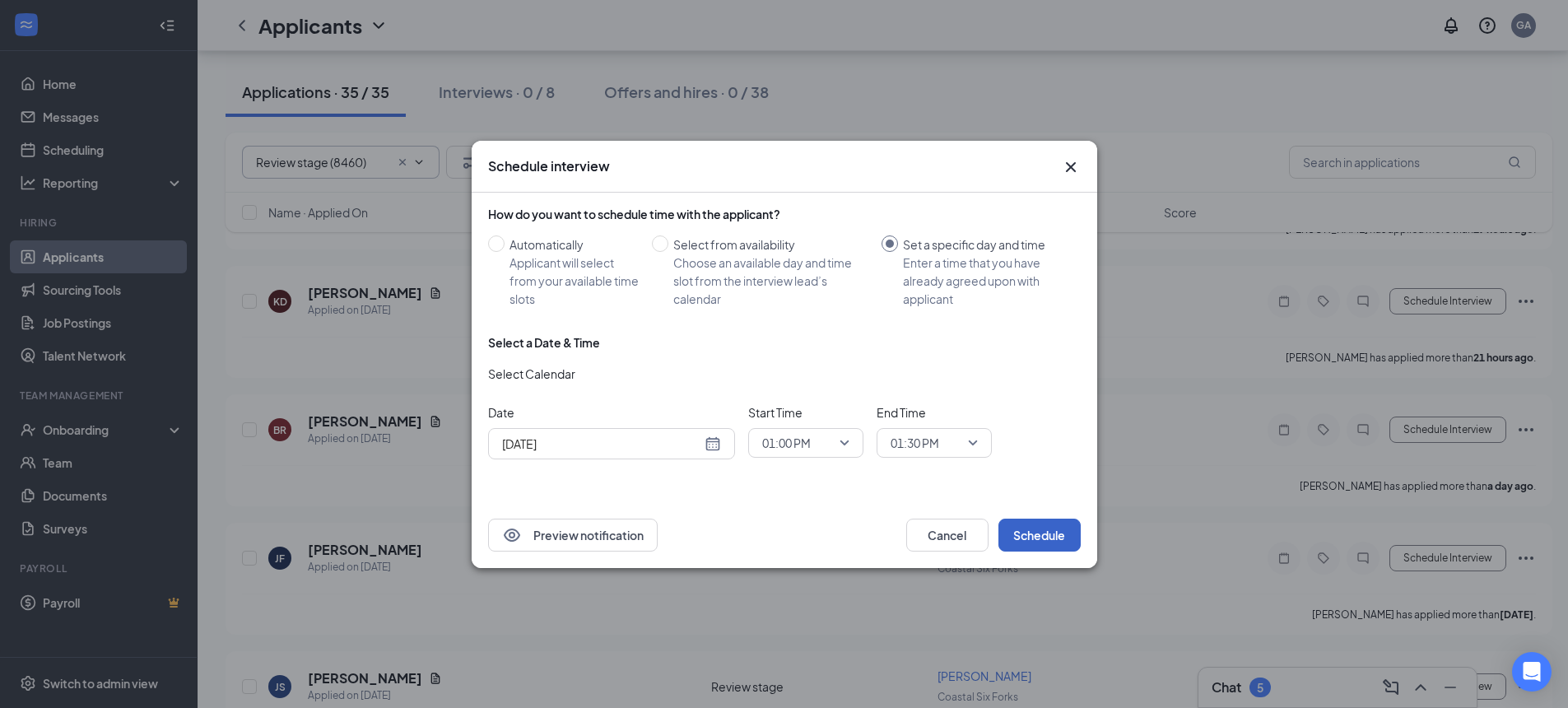
click at [1024, 529] on button "Schedule" at bounding box center [1040, 535] width 83 height 33
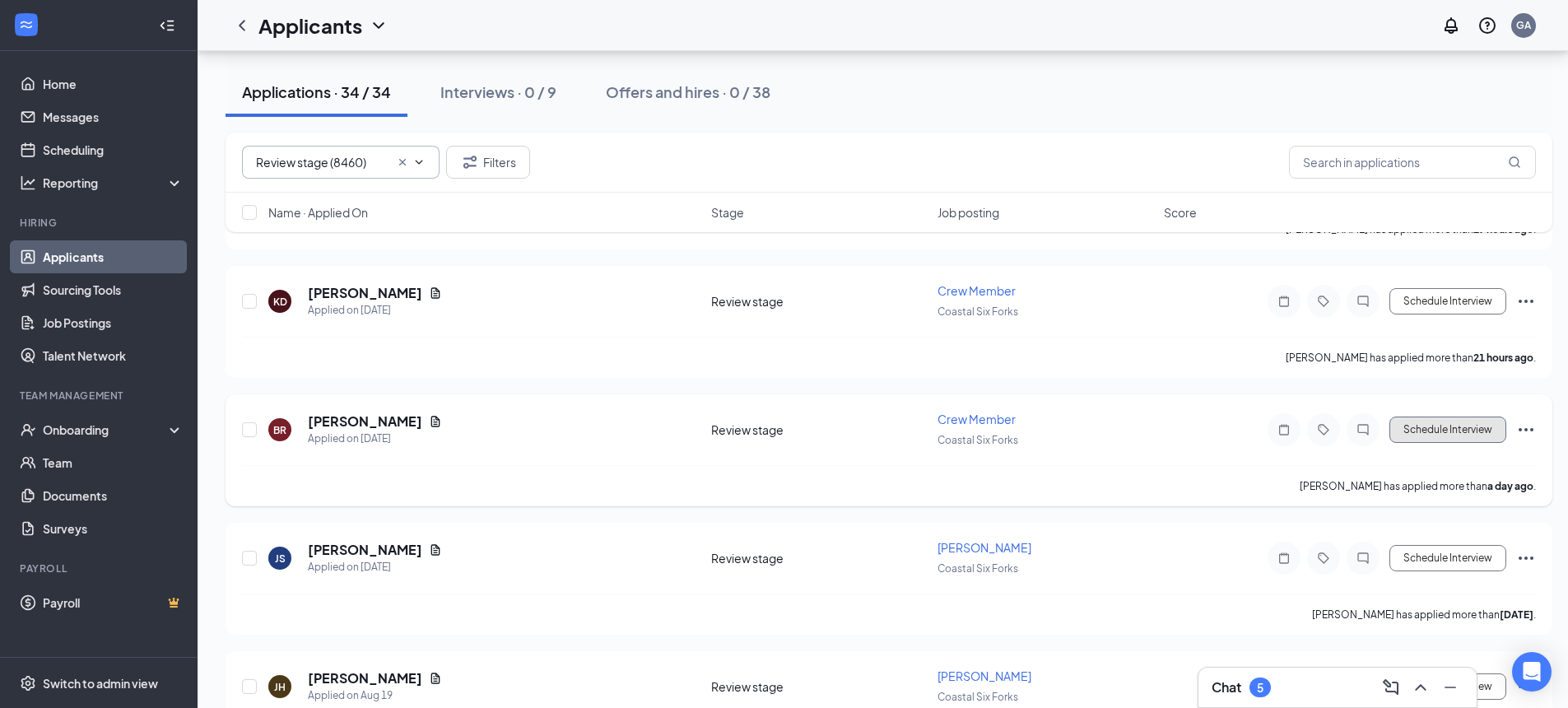
click at [1467, 434] on button "Schedule Interview" at bounding box center [1447, 430] width 117 height 26
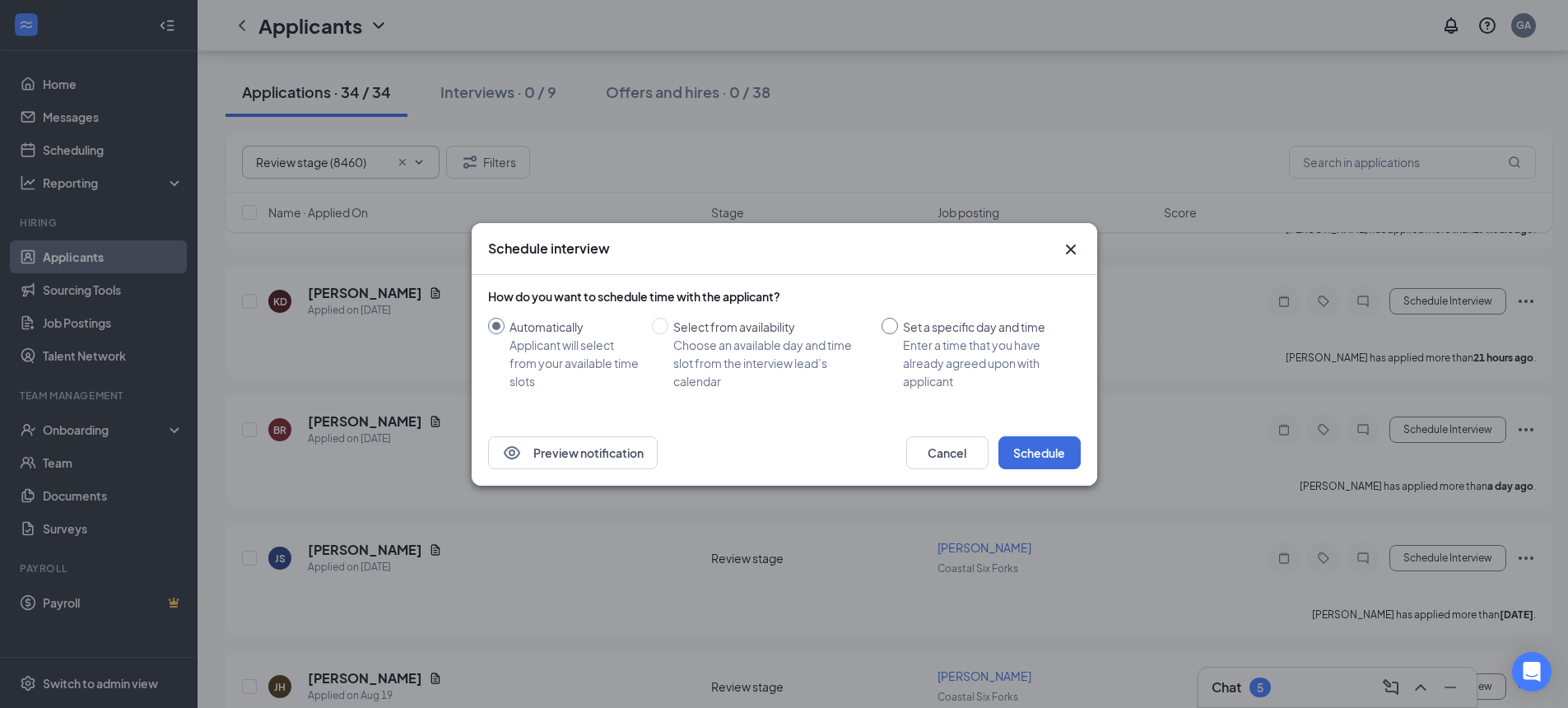
click at [889, 328] on input "Set a specific day and time Enter a time that you have already agreed upon with…" at bounding box center [889, 326] width 16 height 16
radio input "true"
radio input "false"
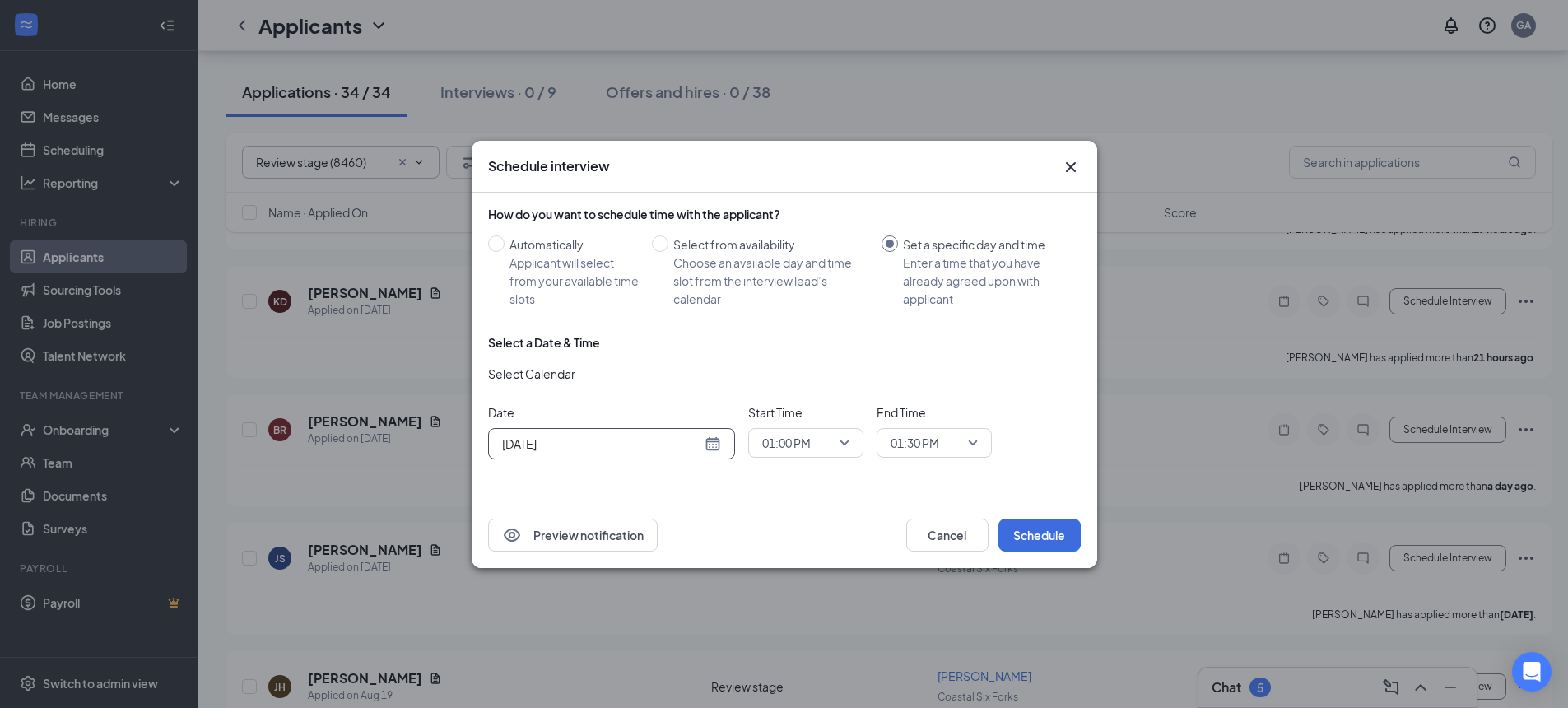
click at [716, 450] on div "[DATE]" at bounding box center [611, 443] width 219 height 18
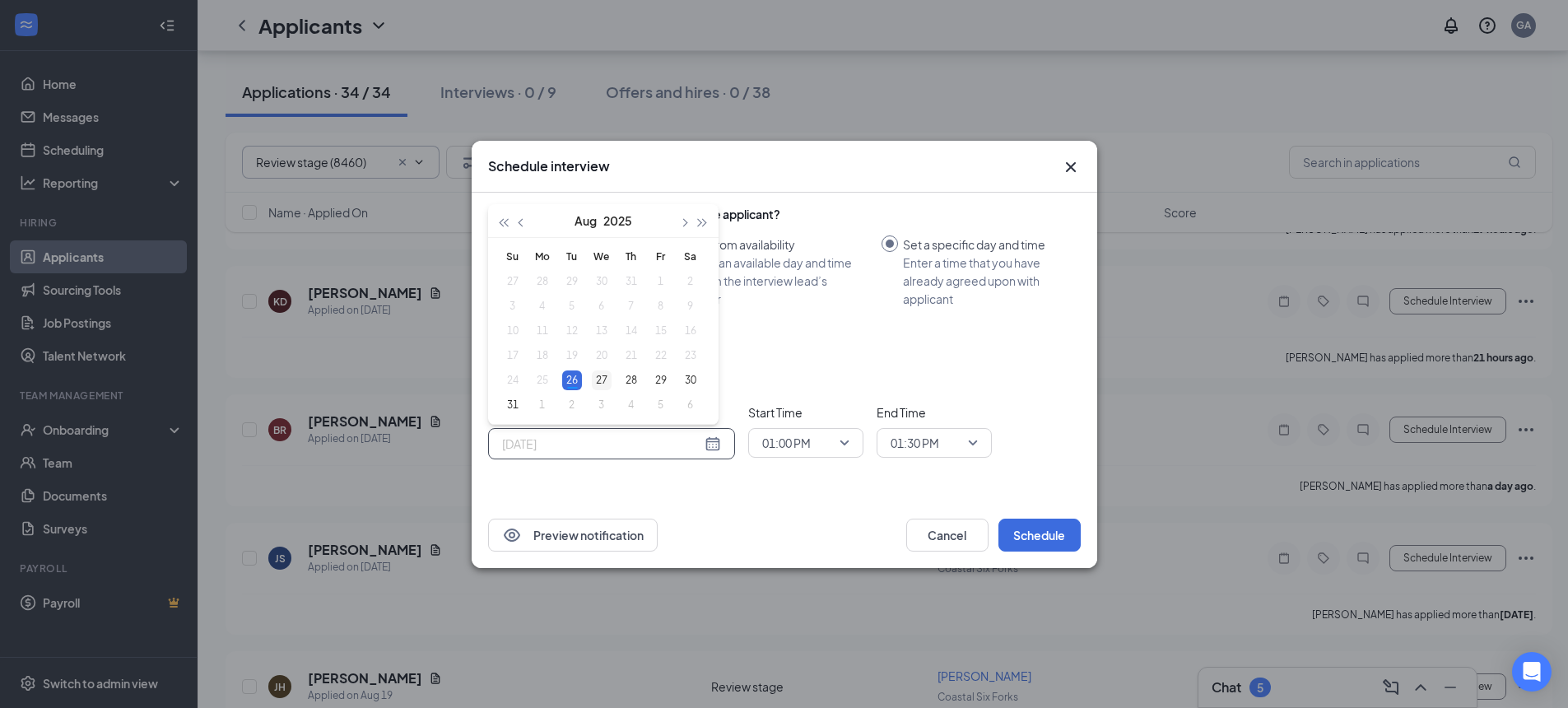
click at [606, 380] on div "27" at bounding box center [602, 380] width 20 height 20
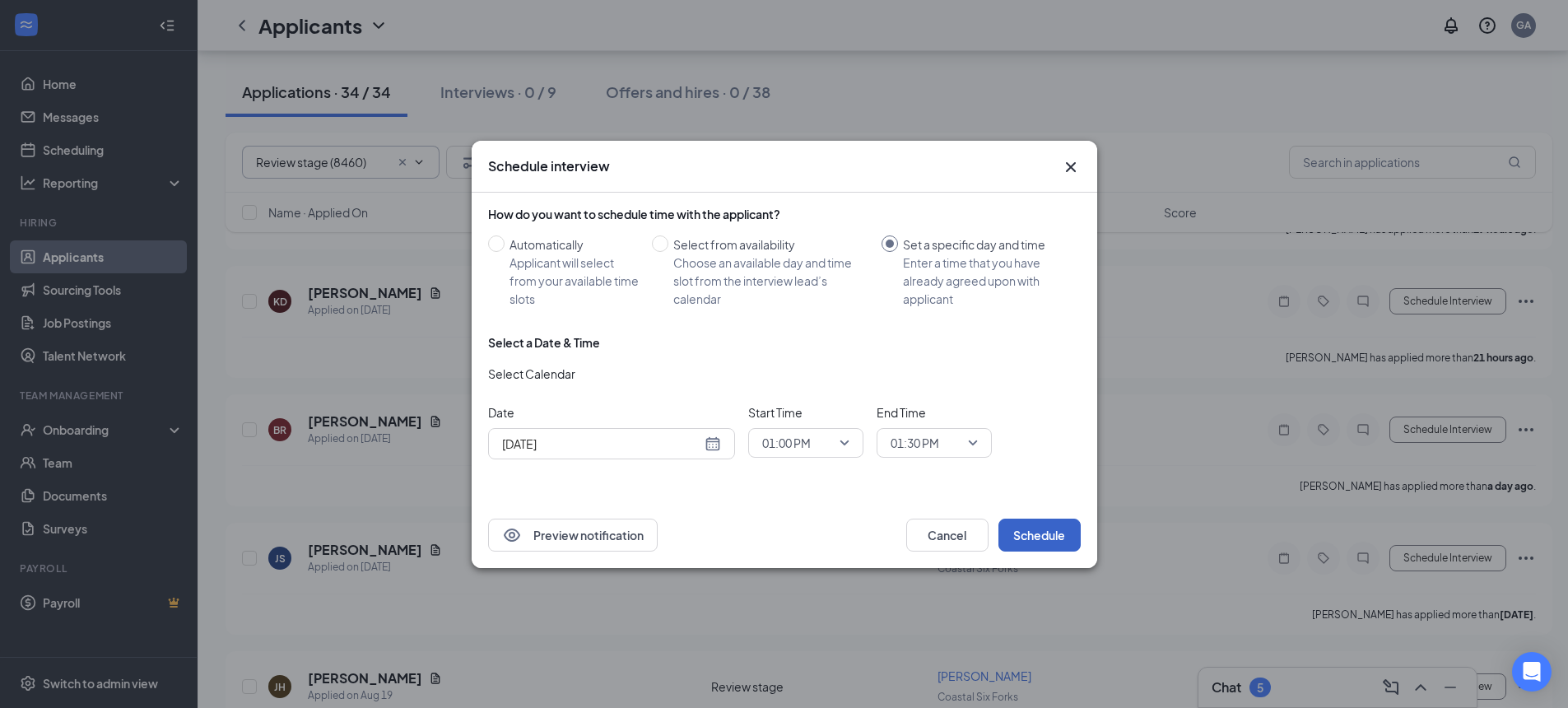
click at [1032, 532] on button "Schedule" at bounding box center [1040, 535] width 83 height 33
click at [706, 445] on div "[DATE]" at bounding box center [611, 443] width 219 height 18
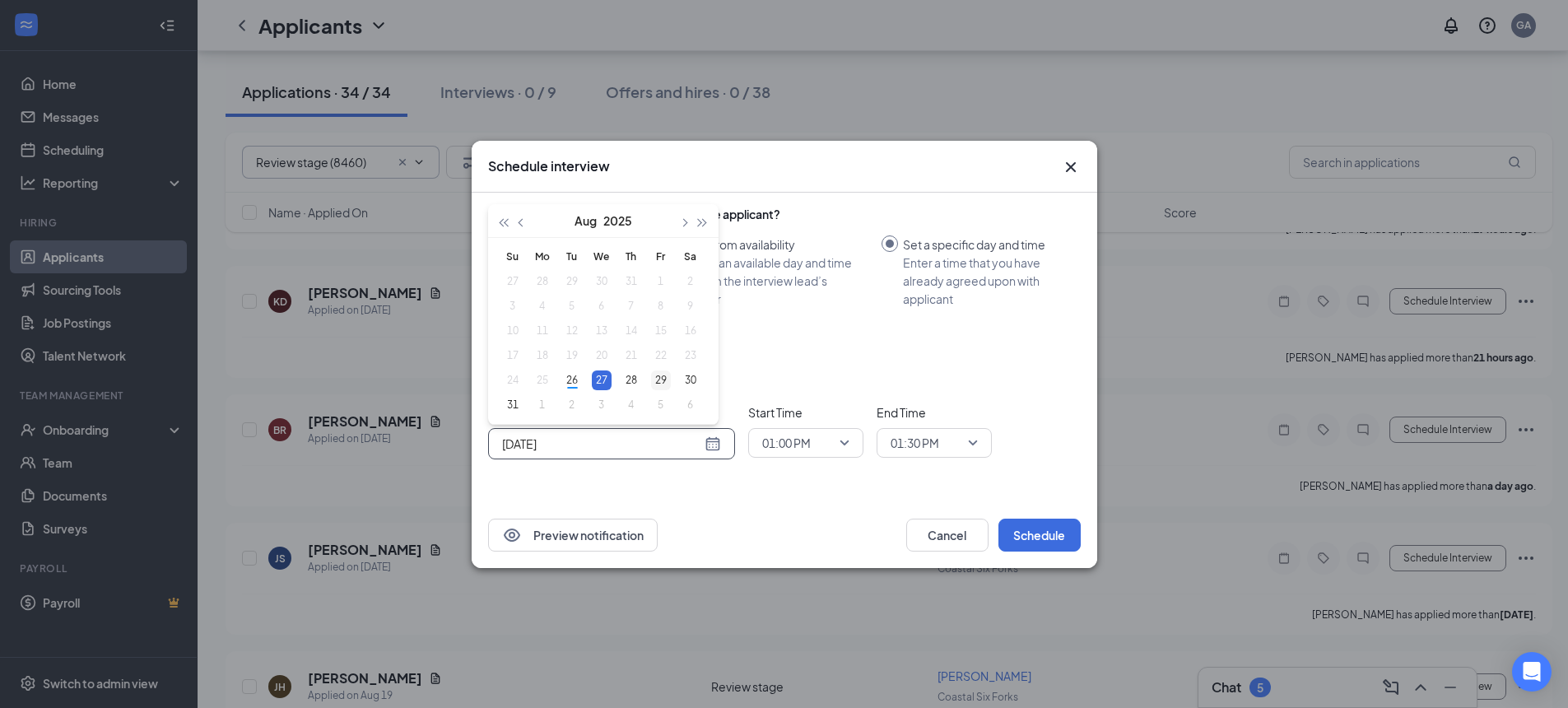
type input "[DATE]"
click at [655, 380] on div "29" at bounding box center [660, 380] width 20 height 20
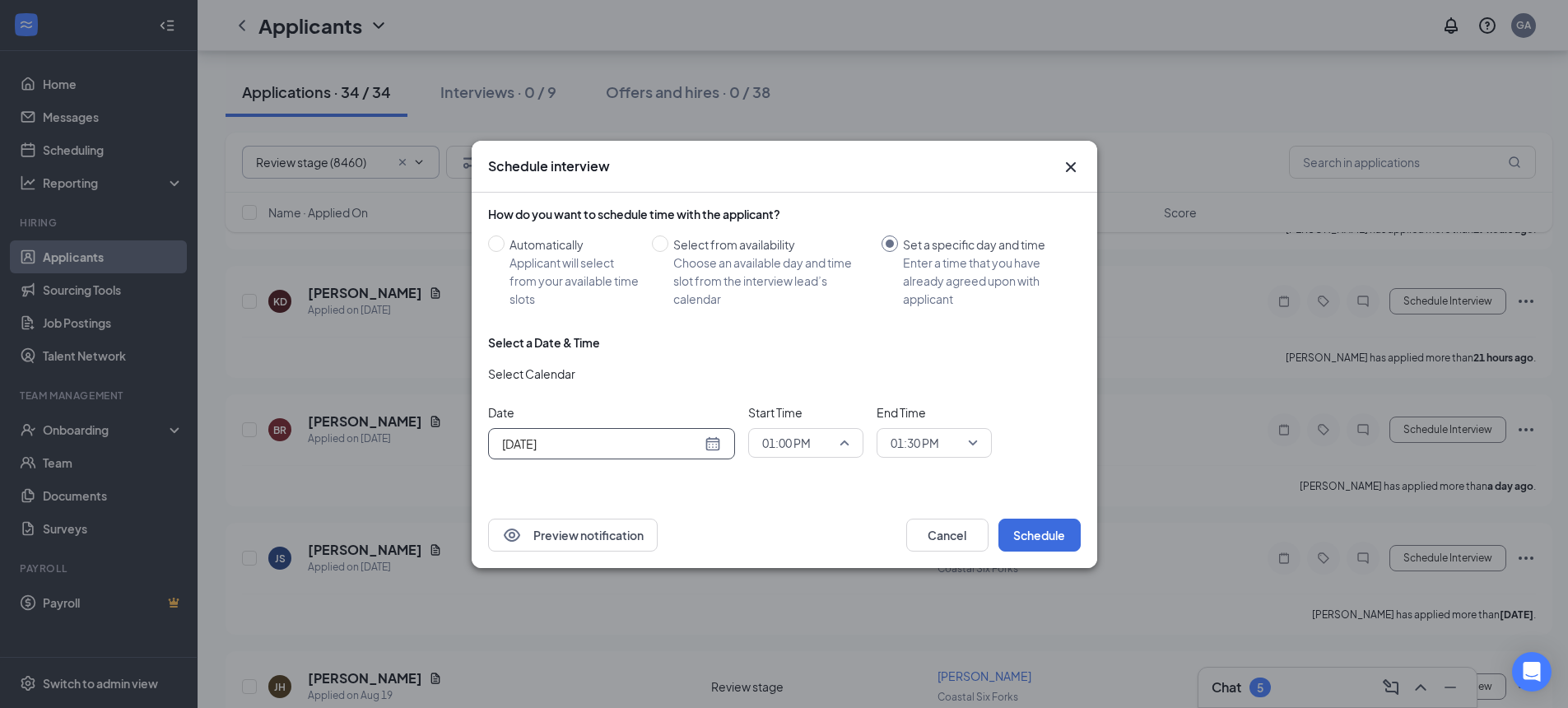
click at [843, 442] on span "01:00 PM" at bounding box center [806, 442] width 88 height 25
click at [790, 319] on span "12:30 PM" at bounding box center [785, 322] width 48 height 18
click at [976, 441] on span "01:30 PM" at bounding box center [934, 442] width 88 height 25
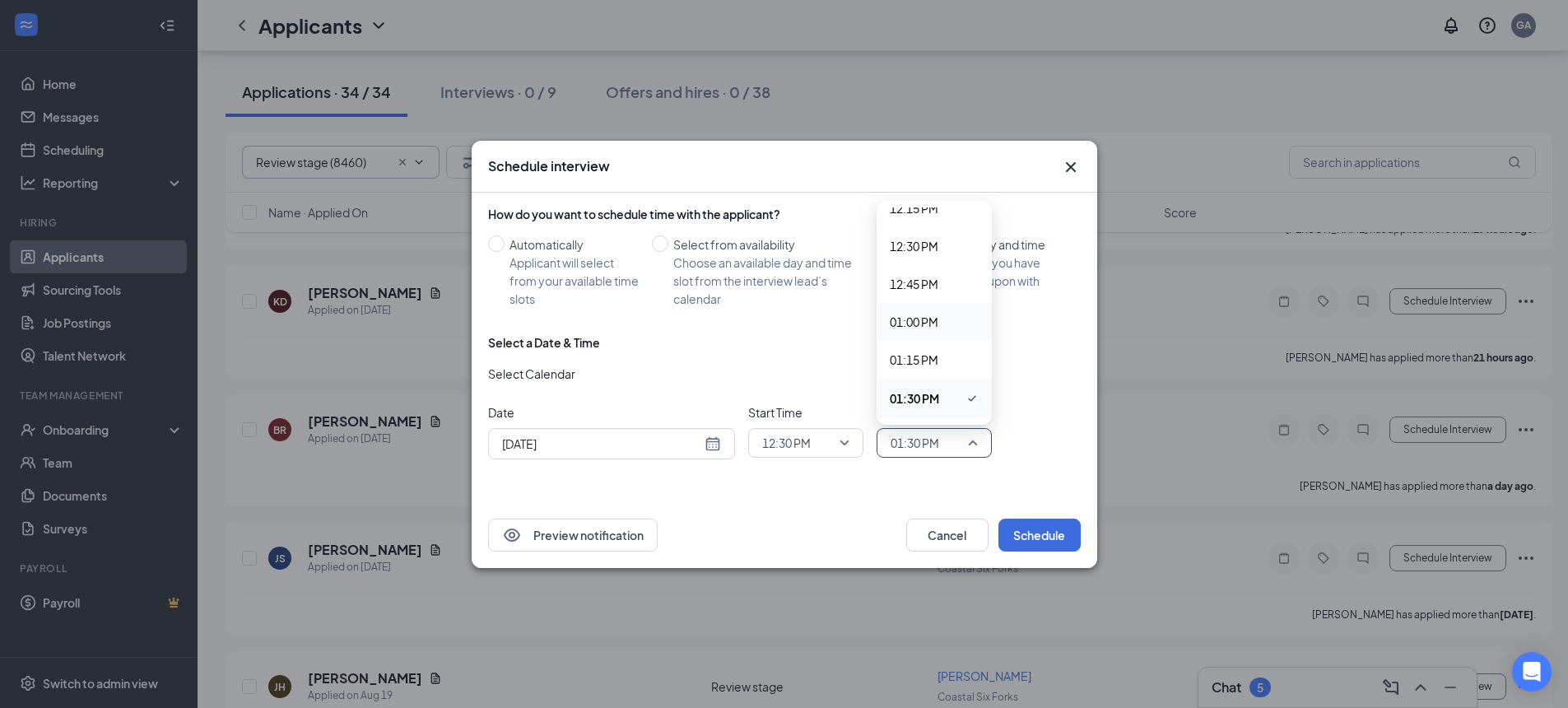
click at [928, 321] on span "01:00 PM" at bounding box center [914, 322] width 48 height 18
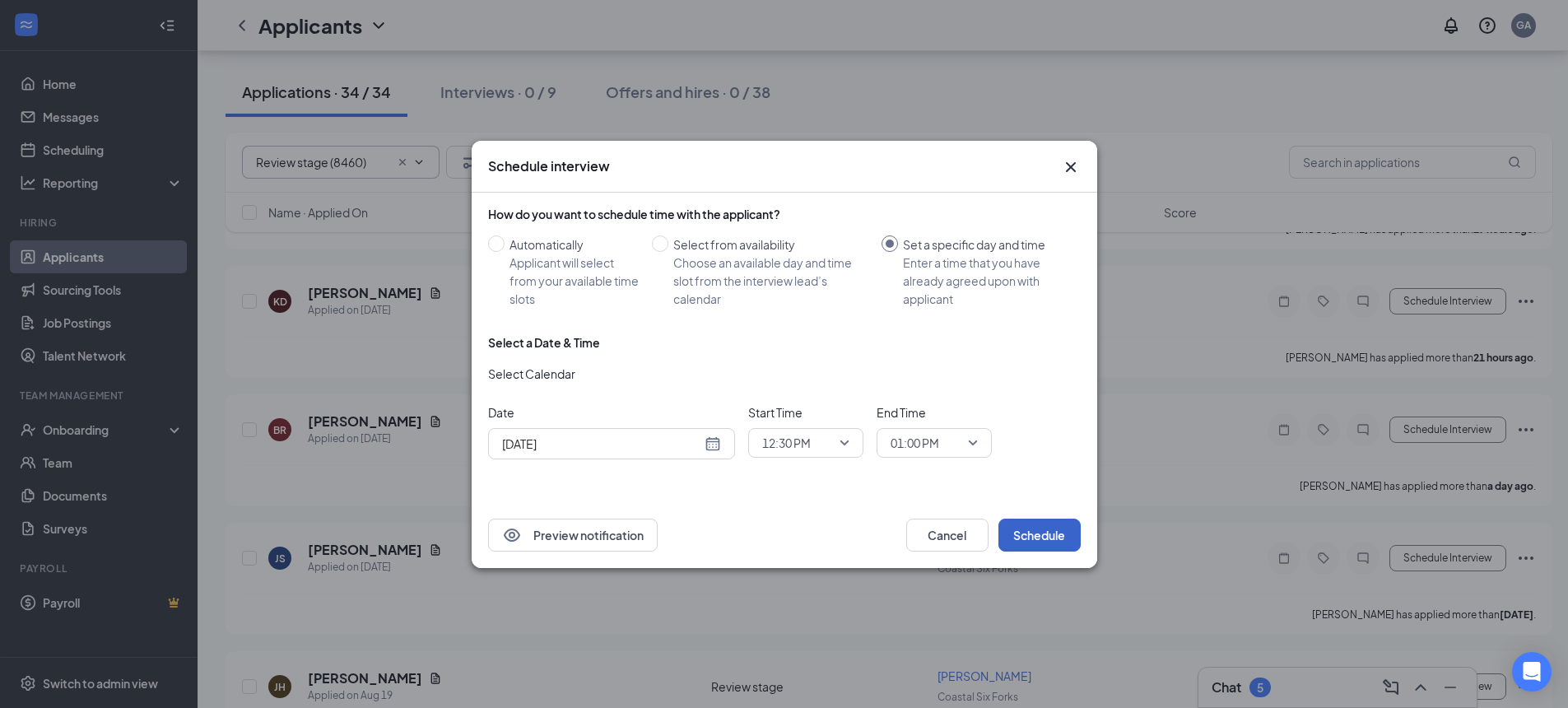
click at [1021, 533] on button "Schedule" at bounding box center [1040, 535] width 83 height 33
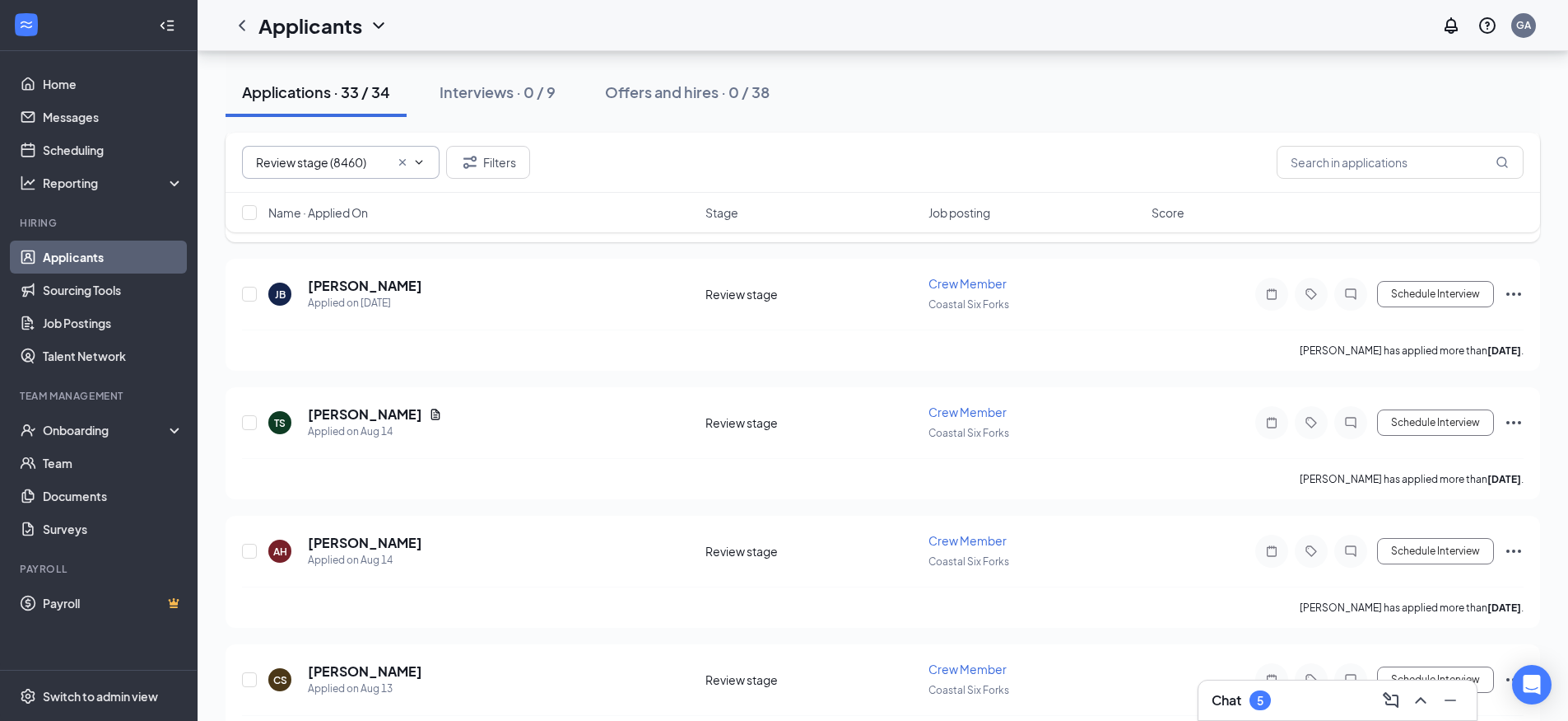
scroll to position [1483, 0]
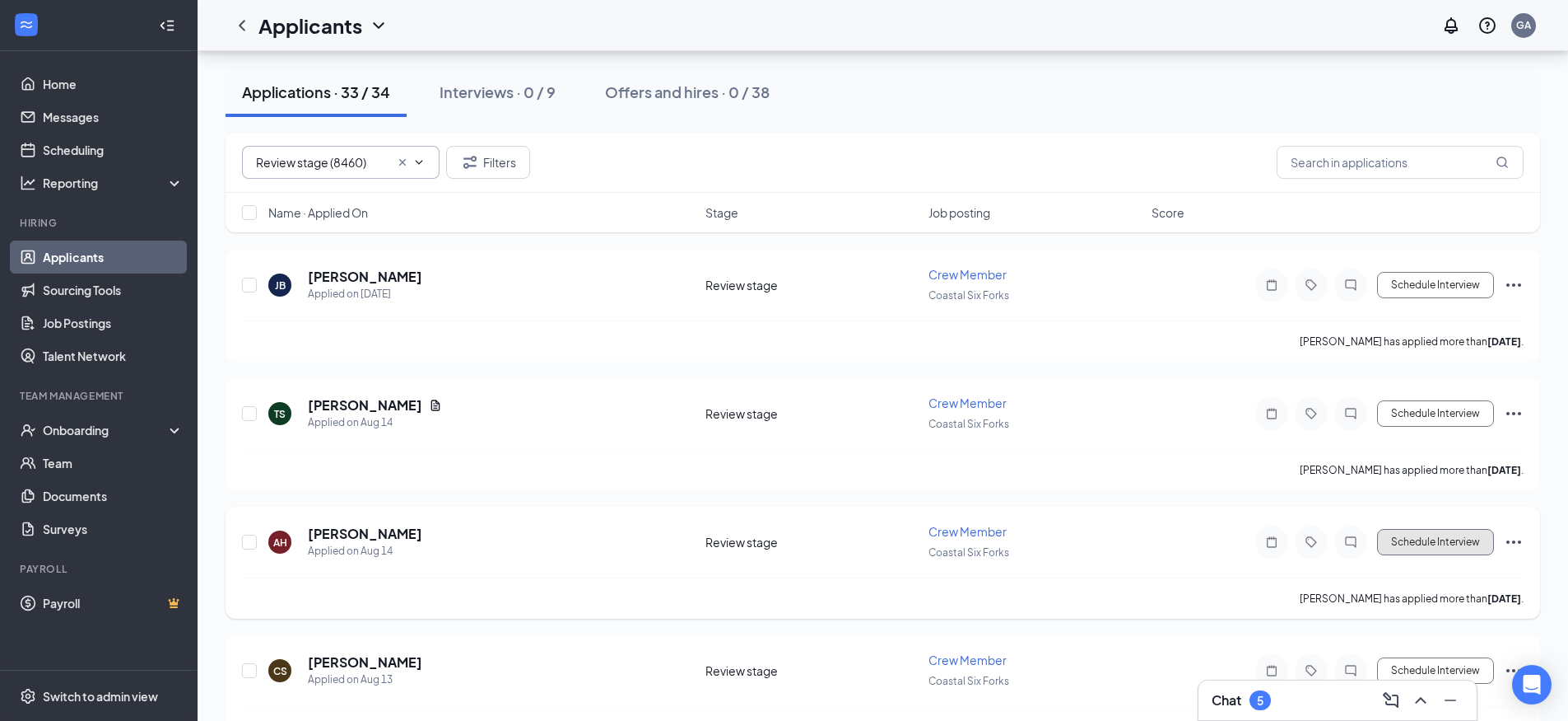
click at [1403, 541] on button "Schedule Interview" at bounding box center [1435, 541] width 117 height 26
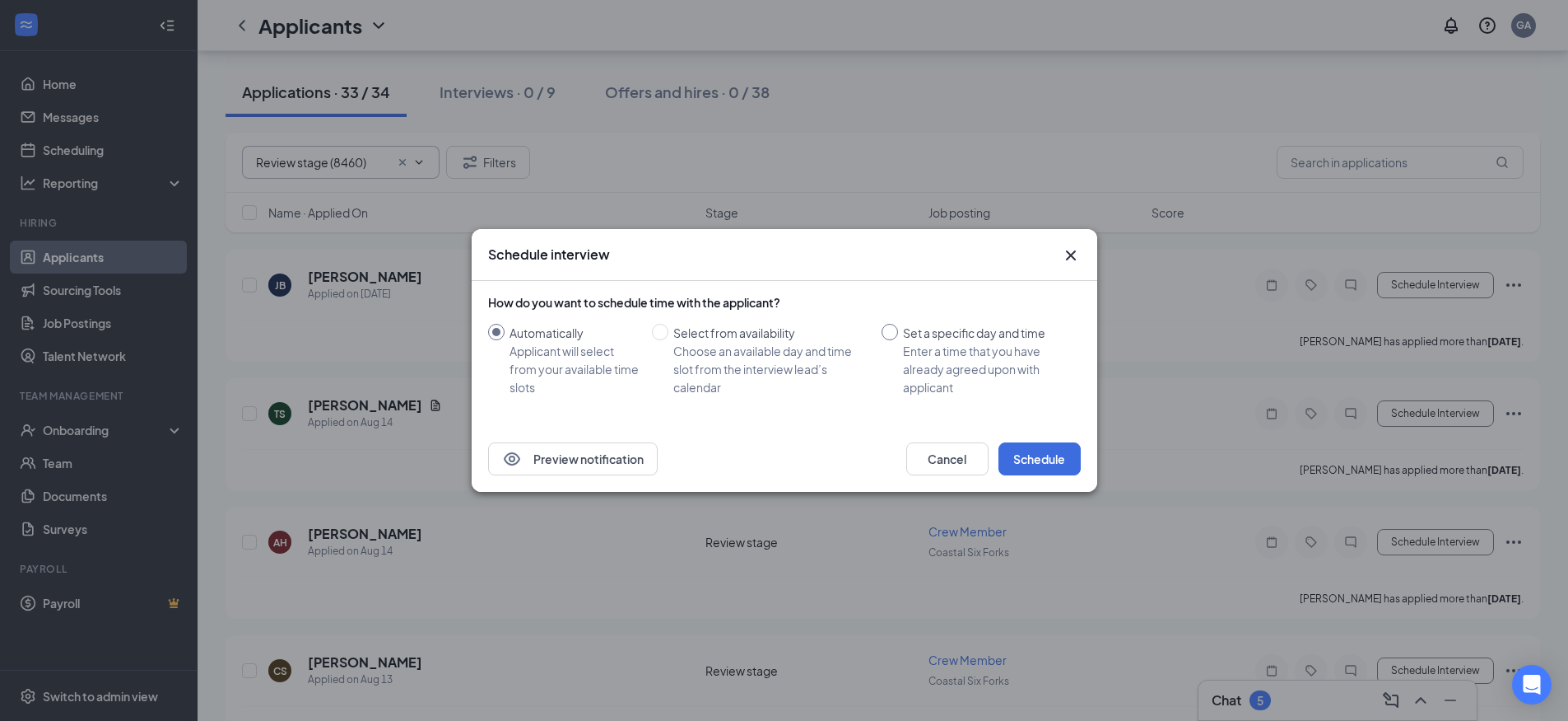
click at [897, 333] on input "Set a specific day and time Enter a time that you have already agreed upon with…" at bounding box center [889, 331] width 16 height 16
radio input "true"
radio input "false"
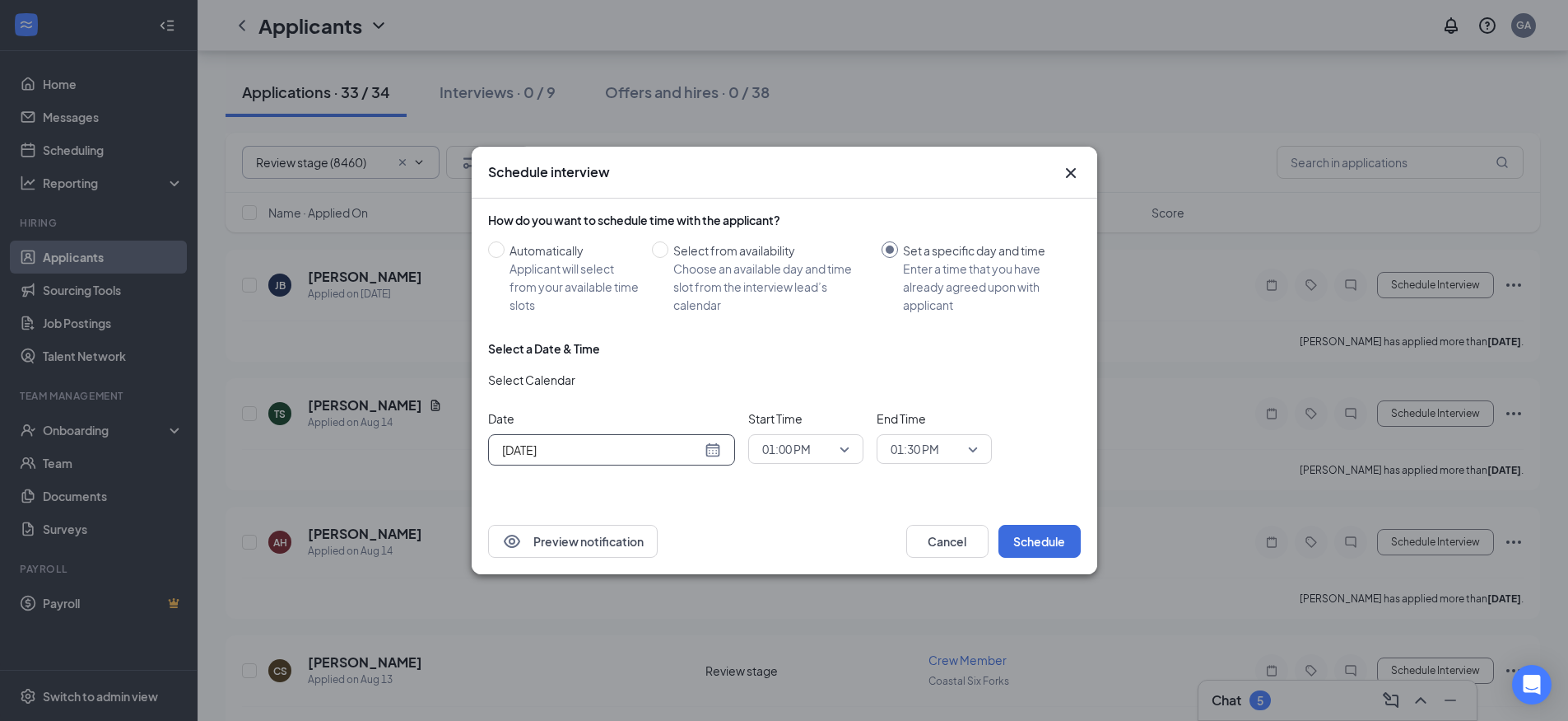
click at [709, 450] on div "[DATE]" at bounding box center [611, 449] width 219 height 18
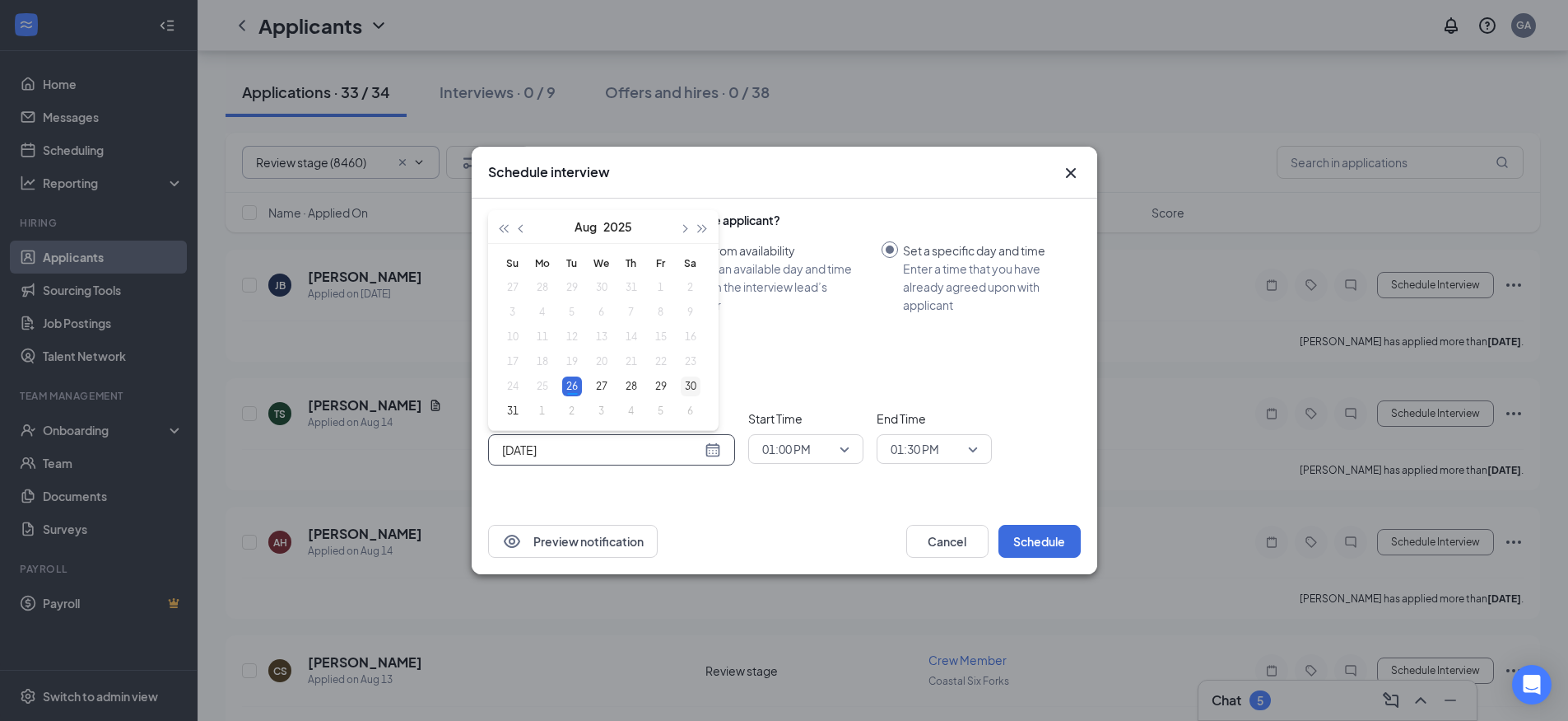
type input "[DATE]"
click at [696, 386] on div "30" at bounding box center [690, 386] width 20 height 20
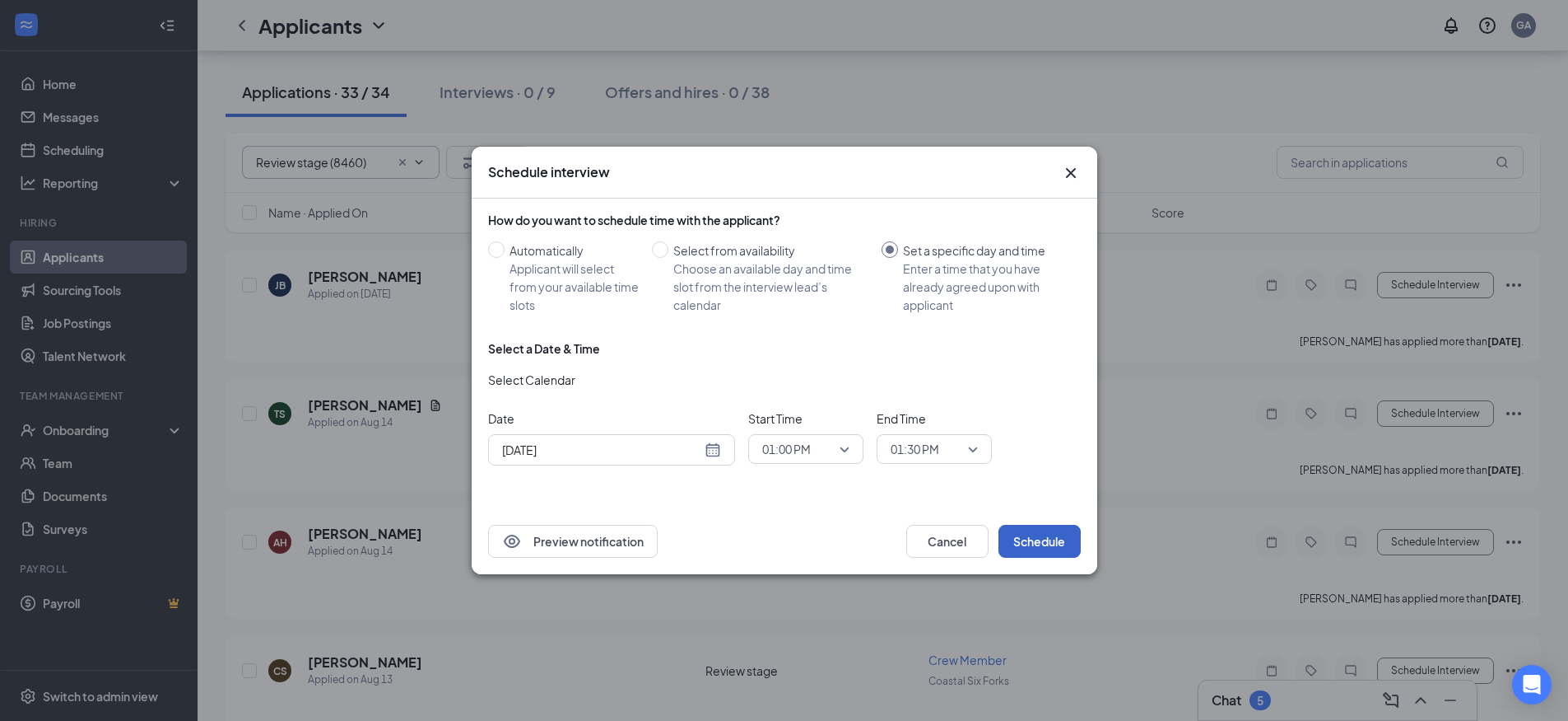
click at [1014, 537] on button "Schedule" at bounding box center [1040, 541] width 83 height 33
click at [1029, 540] on button "Schedule" at bounding box center [1040, 541] width 83 height 33
click at [842, 445] on span "01:00 PM" at bounding box center [806, 449] width 88 height 25
click at [797, 324] on span "12:30 PM" at bounding box center [785, 327] width 48 height 18
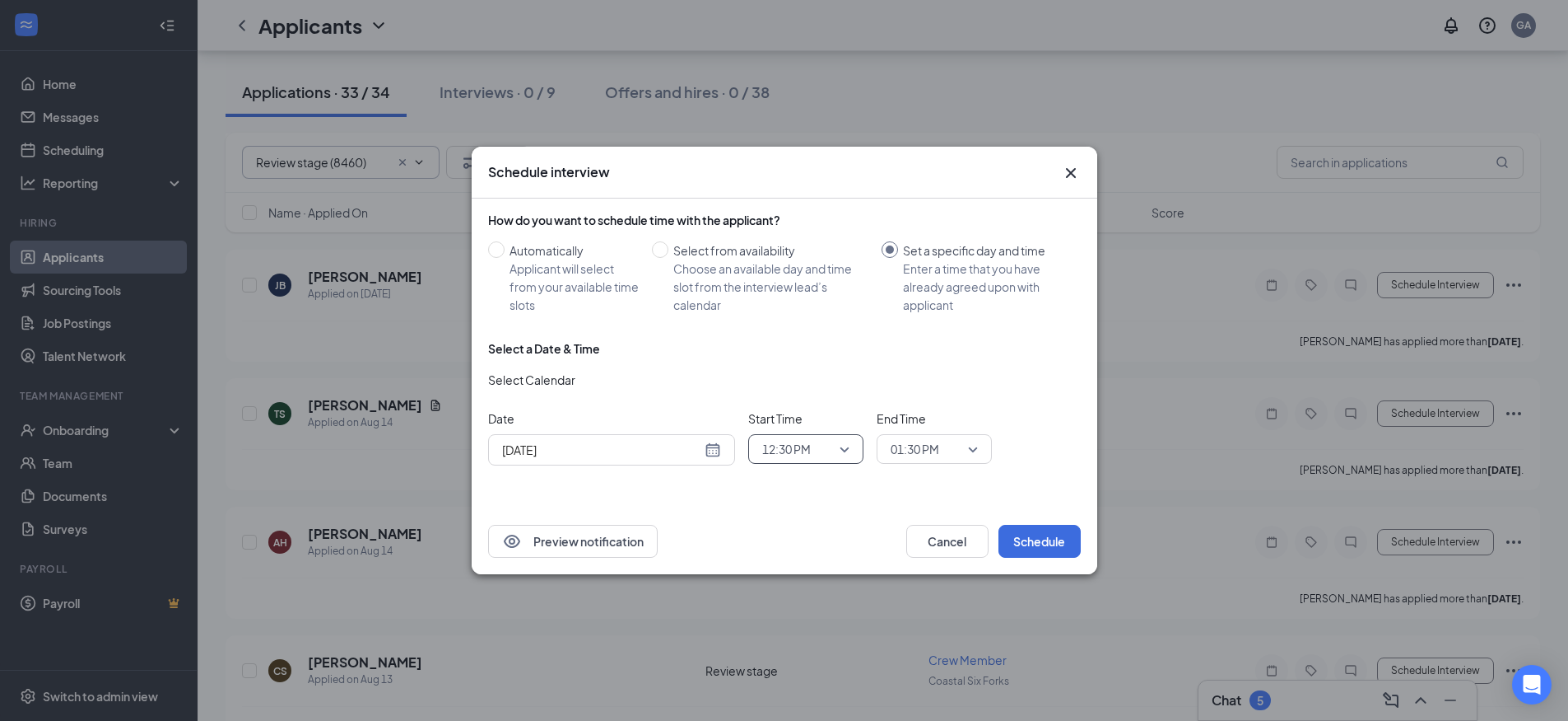
click at [842, 447] on span "12:30 PM" at bounding box center [806, 449] width 88 height 25
click at [806, 404] on span "01:00 PM" at bounding box center [785, 404] width 48 height 18
click at [843, 451] on span "01:00 PM" at bounding box center [806, 449] width 88 height 25
click at [801, 318] on span "01:30 PM" at bounding box center [785, 316] width 48 height 18
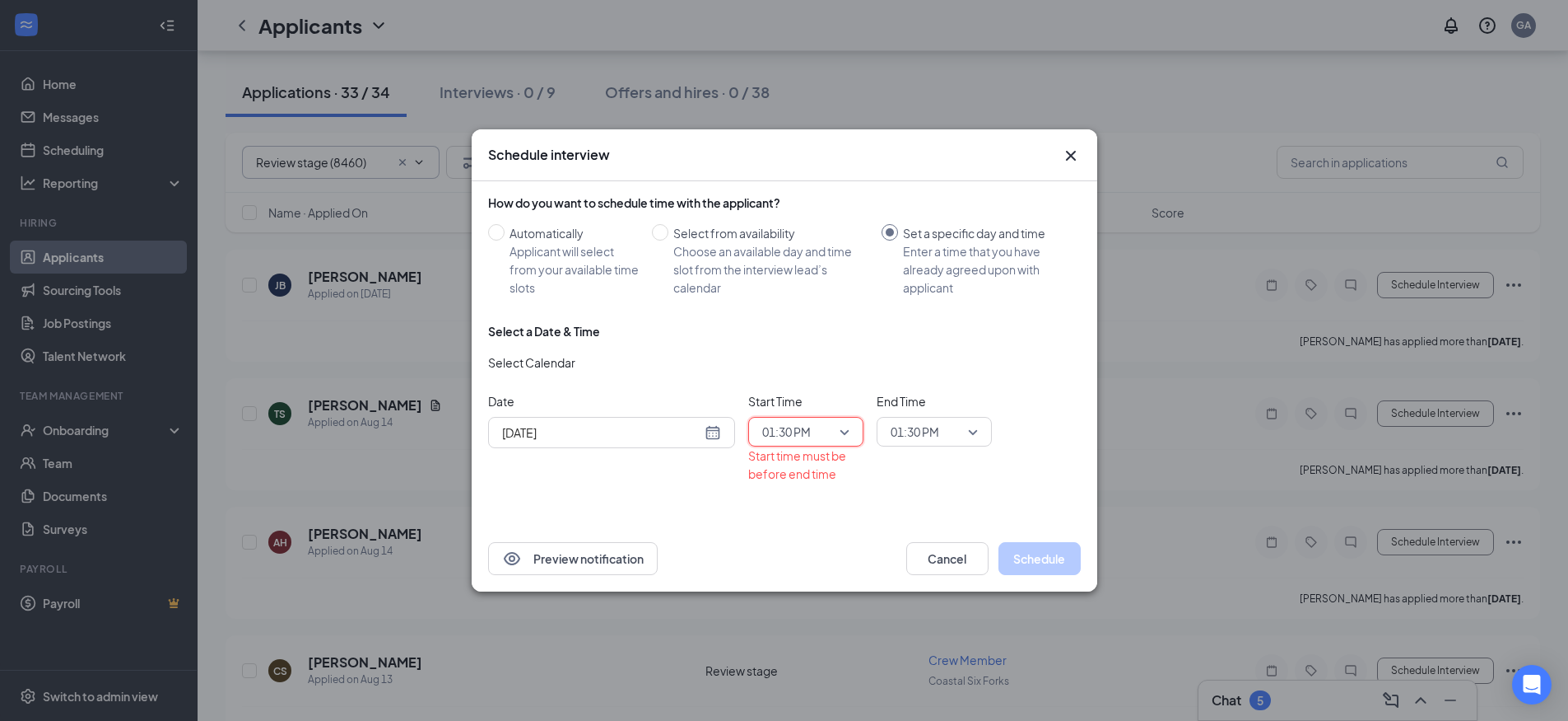
click at [979, 427] on div "01:30 PM" at bounding box center [934, 432] width 115 height 30
click at [926, 348] on span "01:45 PM" at bounding box center [914, 343] width 48 height 18
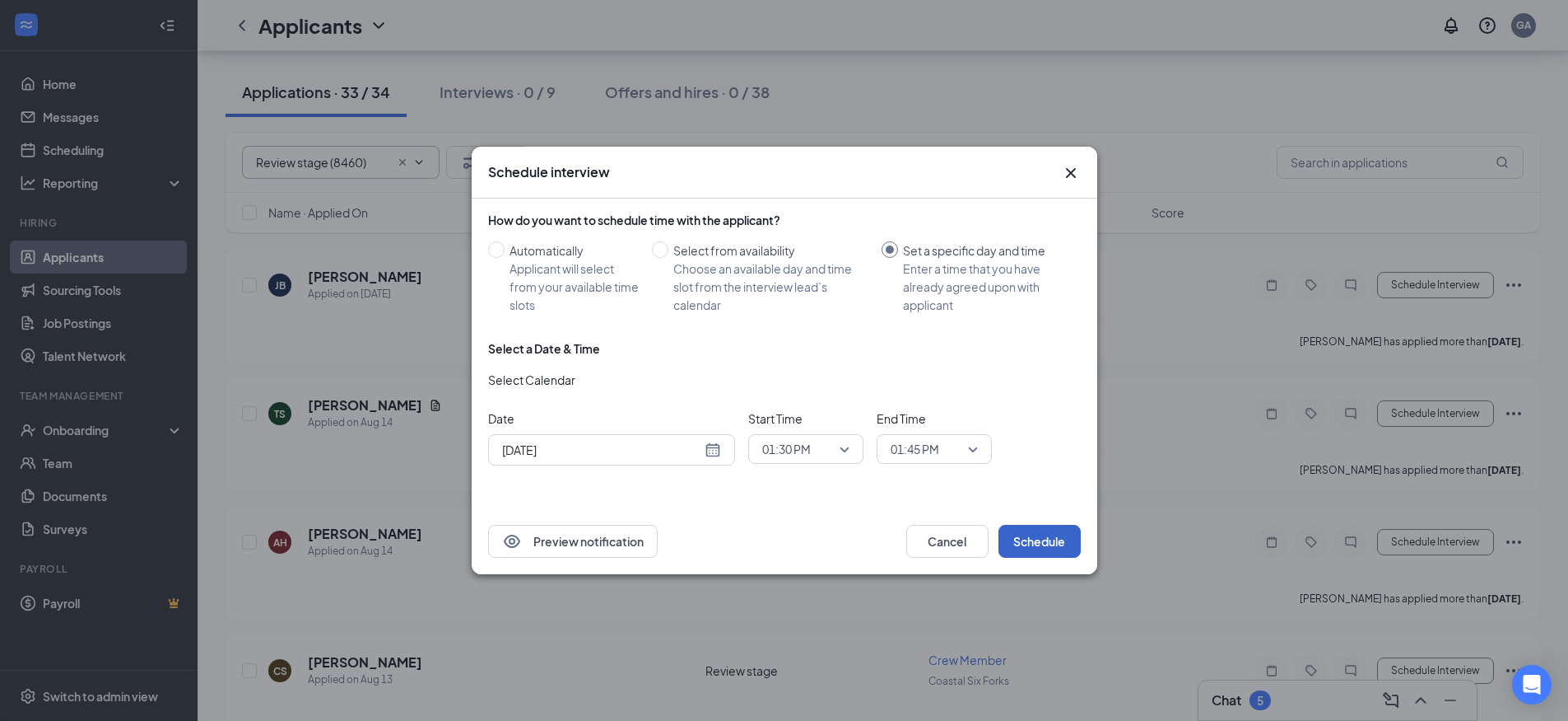
click at [1033, 544] on button "Schedule" at bounding box center [1040, 541] width 83 height 33
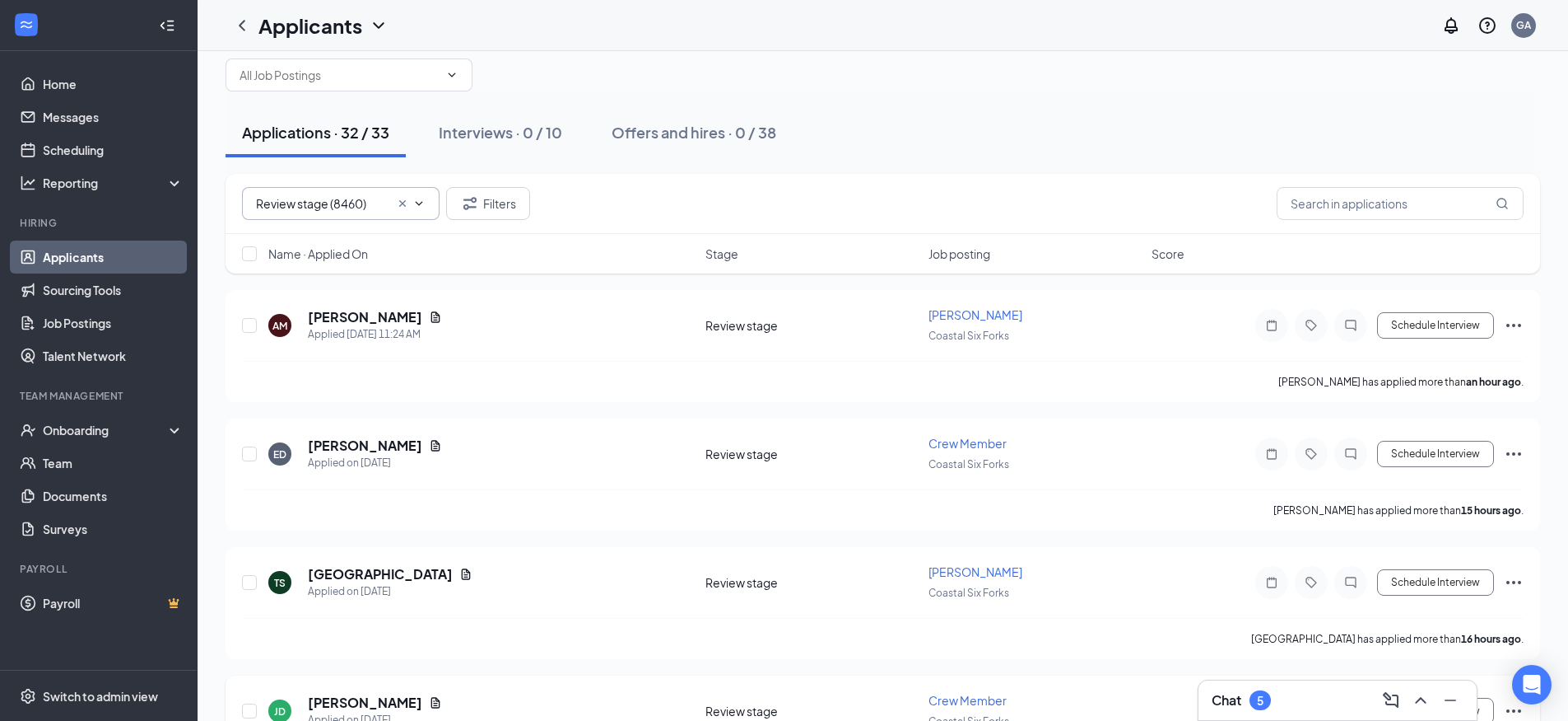
scroll to position [0, 0]
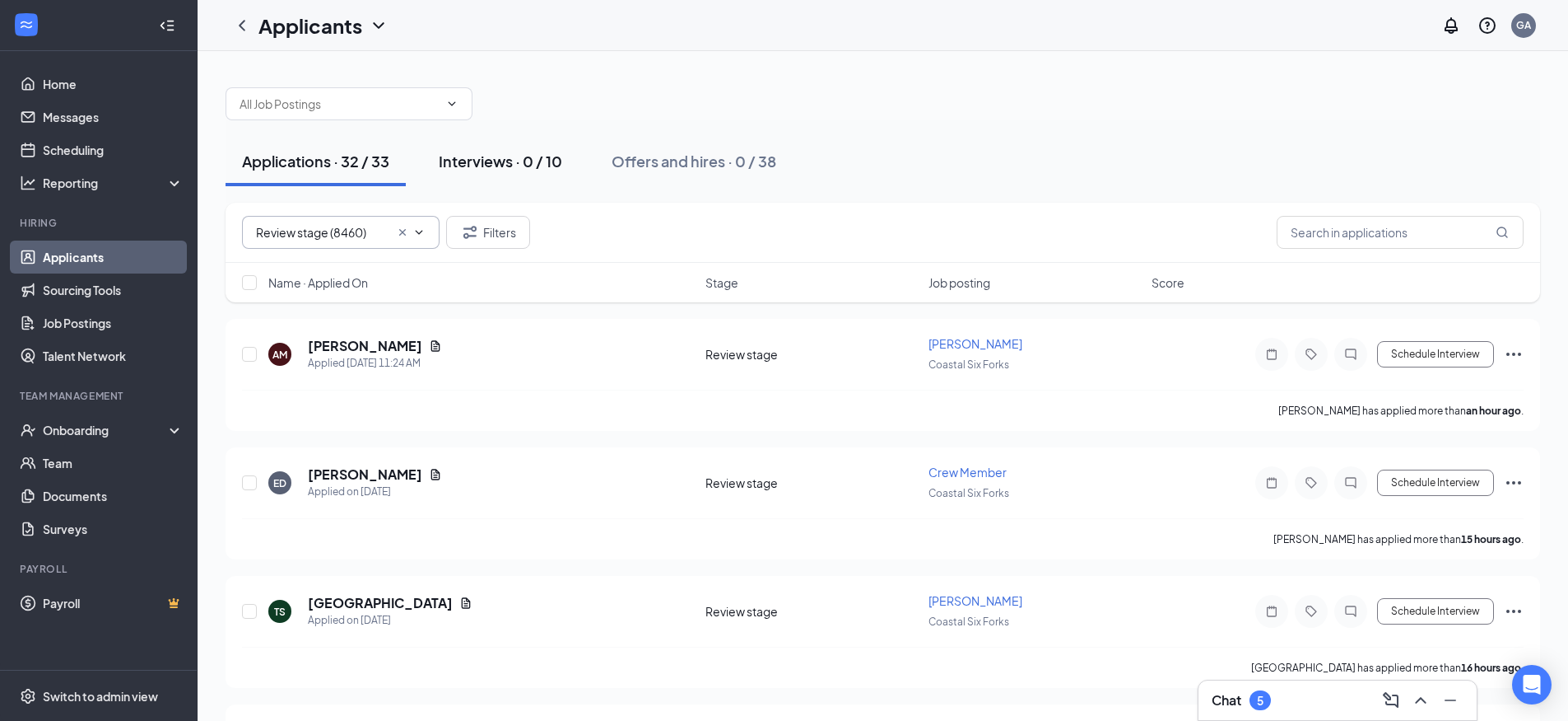
click at [476, 156] on div "Interviews · 0 / 10" at bounding box center [500, 161] width 123 height 20
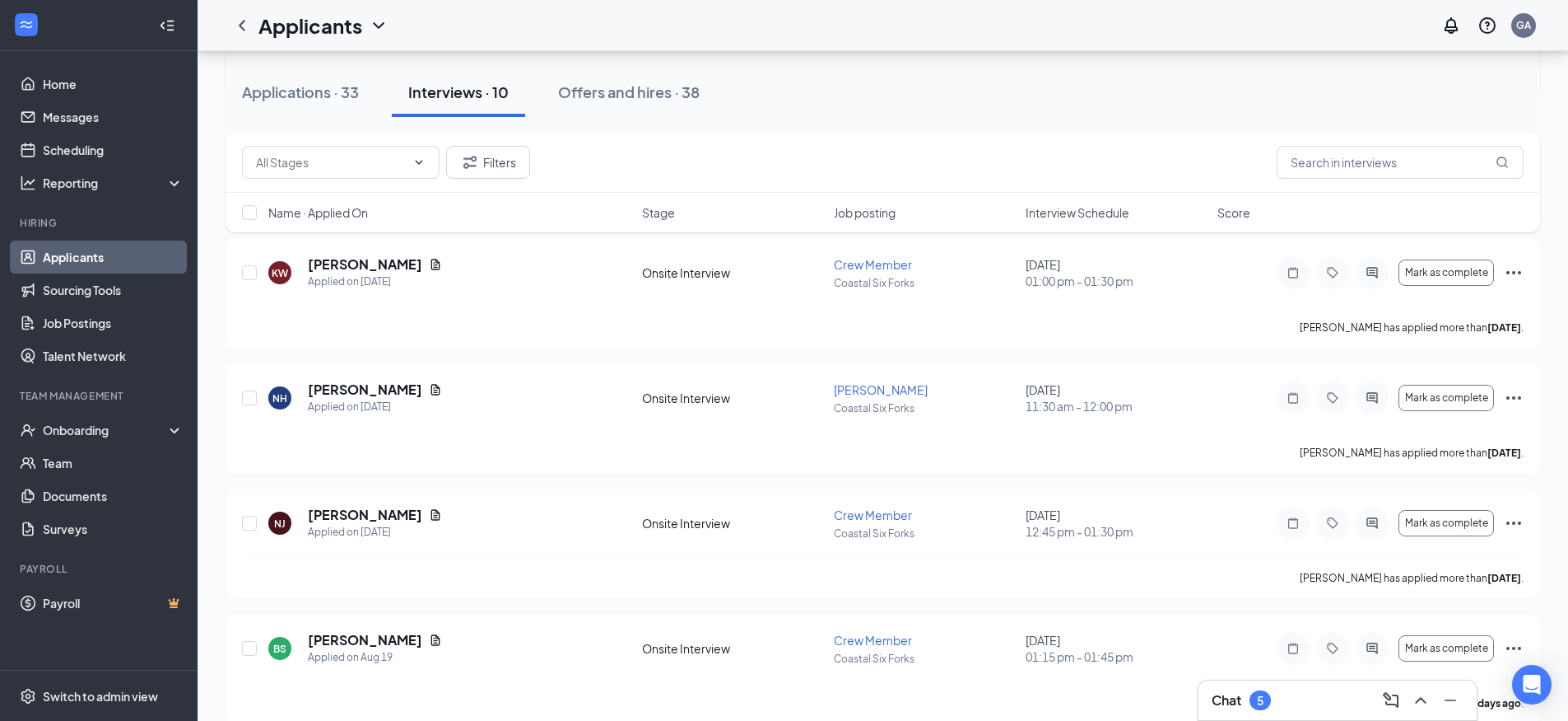
scroll to position [495, 0]
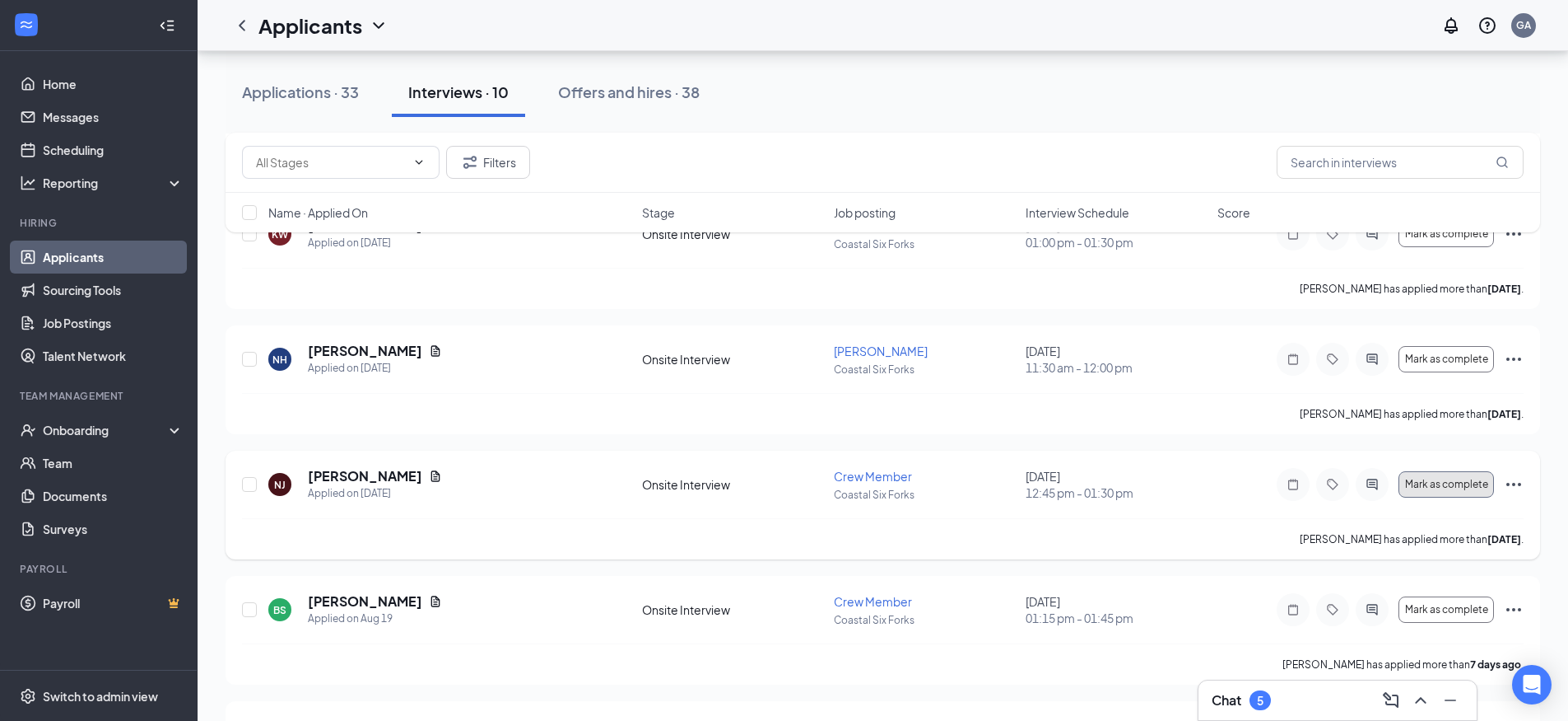
click at [1463, 487] on span "Mark as complete" at bounding box center [1447, 484] width 83 height 12
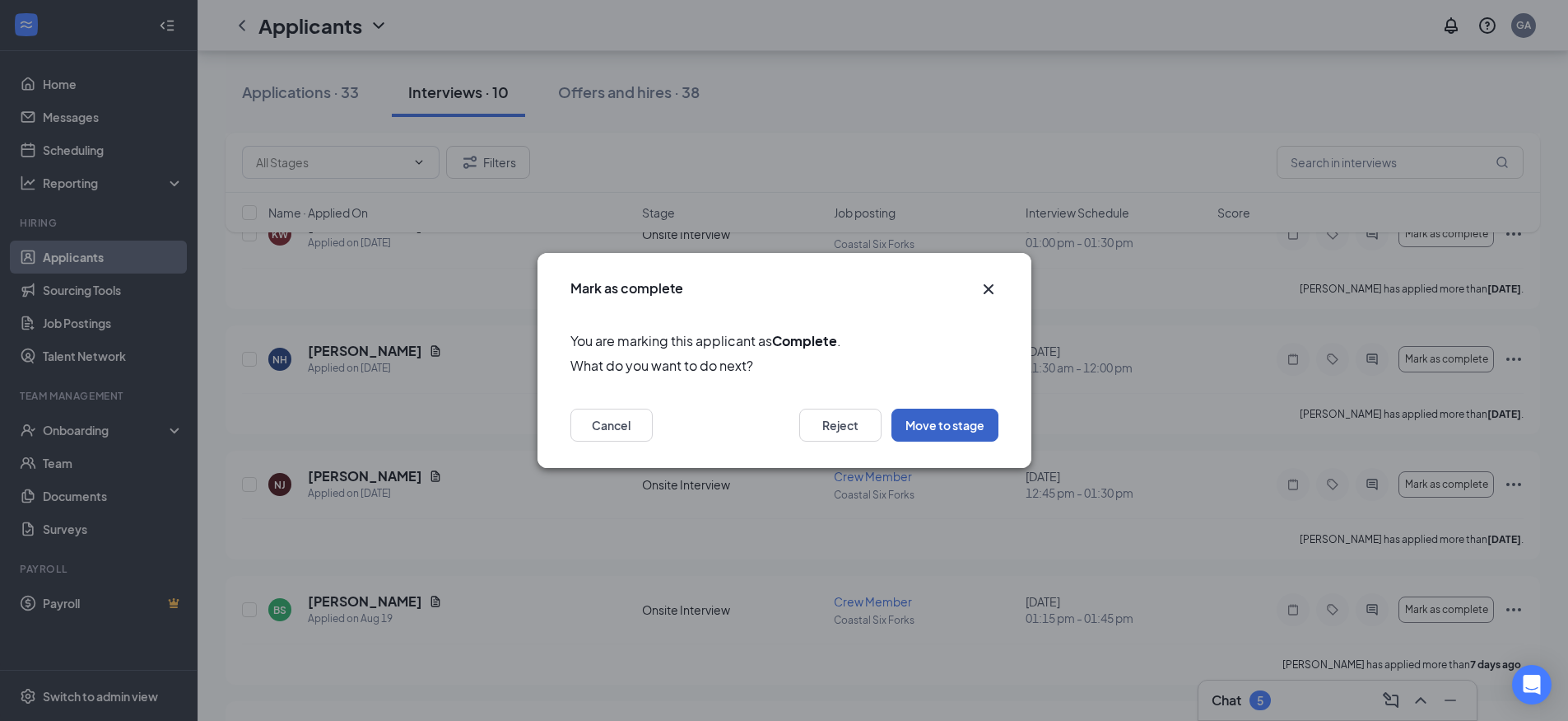
click at [977, 413] on button "Move to stage" at bounding box center [945, 425] width 107 height 33
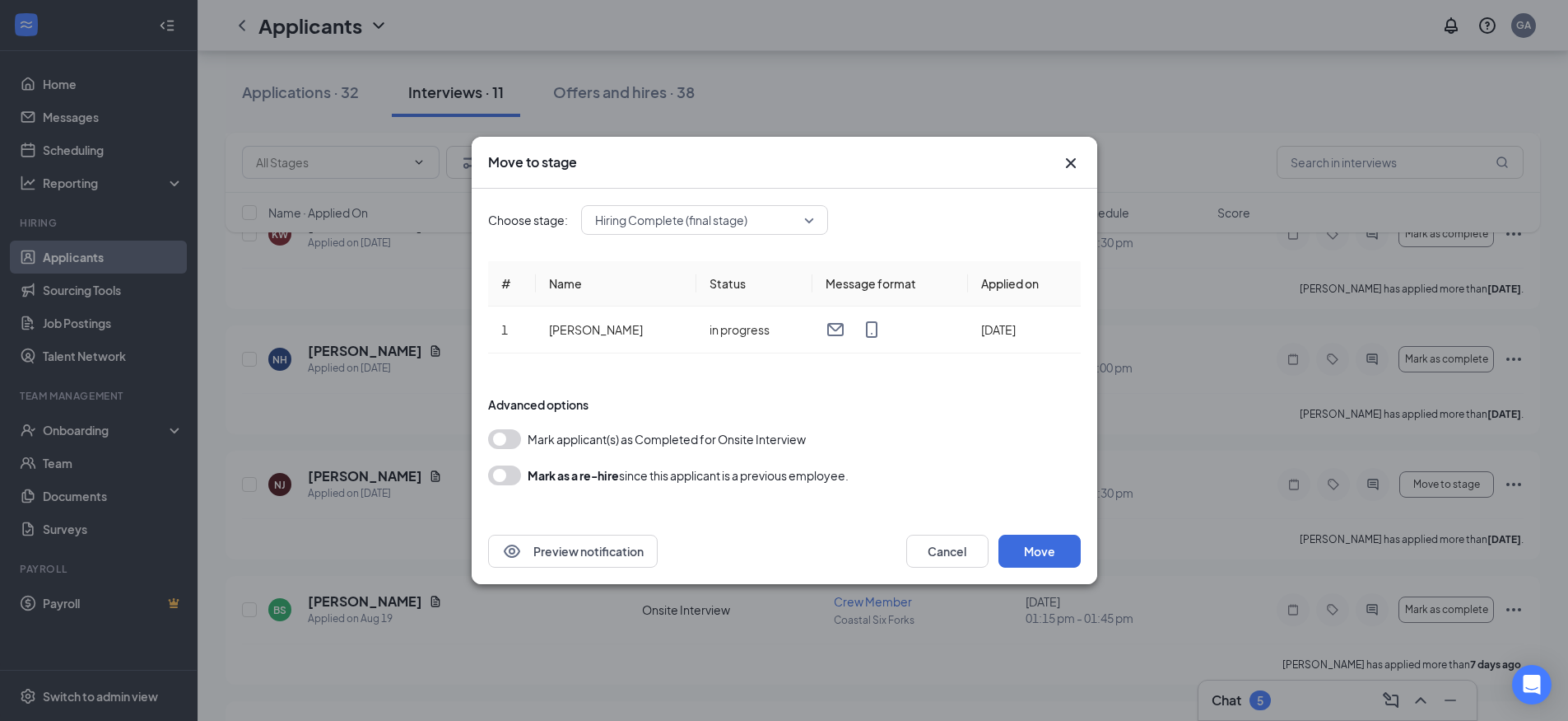
click at [501, 475] on button "button" at bounding box center [505, 475] width 33 height 20
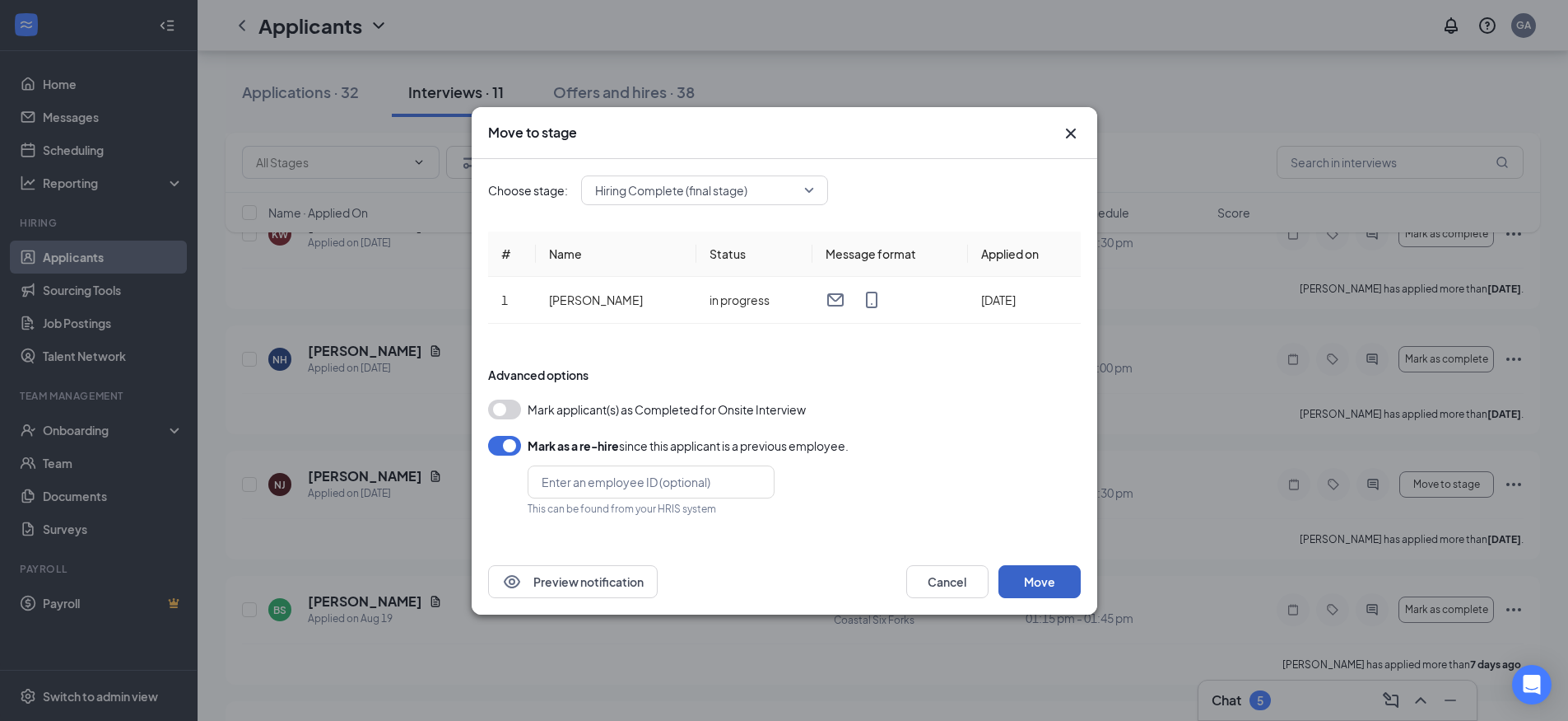
click at [1052, 585] on button "Move" at bounding box center [1040, 581] width 83 height 33
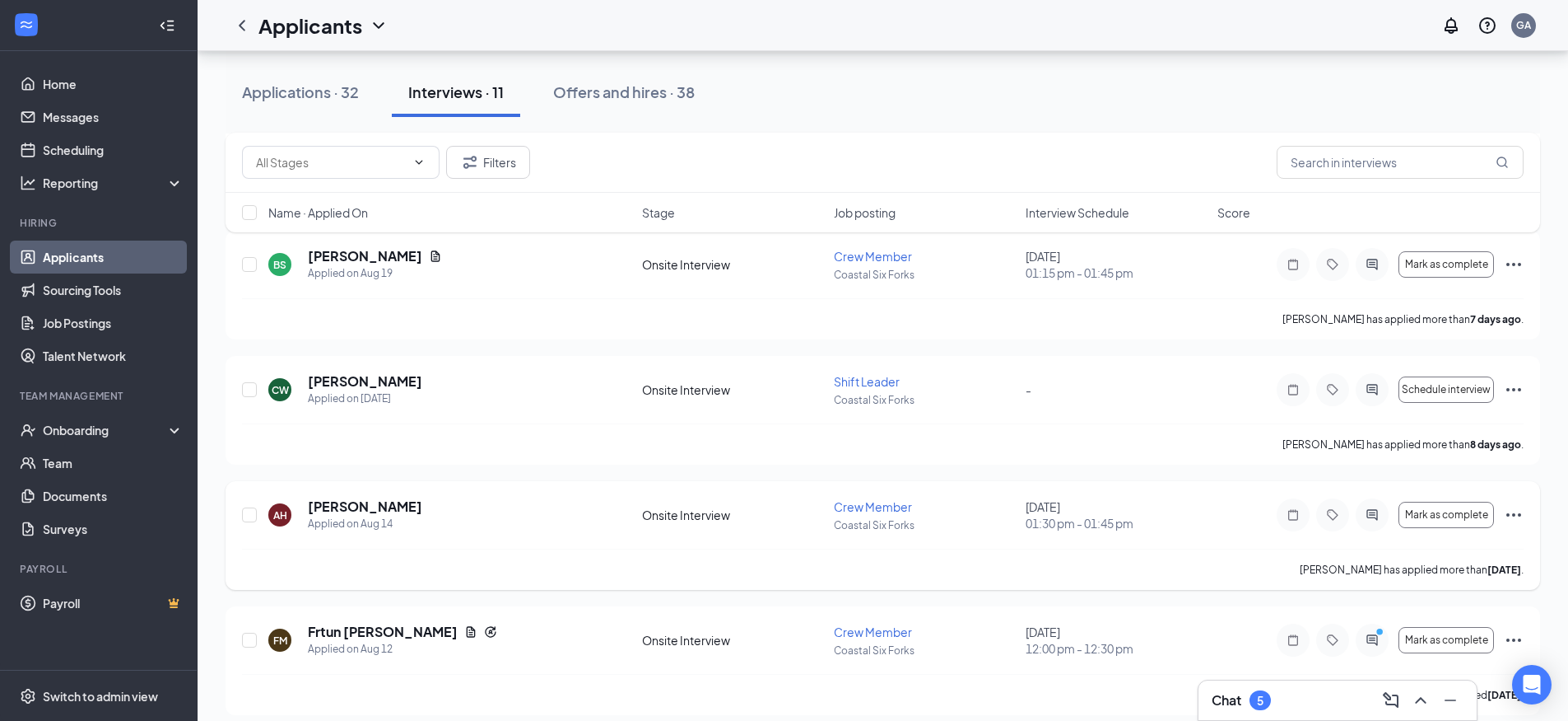
scroll to position [855, 0]
